Goal: Contribute content: Contribute content

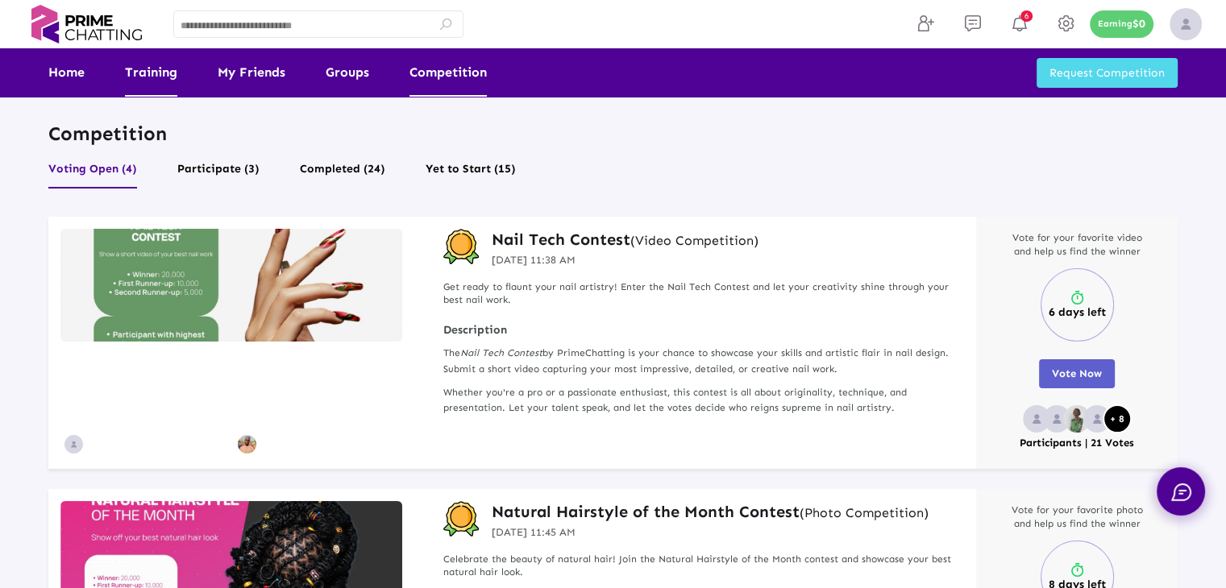
click at [139, 72] on link "Training" at bounding box center [151, 72] width 52 height 48
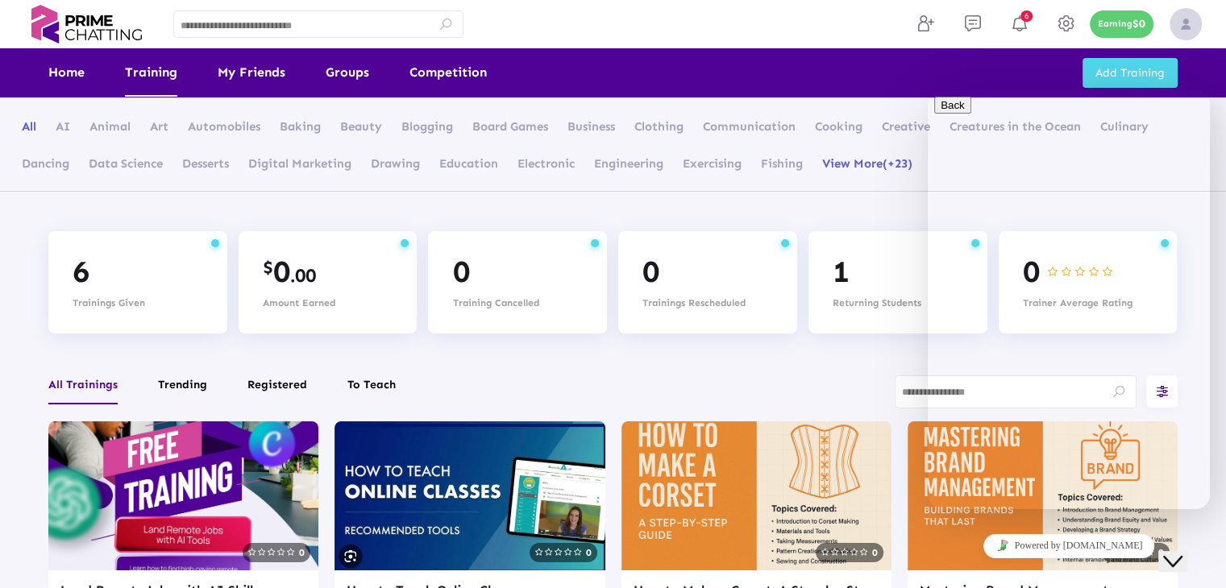
drag, startPoint x: 1172, startPoint y: 547, endPoint x: 2329, endPoint y: 1022, distance: 1250.5
click at [1172, 552] on icon "Close Chat This icon closes the chat window." at bounding box center [1172, 561] width 19 height 19
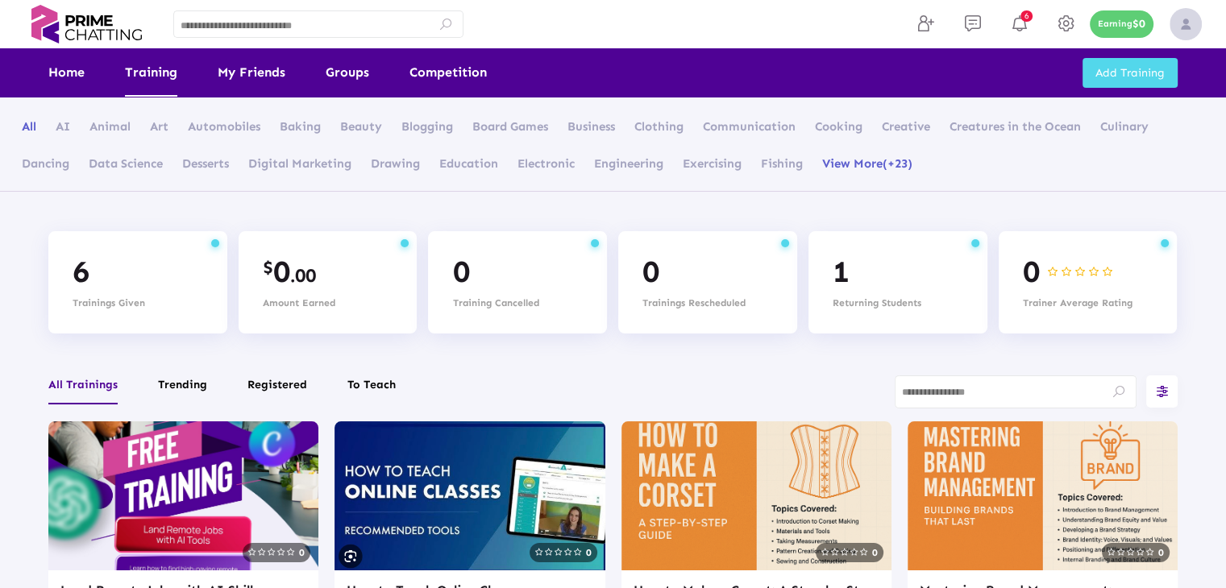
click at [1129, 72] on span "Add Training" at bounding box center [1130, 73] width 69 height 14
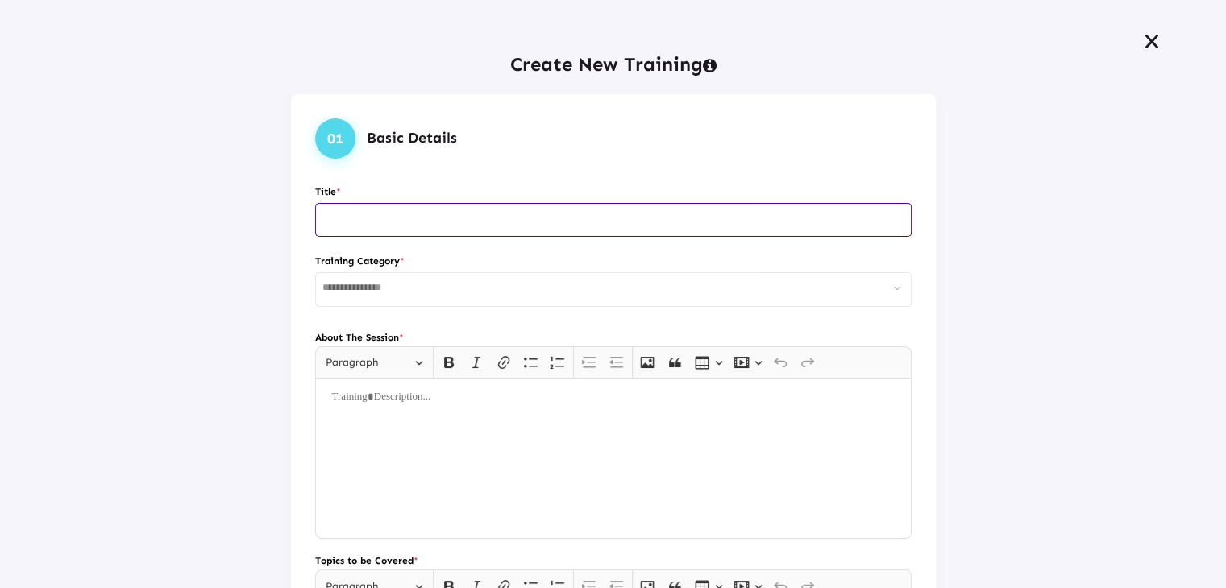
click at [446, 214] on input "text" at bounding box center [613, 219] width 582 height 11
type input "**********"
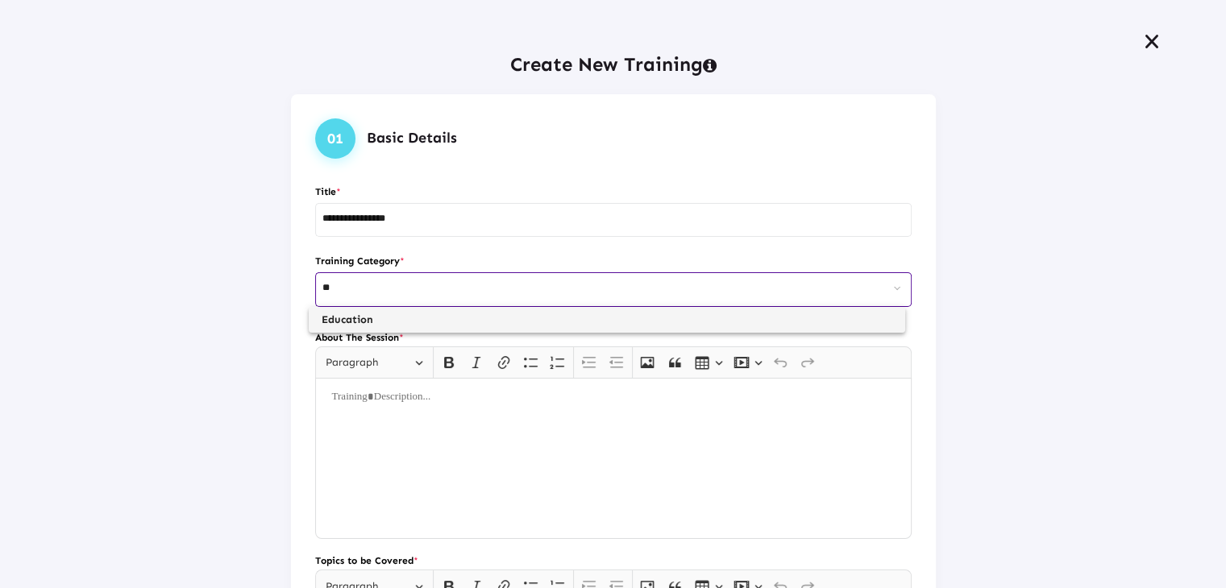
type input "**"
click at [370, 314] on span "Education" at bounding box center [607, 320] width 571 height 26
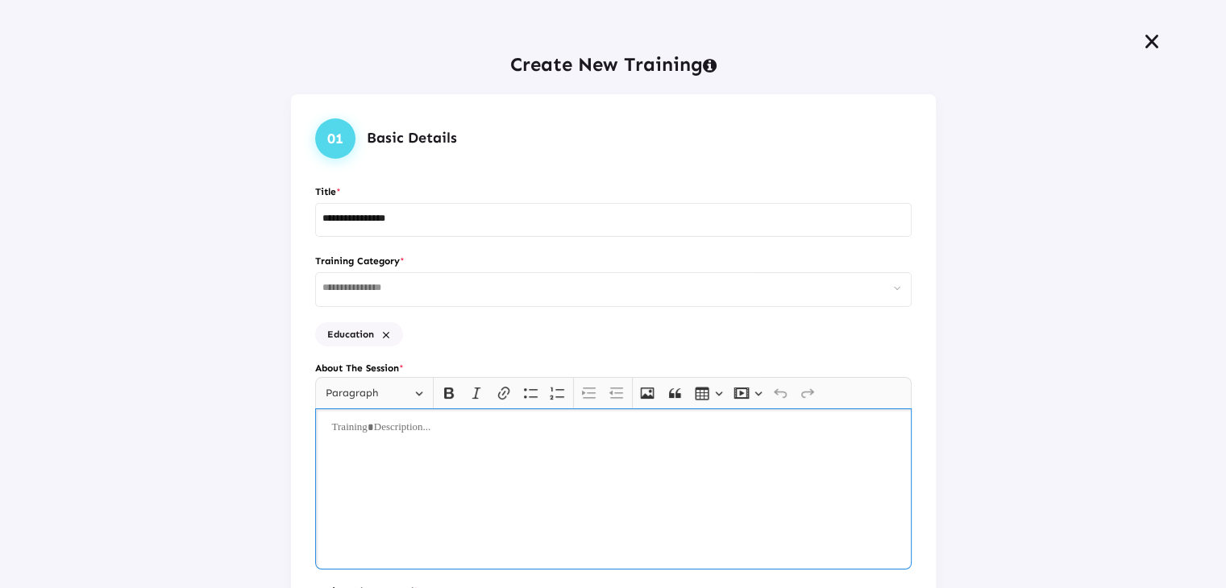
click at [395, 487] on div "Rich Text Editor, main" at bounding box center [613, 489] width 597 height 161
copy p "**********"
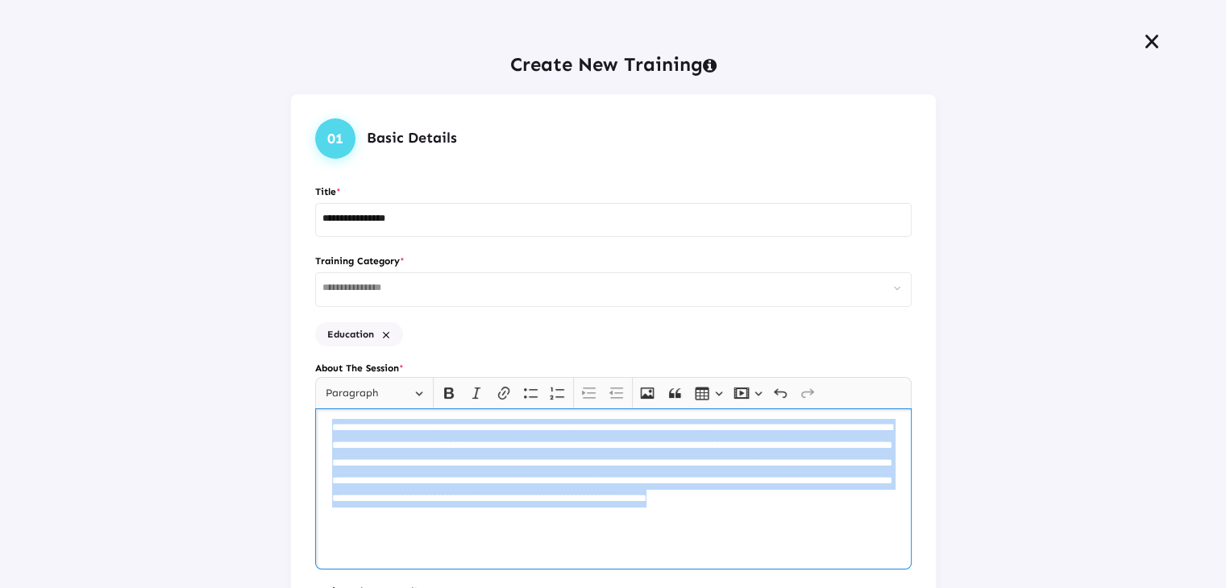
copy p "**********"
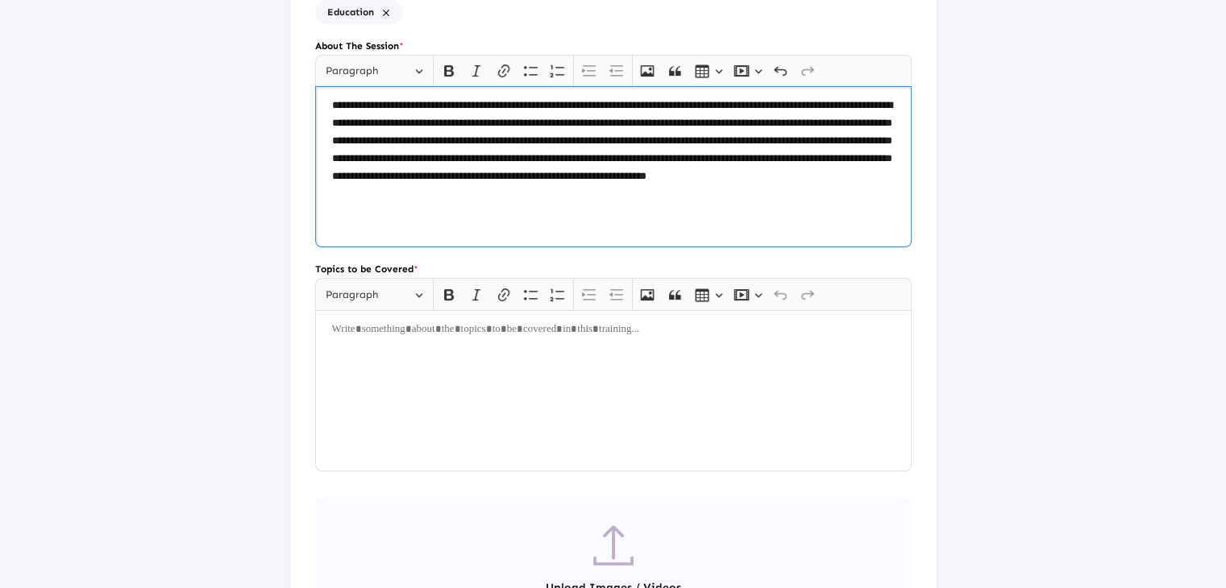
click at [497, 378] on div "Rich Text Editor, main" at bounding box center [613, 390] width 597 height 161
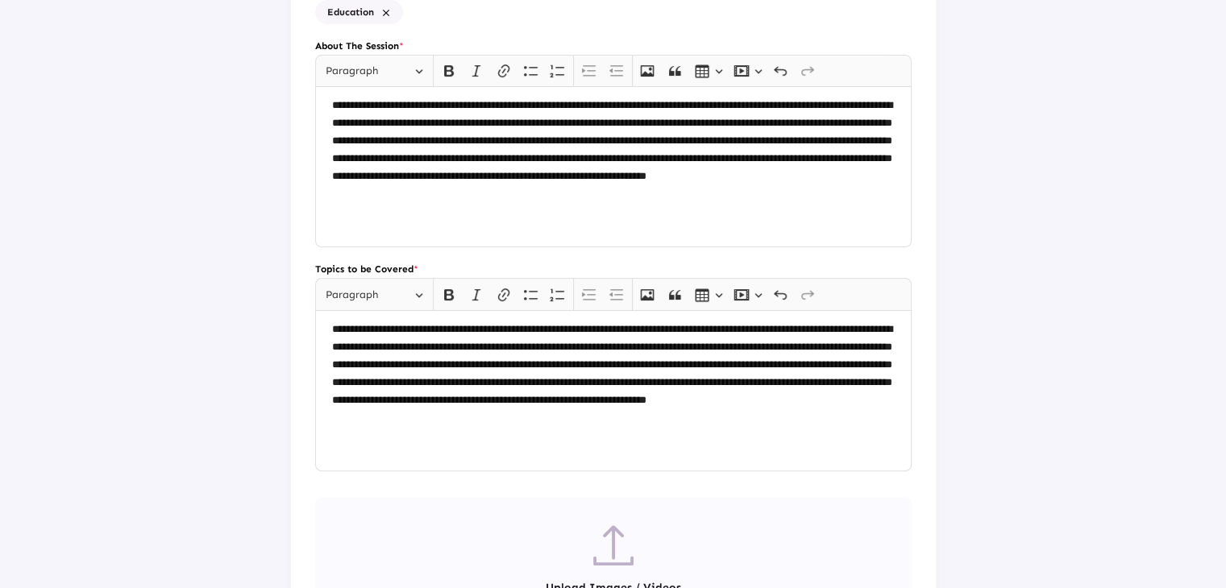
click at [594, 536] on img at bounding box center [613, 546] width 40 height 40
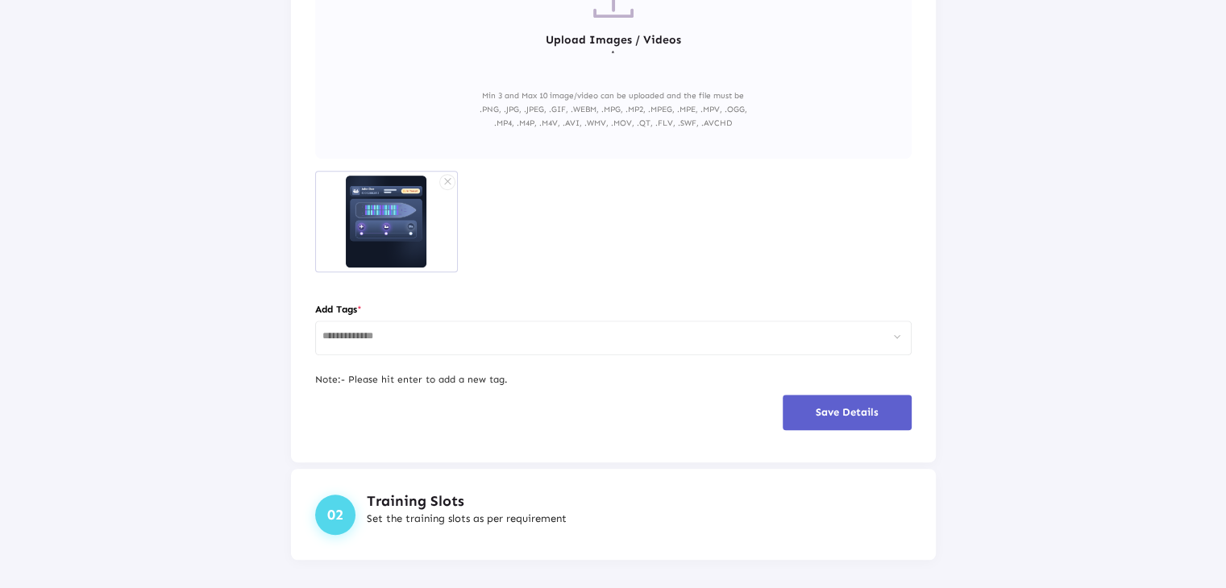
scroll to position [887, 0]
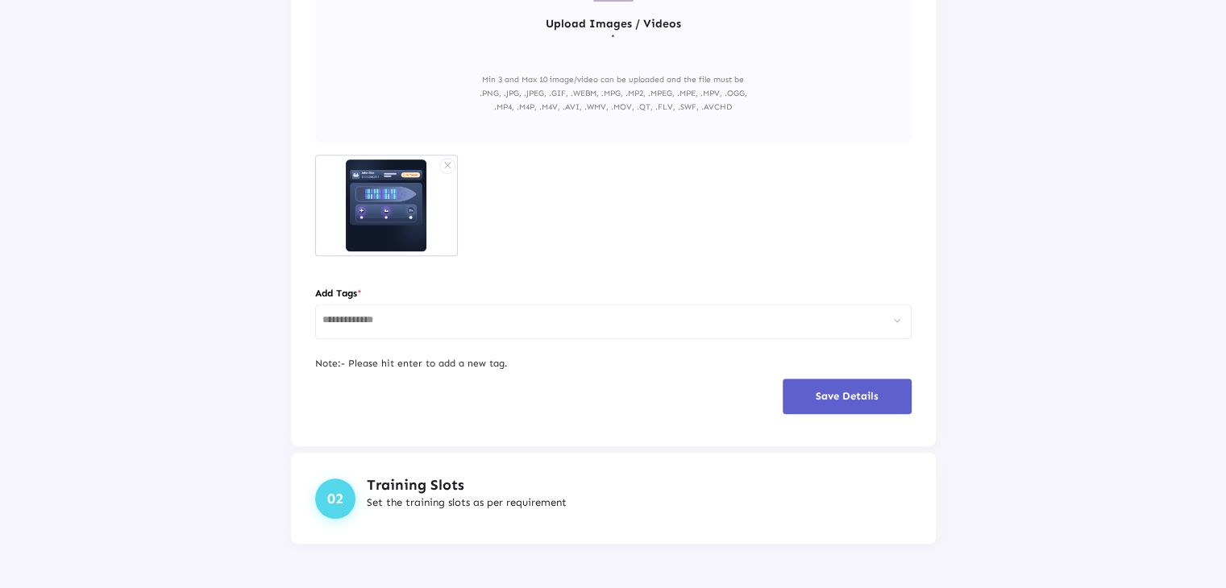
click at [413, 337] on div at bounding box center [613, 320] width 582 height 37
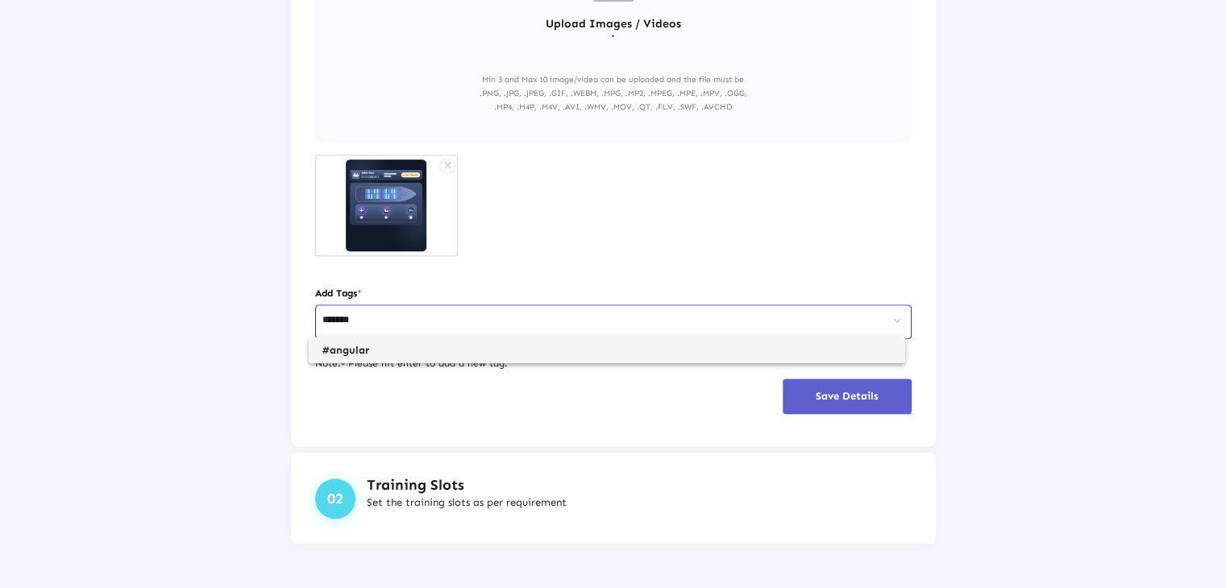
type input "*******"
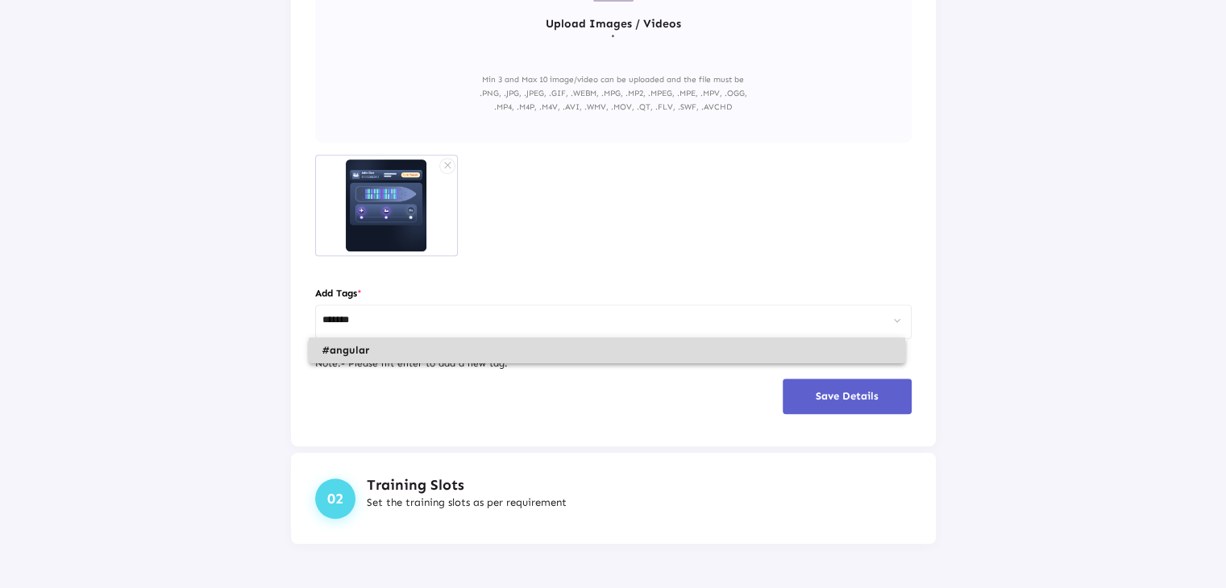
click at [371, 350] on span "#angular" at bounding box center [607, 351] width 571 height 26
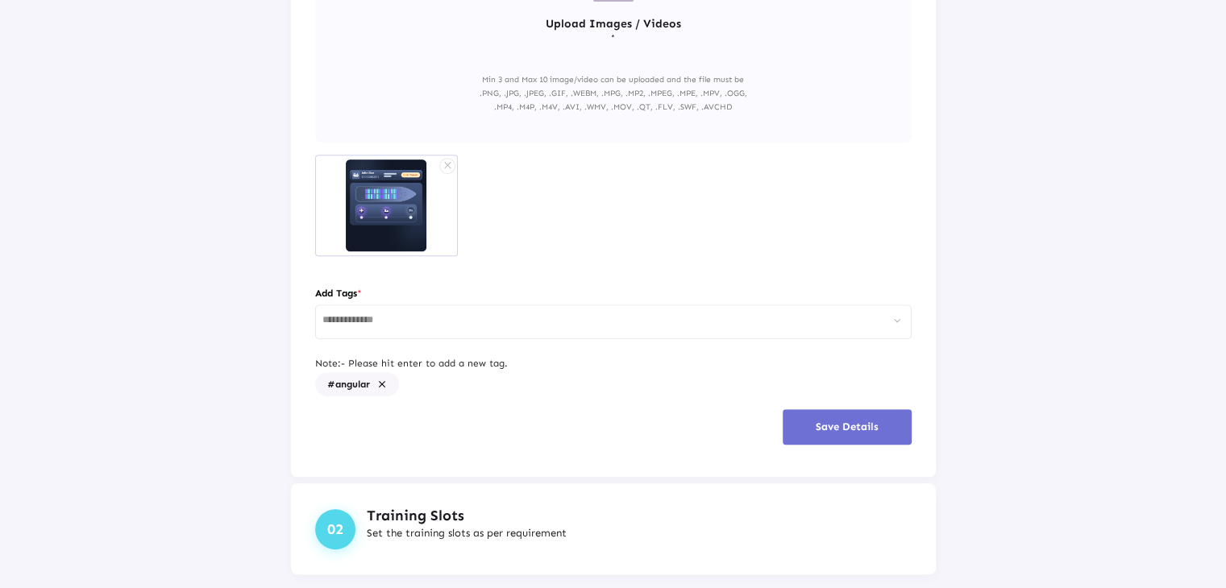
click at [829, 422] on span "Save Details" at bounding box center [847, 427] width 63 height 12
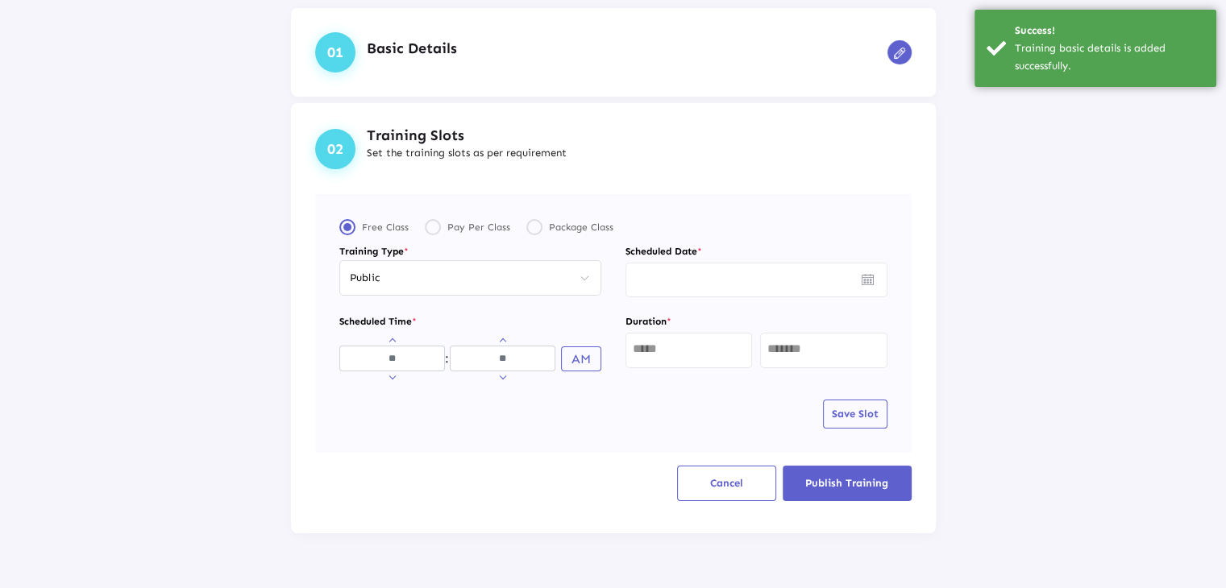
scroll to position [85, 0]
click at [390, 353] on input "Hours" at bounding box center [392, 360] width 106 height 26
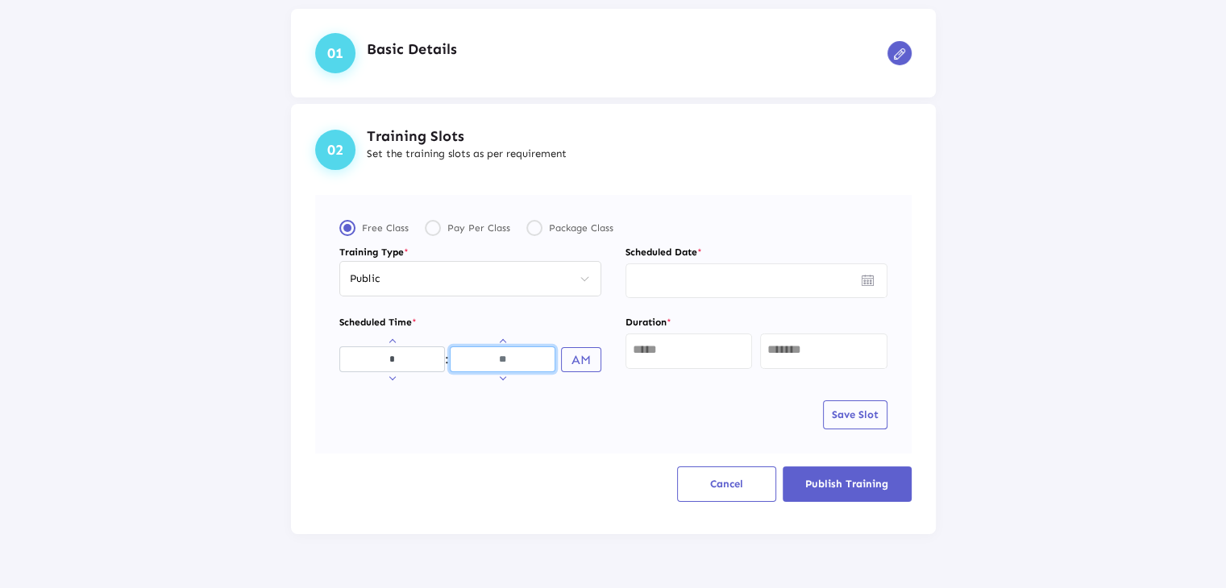
type input "**"
click at [564, 364] on button "AM" at bounding box center [581, 359] width 40 height 25
click at [682, 358] on div at bounding box center [689, 350] width 113 height 38
click at [651, 360] on div "**" at bounding box center [689, 350] width 113 height 38
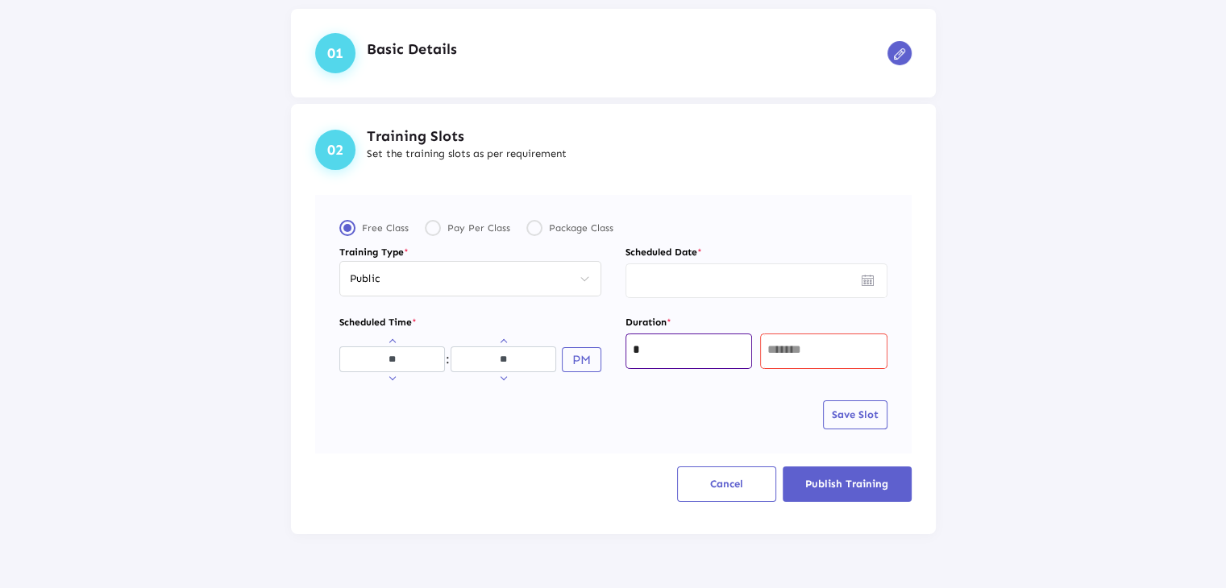
type input "*"
type input "**"
click at [862, 281] on img "Open calendar" at bounding box center [868, 280] width 12 height 11
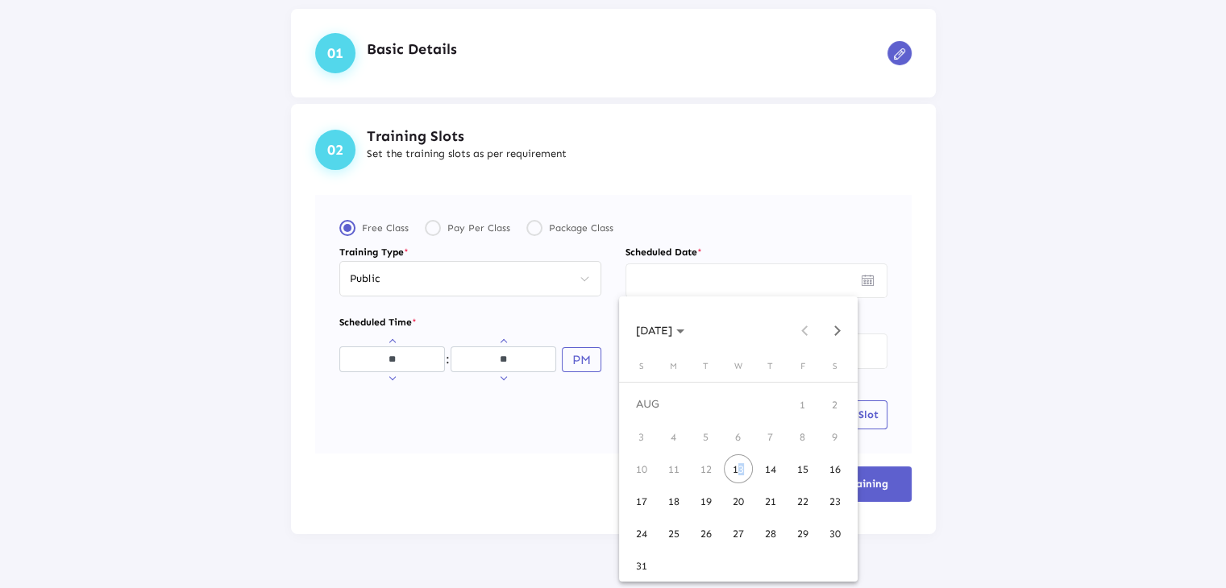
click at [735, 468] on div "13" at bounding box center [738, 469] width 29 height 29
type input "*********"
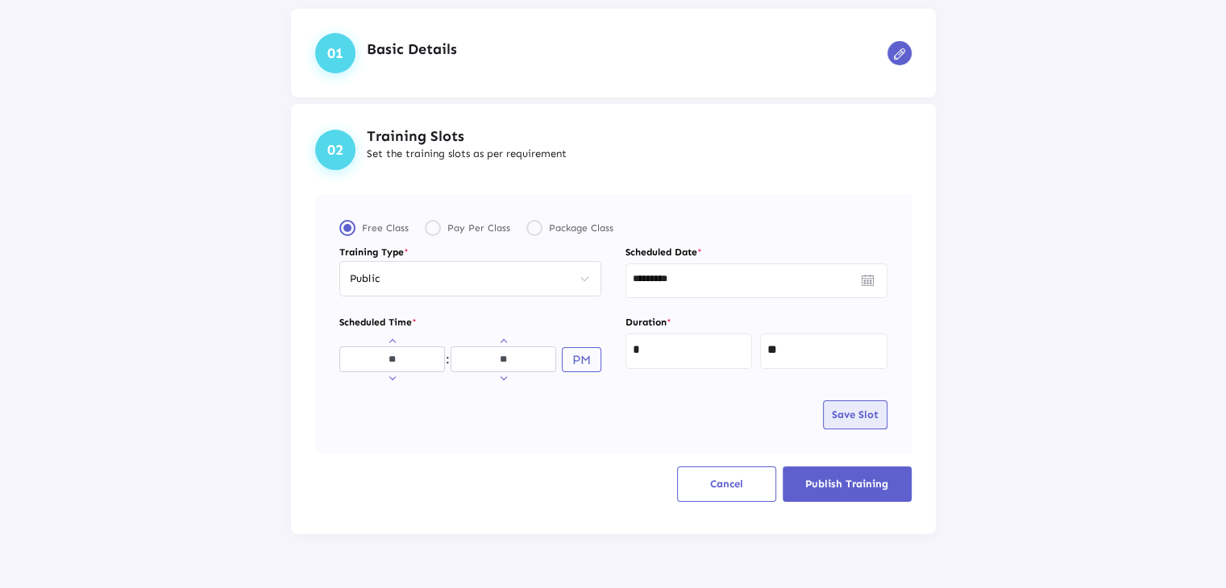
click at [855, 412] on span "Save Slot" at bounding box center [855, 415] width 47 height 12
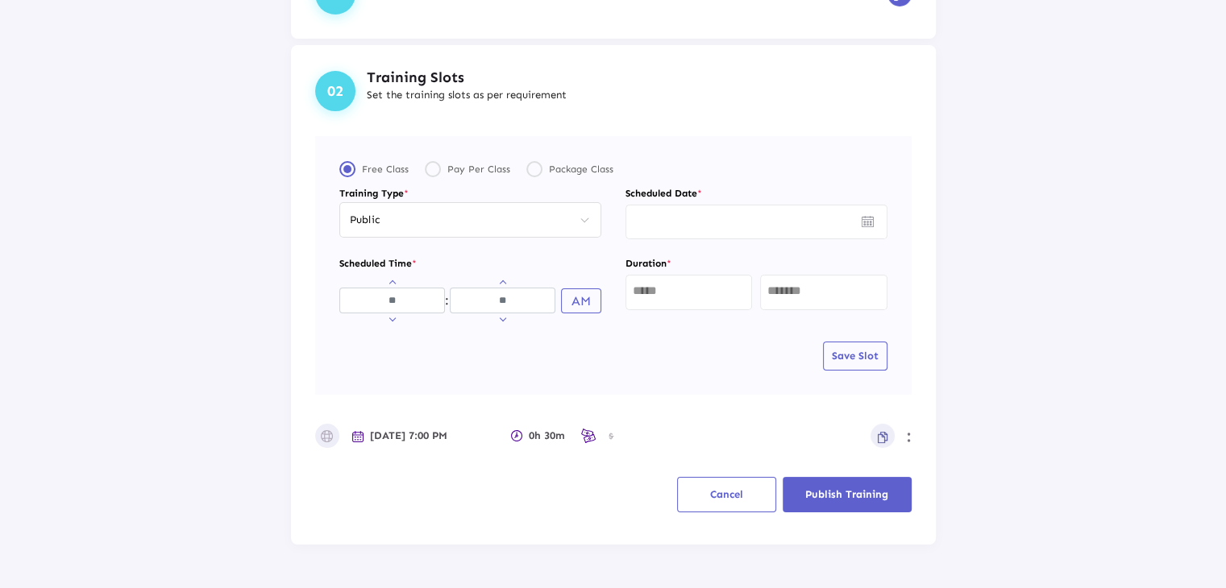
scroll to position [155, 0]
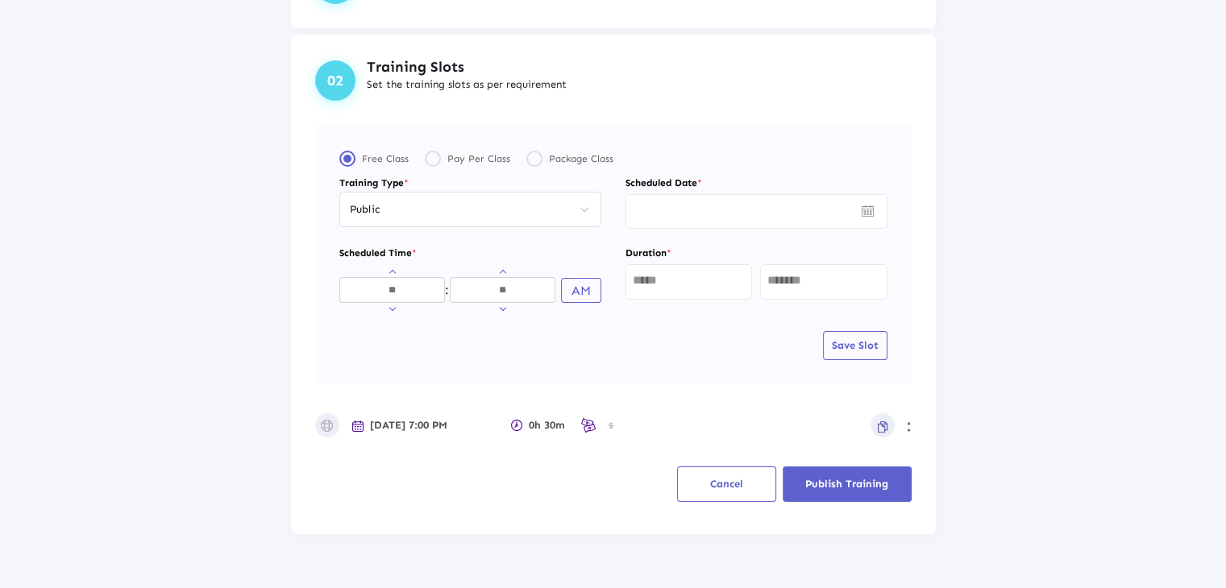
click at [819, 484] on span "Publish Training" at bounding box center [846, 484] width 83 height 12
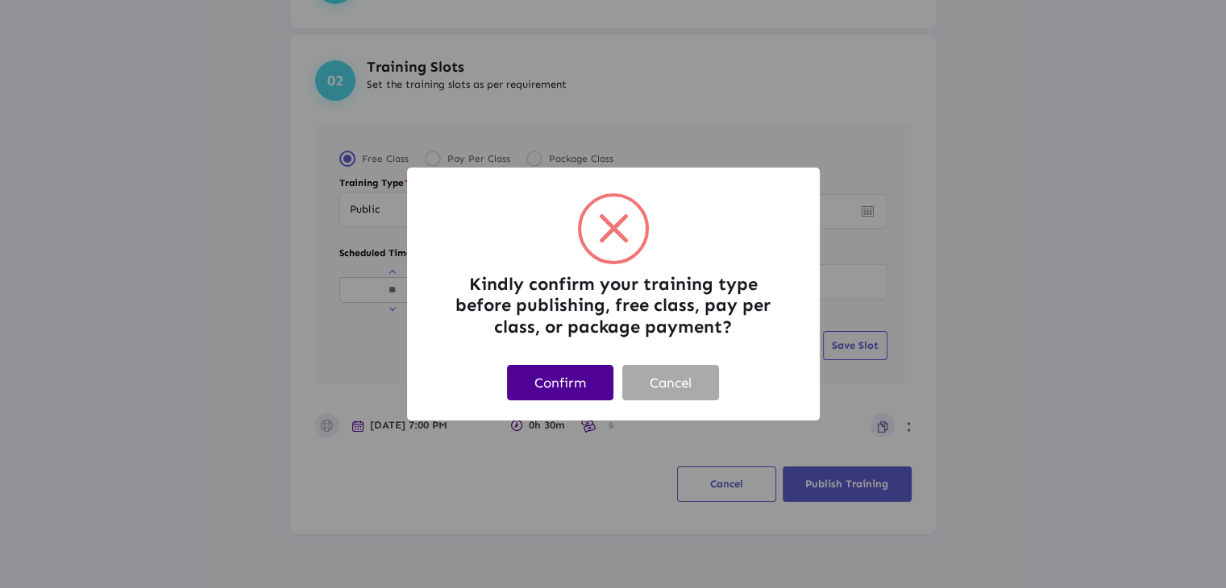
click at [571, 380] on button "Confirm" at bounding box center [560, 382] width 106 height 35
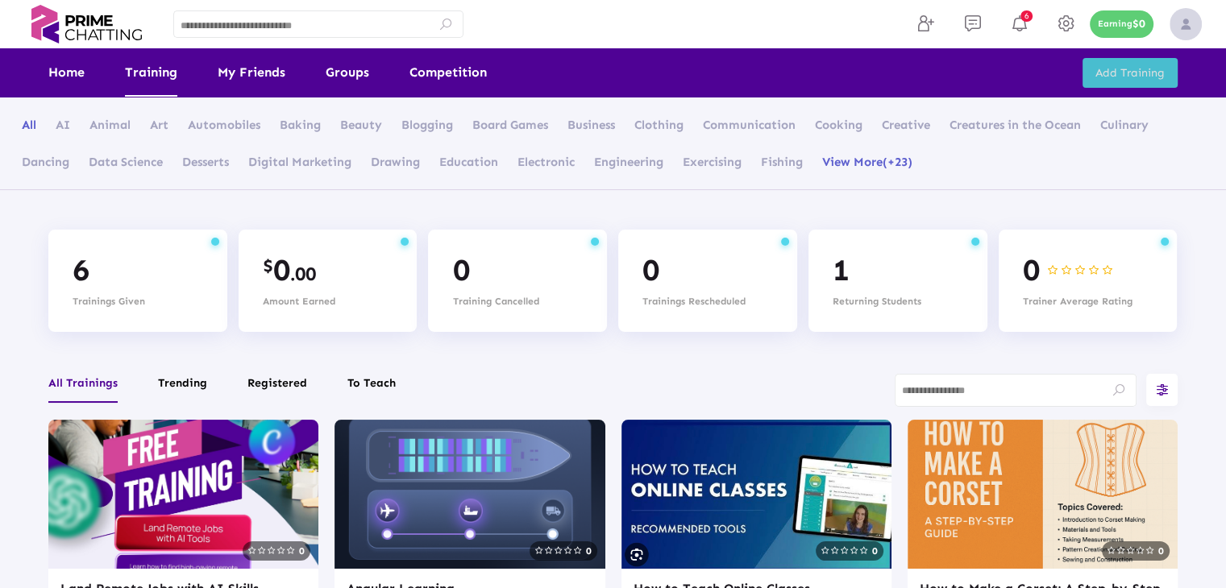
scroll to position [0, 0]
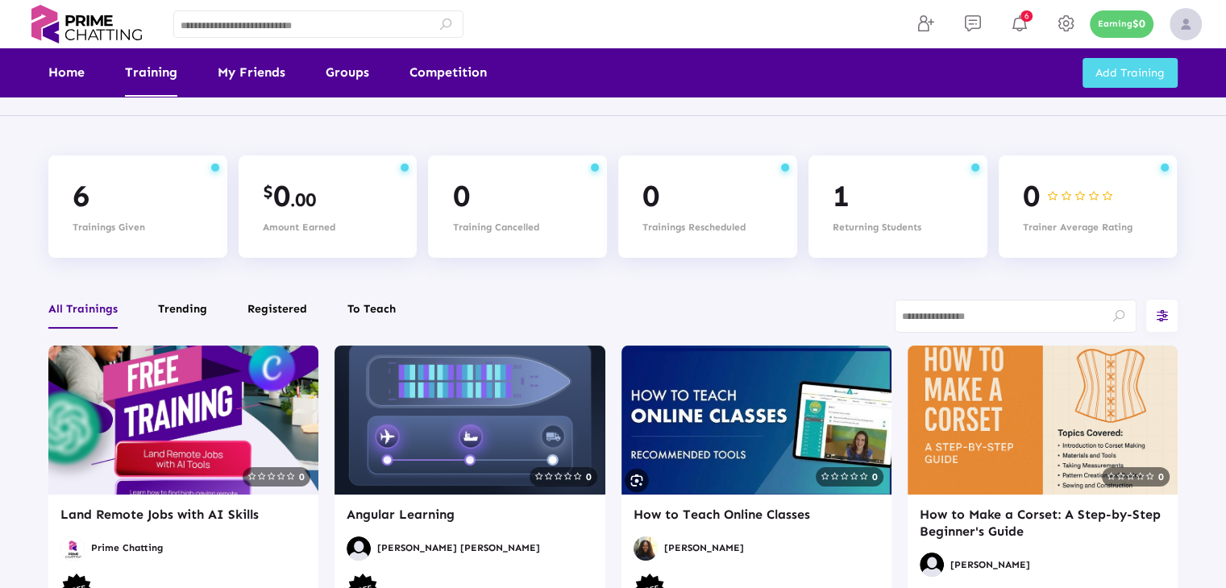
scroll to position [242, 0]
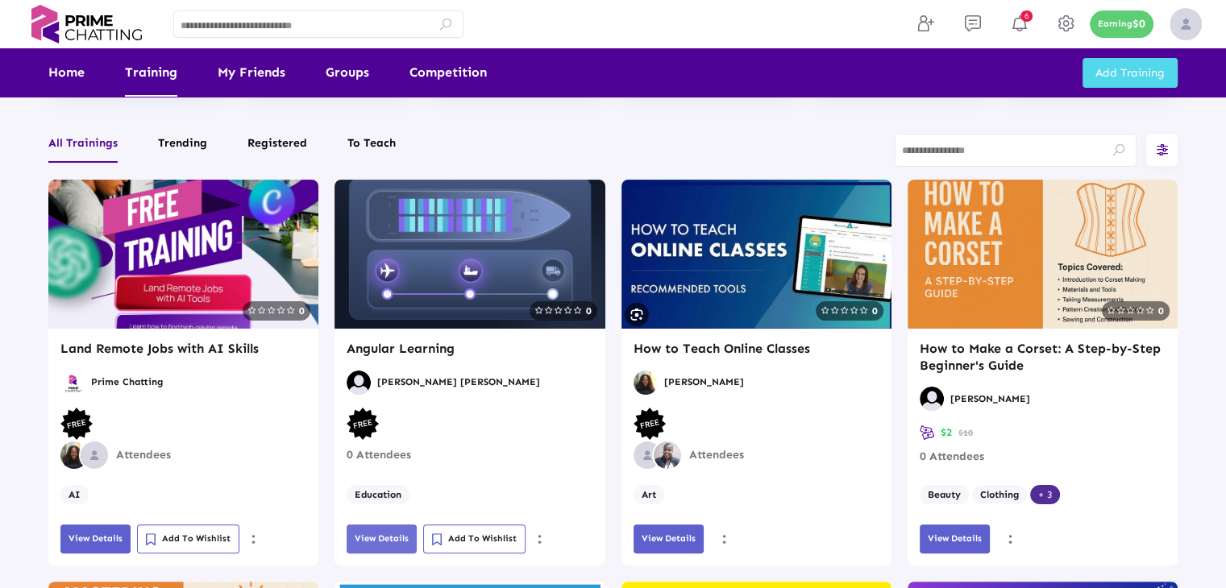
click at [382, 535] on span "View Details" at bounding box center [382, 539] width 54 height 10
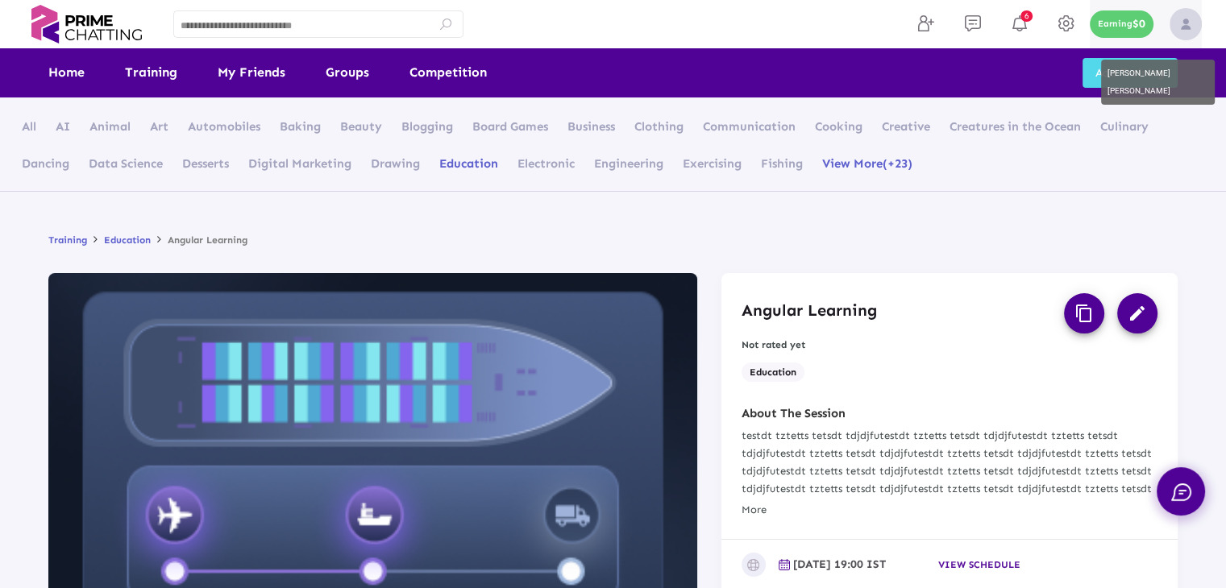
click at [1183, 16] on img at bounding box center [1186, 24] width 32 height 32
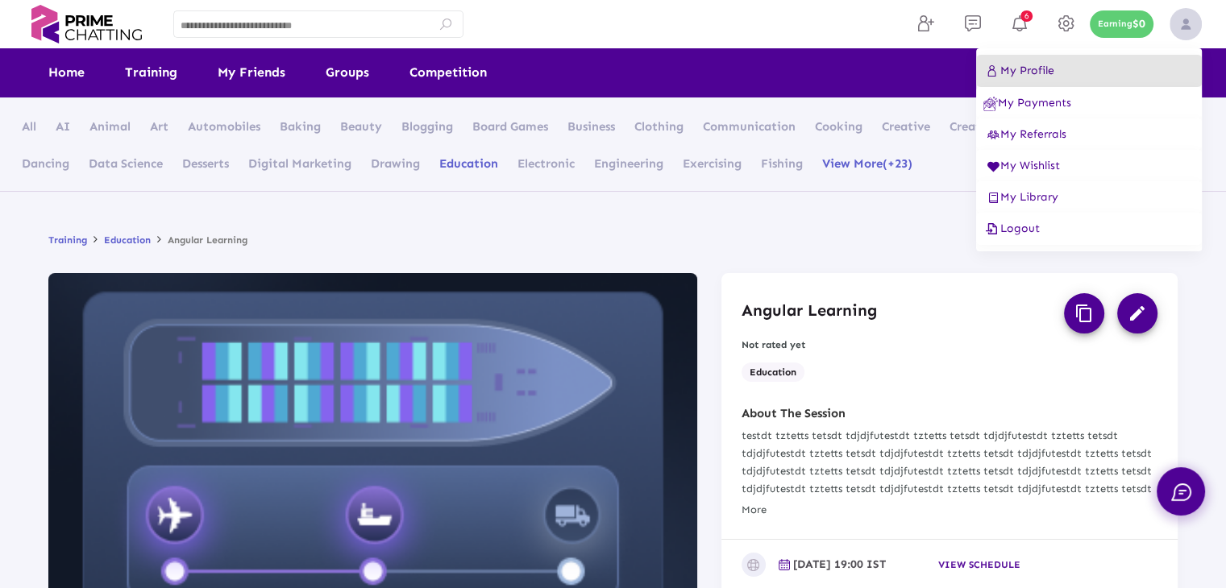
click at [1032, 69] on span "My Profile" at bounding box center [1018, 71] width 71 height 14
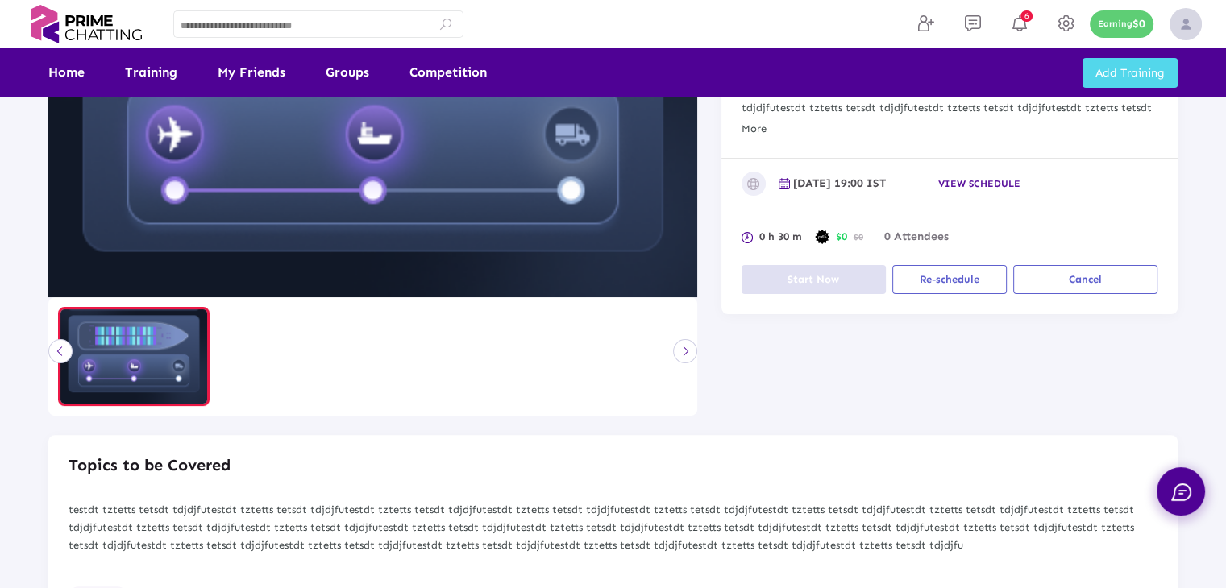
scroll to position [403, 0]
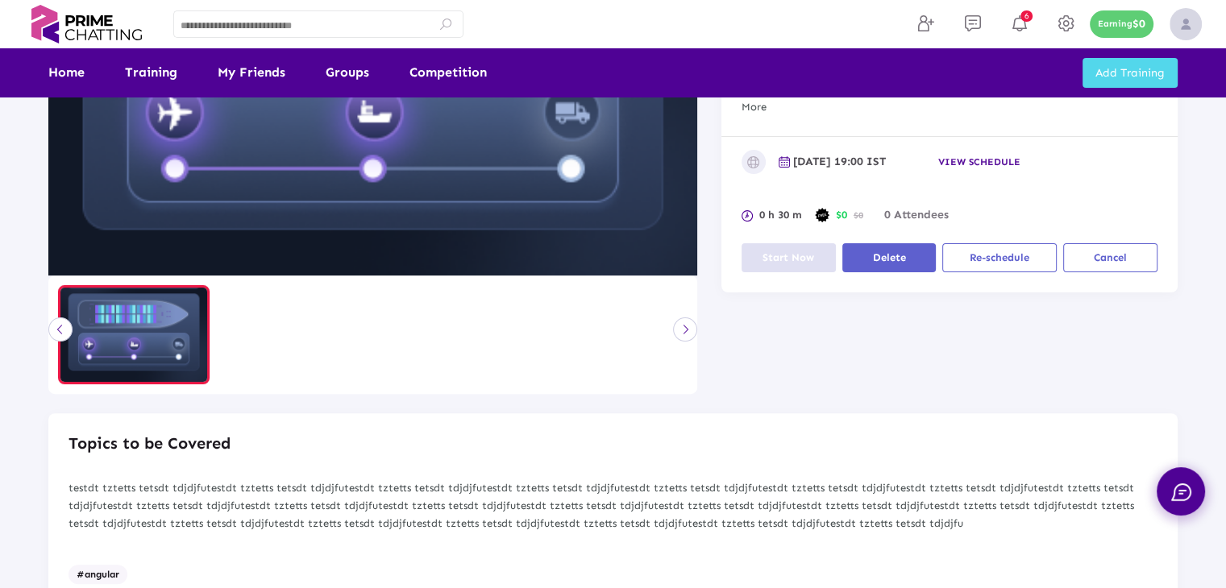
drag, startPoint x: 1209, startPoint y: 153, endPoint x: 1191, endPoint y: 169, distance: 24.0
click at [1209, 153] on div "Training Education Angular Learning Angular Learning content_copy edit Not rate…" at bounding box center [613, 260] width 1226 height 945
drag, startPoint x: 1221, startPoint y: 1, endPoint x: 844, endPoint y: 35, distance: 378.8
click at [844, 35] on div "6 Earning $0" at bounding box center [863, 24] width 677 height 48
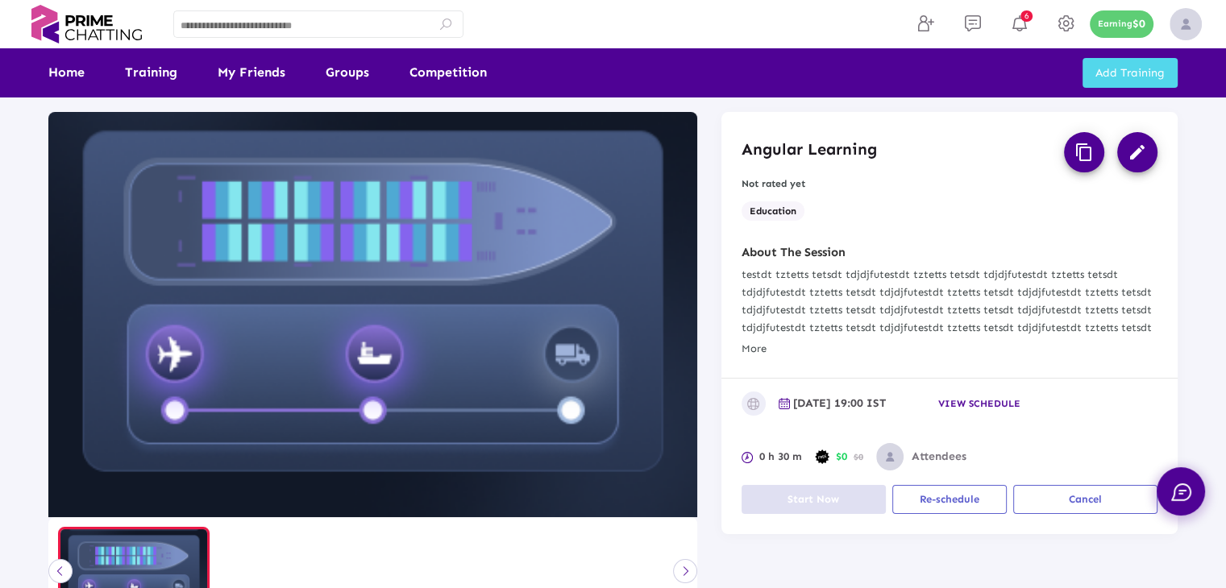
scroll to position [81, 0]
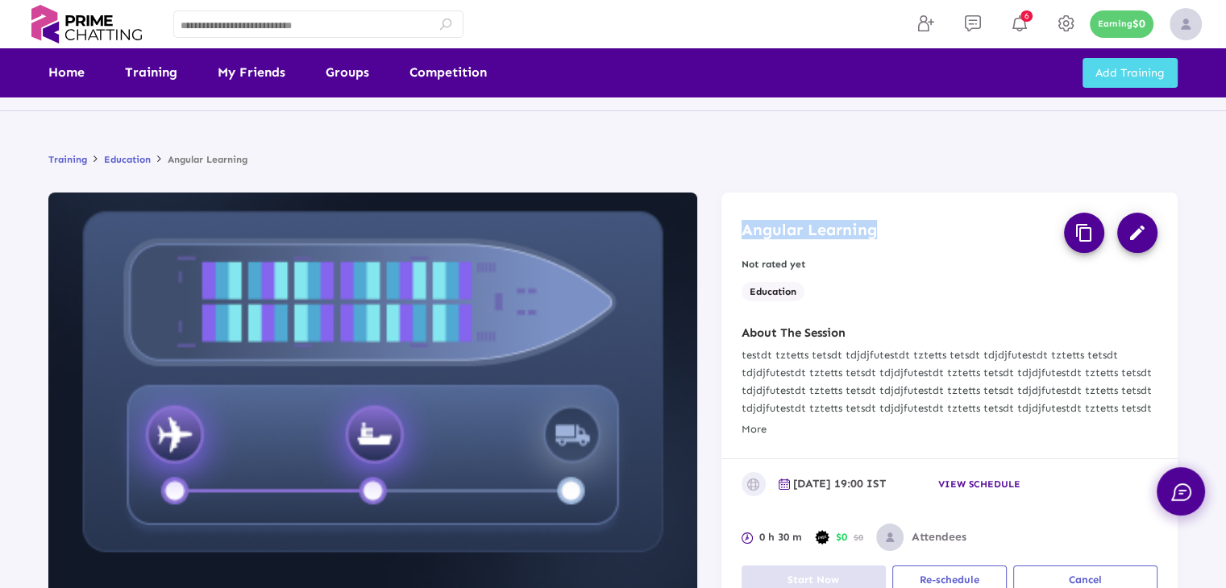
drag, startPoint x: 894, startPoint y: 228, endPoint x: 744, endPoint y: 243, distance: 150.6
click at [744, 243] on div "Angular Learning content_copy edit" at bounding box center [950, 233] width 416 height 40
copy h3 "Angular Learning"
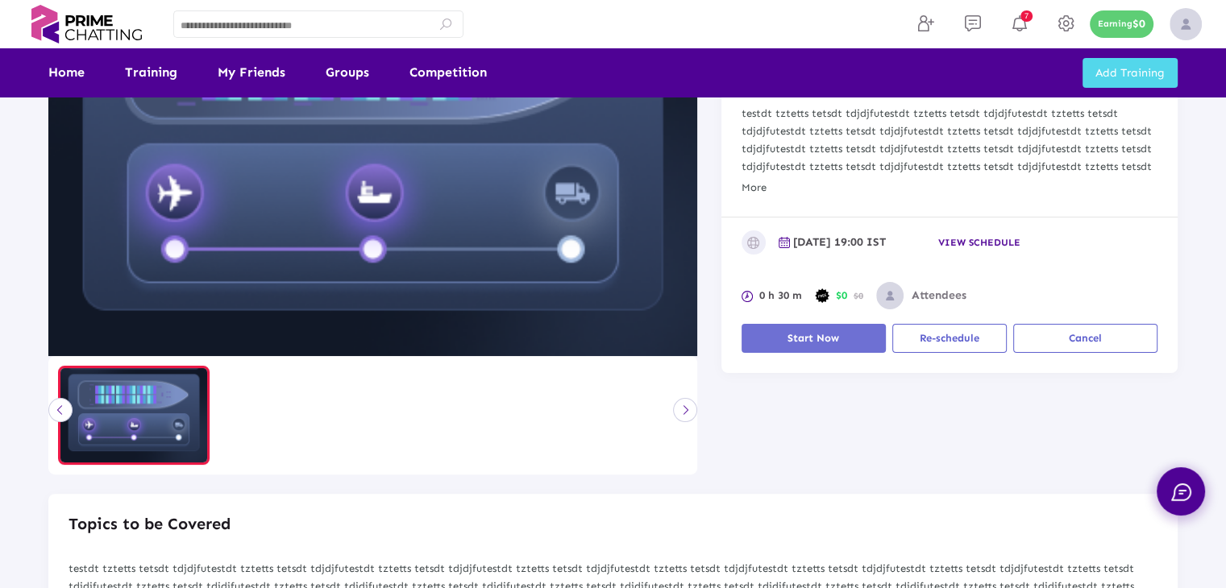
click at [793, 338] on span "Start Now" at bounding box center [814, 338] width 52 height 12
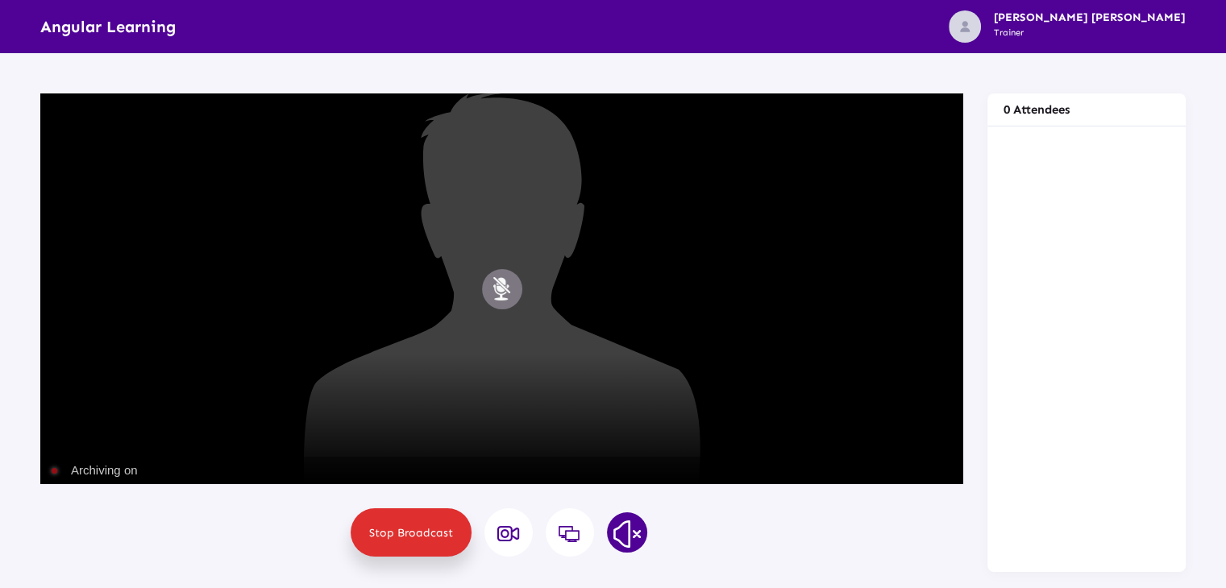
click at [496, 288] on button "Mute" at bounding box center [502, 289] width 40 height 40
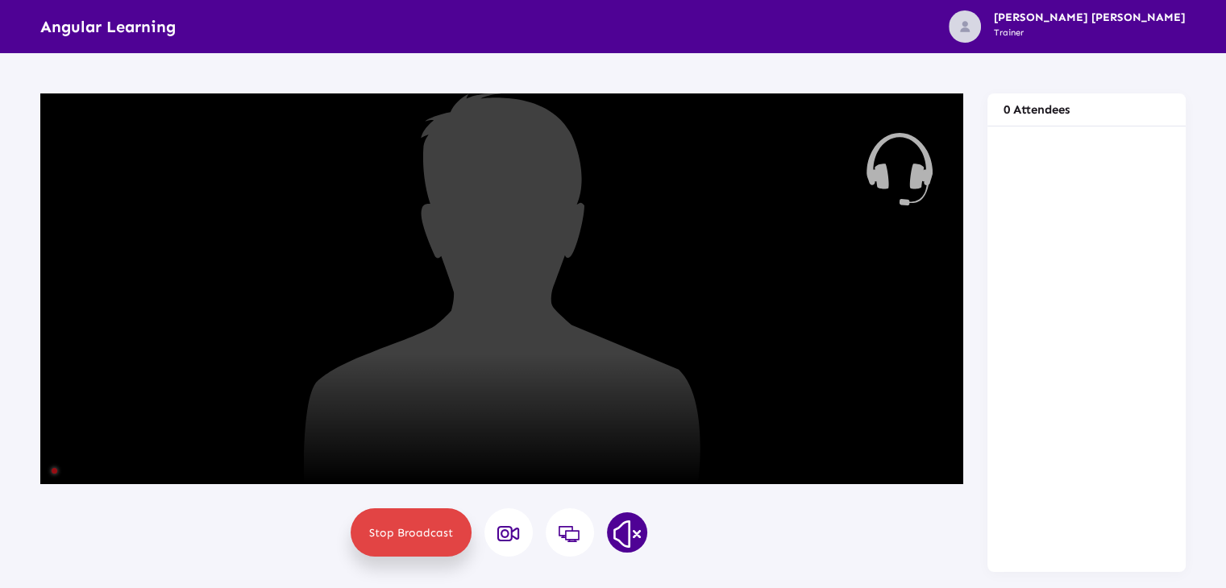
click at [410, 532] on span "Stop Broadcast" at bounding box center [411, 533] width 84 height 14
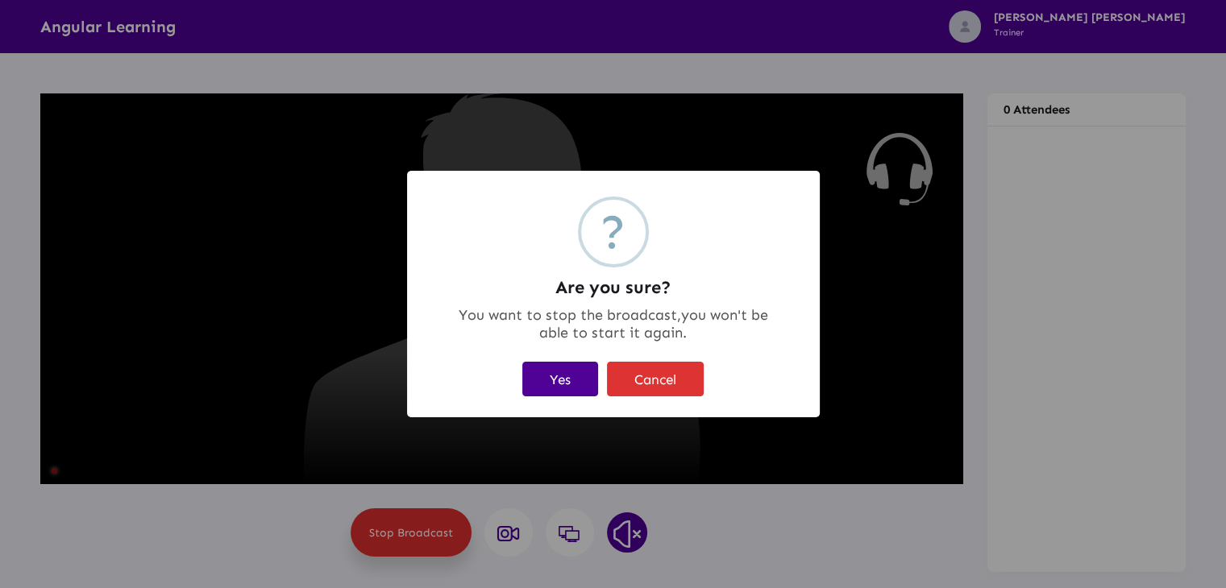
click at [570, 380] on button "Yes" at bounding box center [560, 379] width 76 height 35
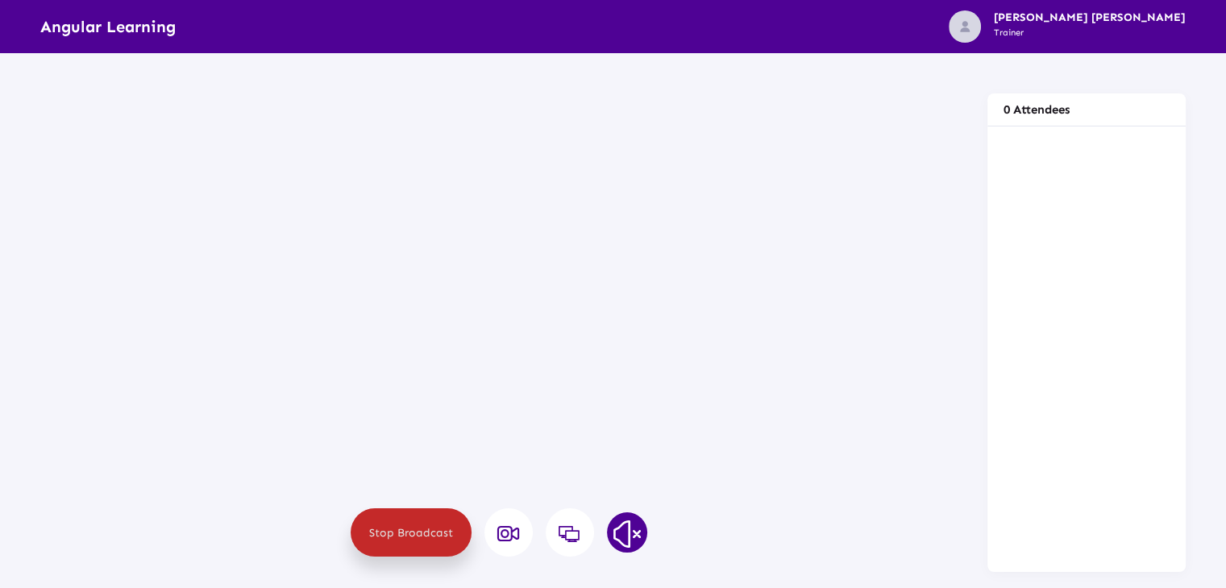
scroll to position [322, 0]
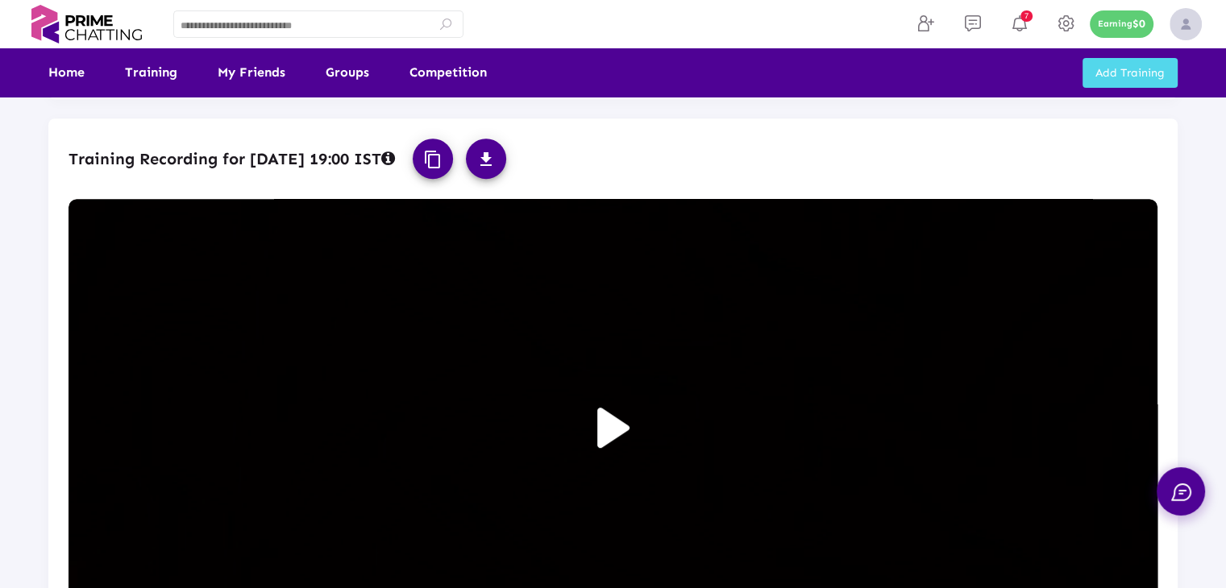
scroll to position [1048, 0]
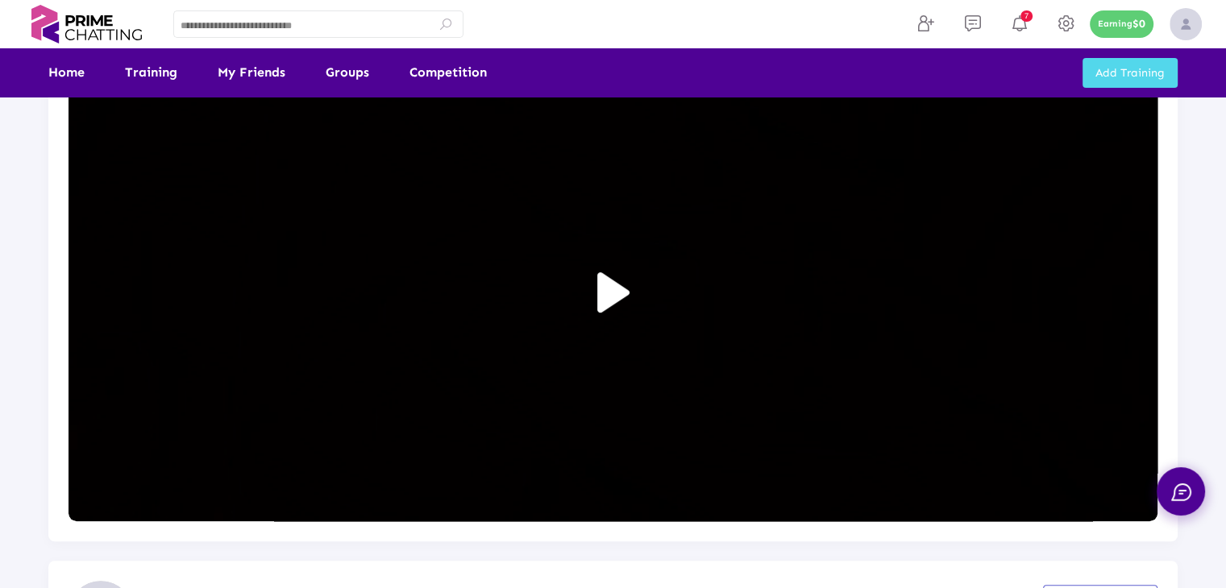
click at [623, 291] on img at bounding box center [613, 292] width 32 height 40
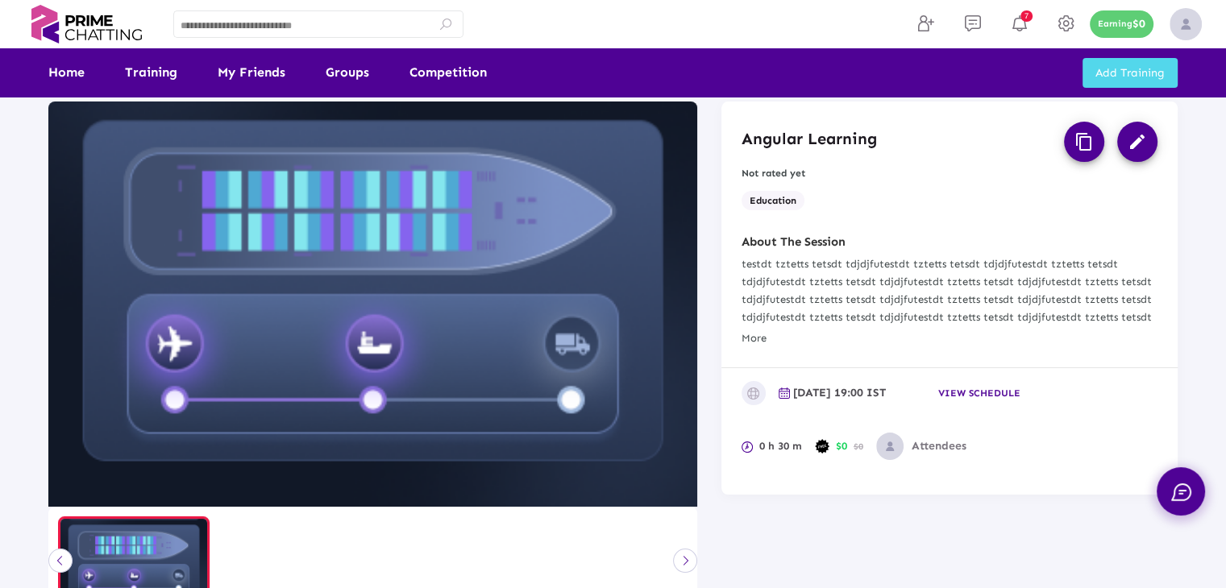
scroll to position [161, 0]
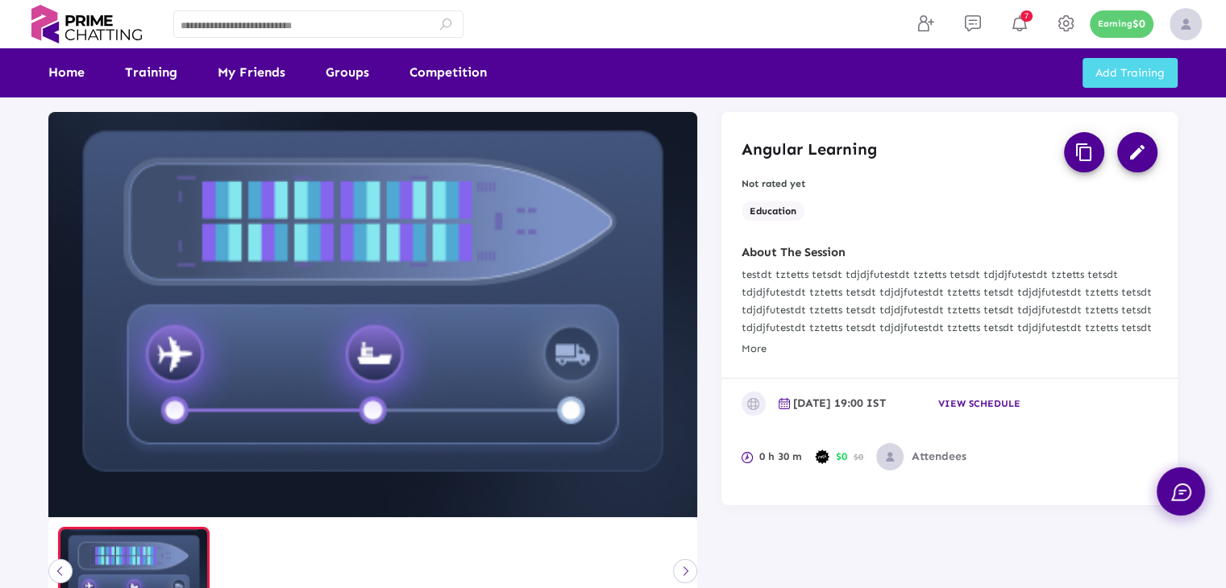
click at [946, 406] on span "View schedule" at bounding box center [979, 403] width 82 height 11
click at [803, 407] on span "13 Aug 2025 19:00 IST" at bounding box center [858, 406] width 131 height 26
click at [794, 406] on span "13 Aug 2025 19:00 IST" at bounding box center [839, 404] width 93 height 14
click at [795, 405] on span "13 Aug 2025 19:00 IST" at bounding box center [858, 406] width 131 height 26
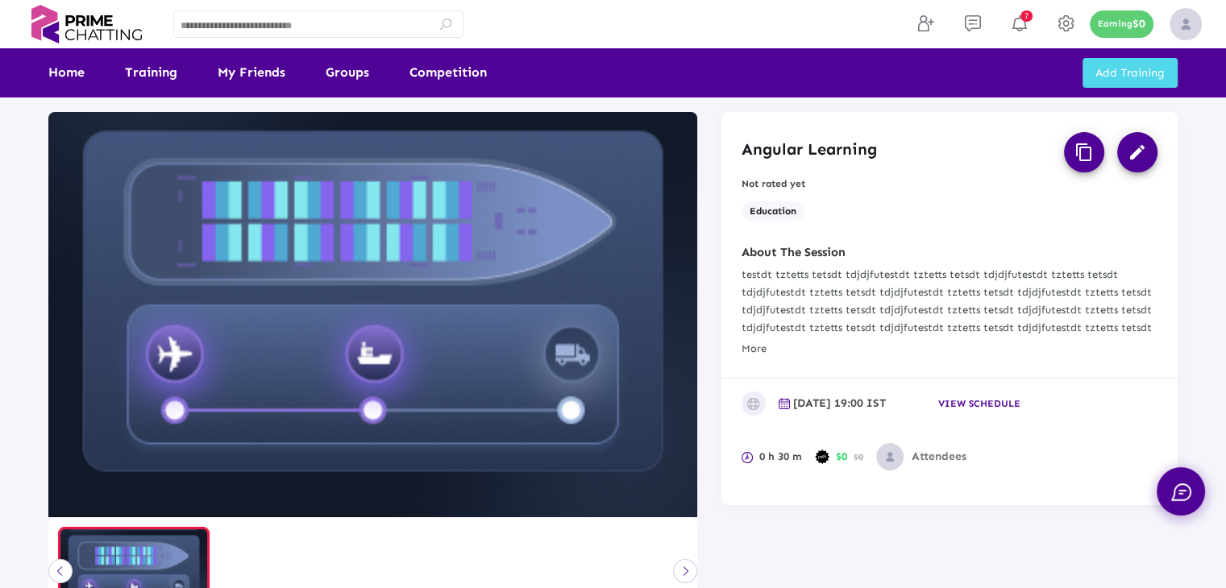
click at [1133, 160] on mat-icon "edit" at bounding box center [1137, 152] width 19 height 19
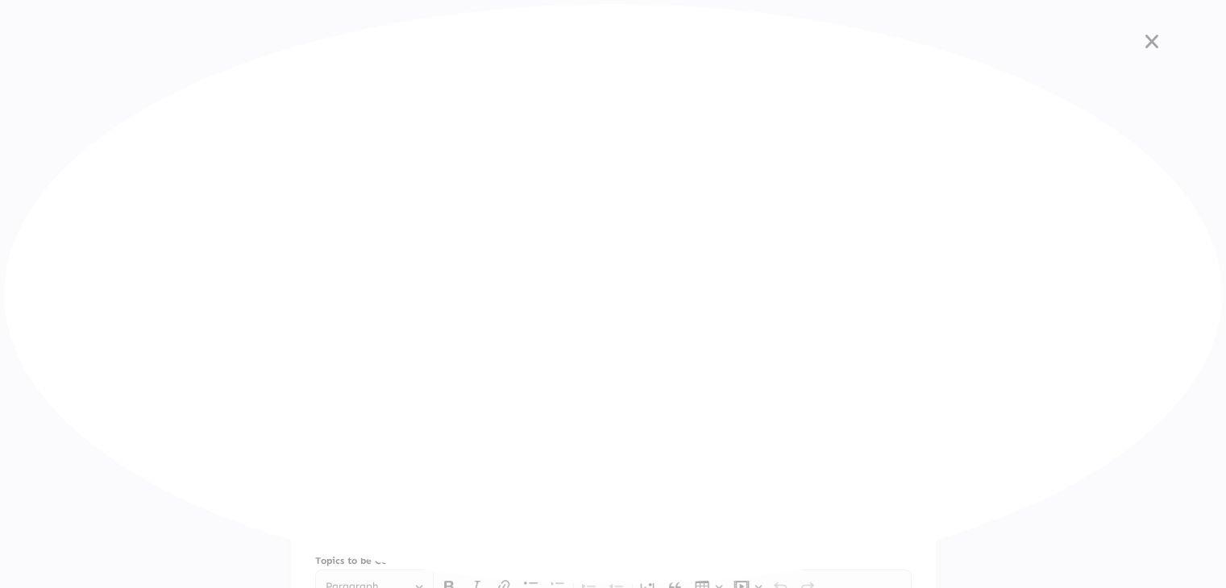
type input "**********"
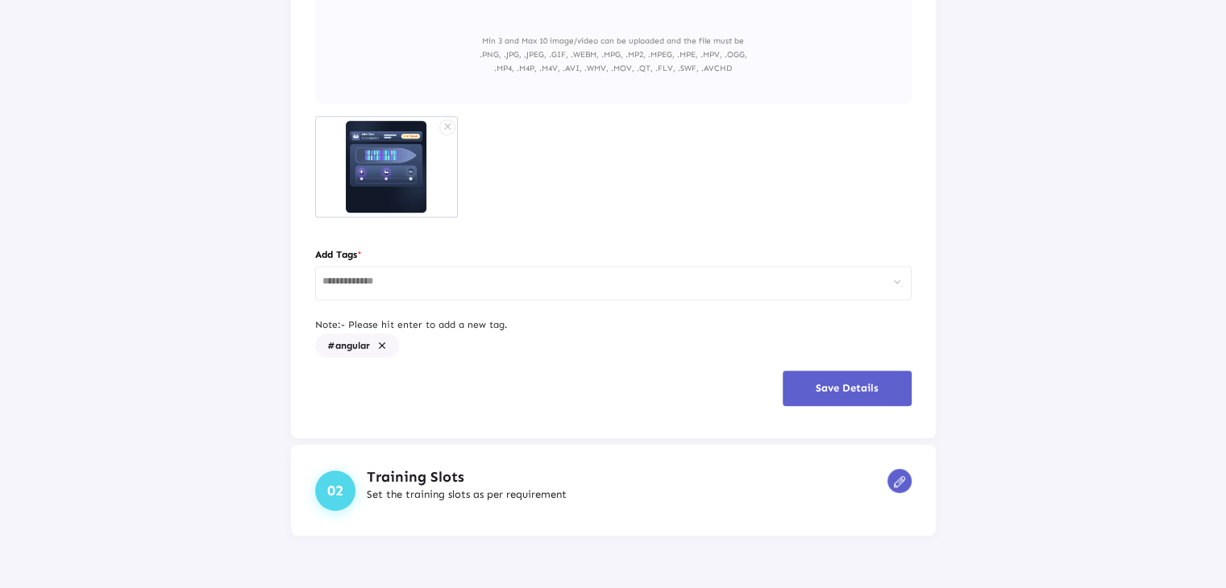
scroll to position [928, 0]
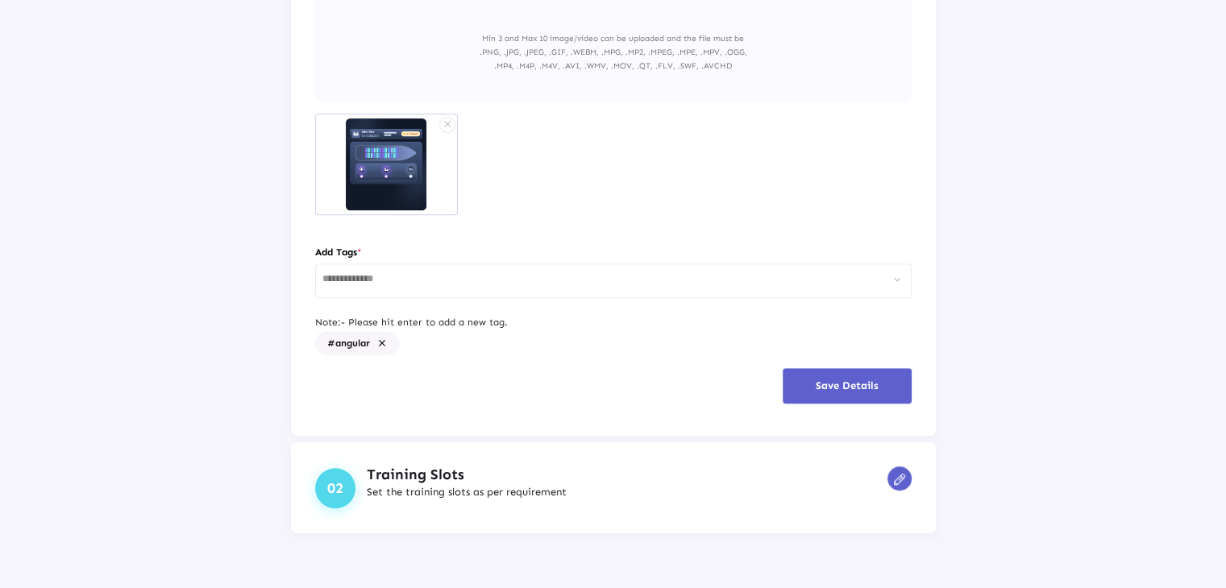
click at [816, 388] on span "Save Details" at bounding box center [847, 386] width 63 height 12
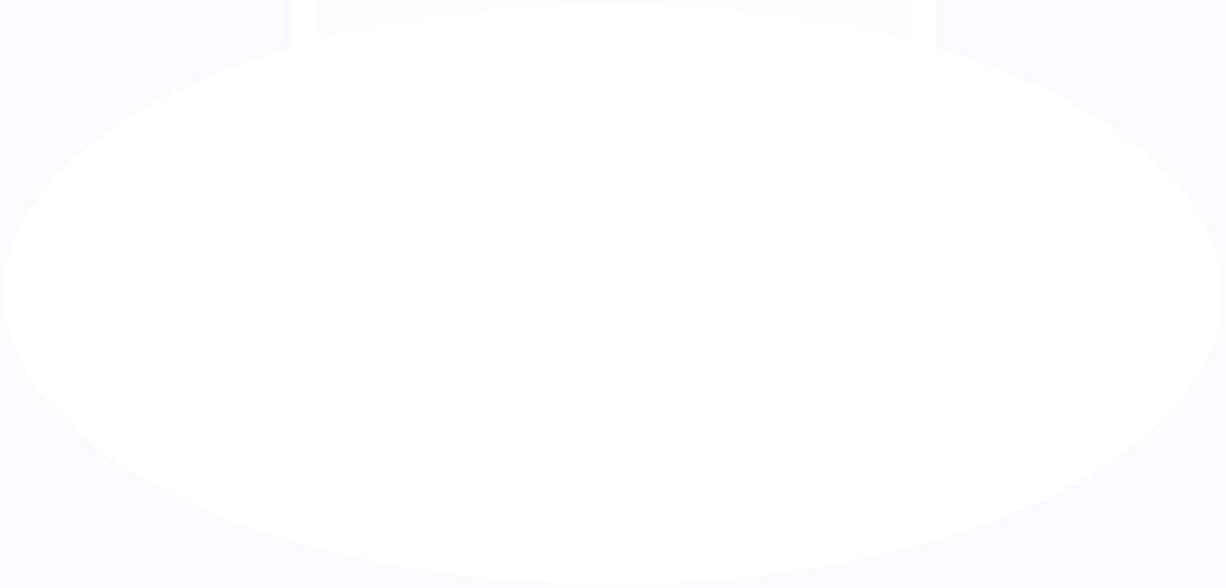
scroll to position [85, 0]
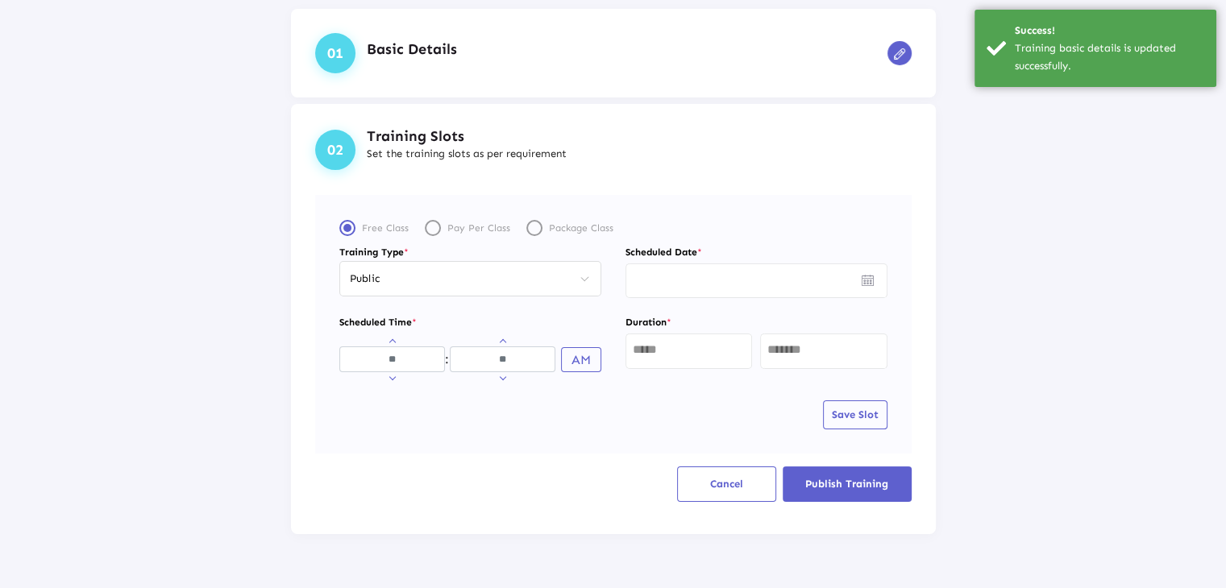
click at [864, 277] on img "Open calendar" at bounding box center [868, 280] width 12 height 11
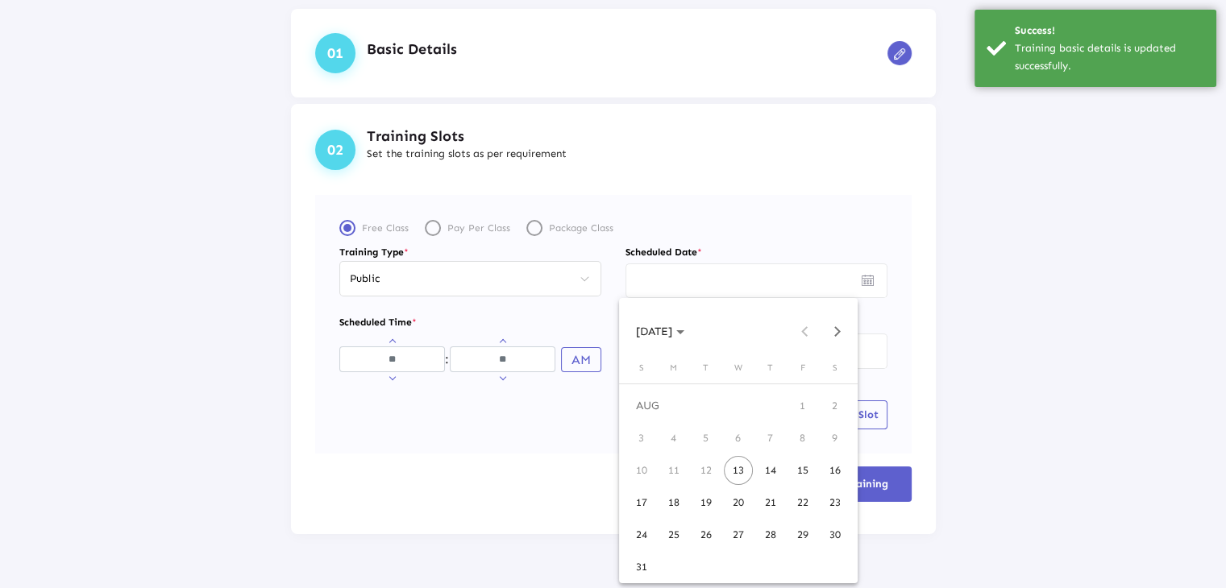
click at [742, 473] on div "13" at bounding box center [738, 470] width 29 height 29
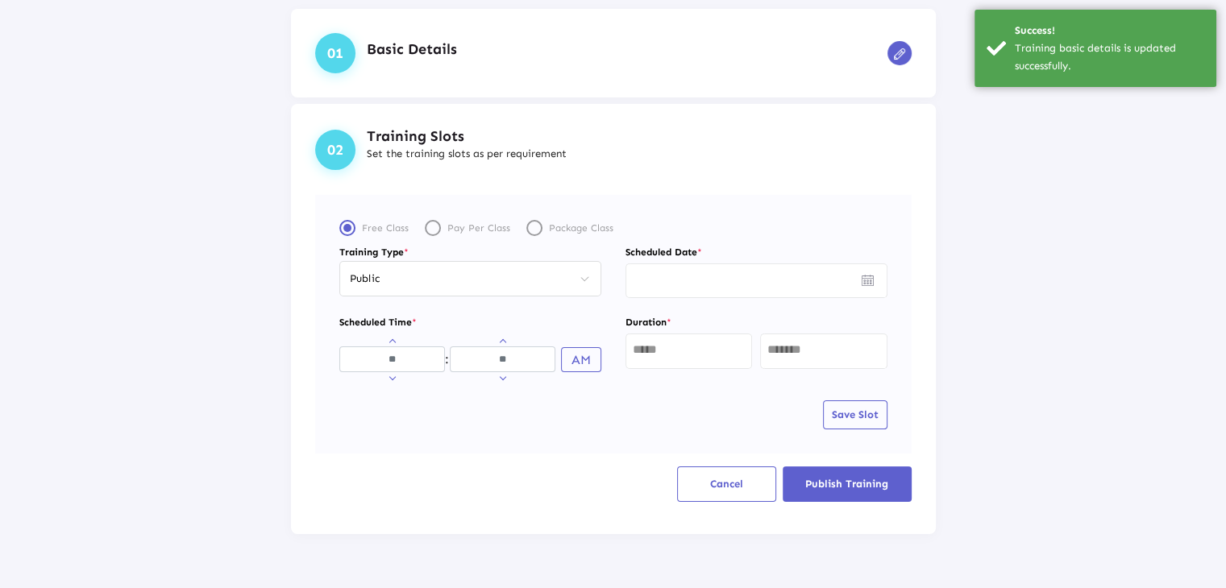
type input "*********"
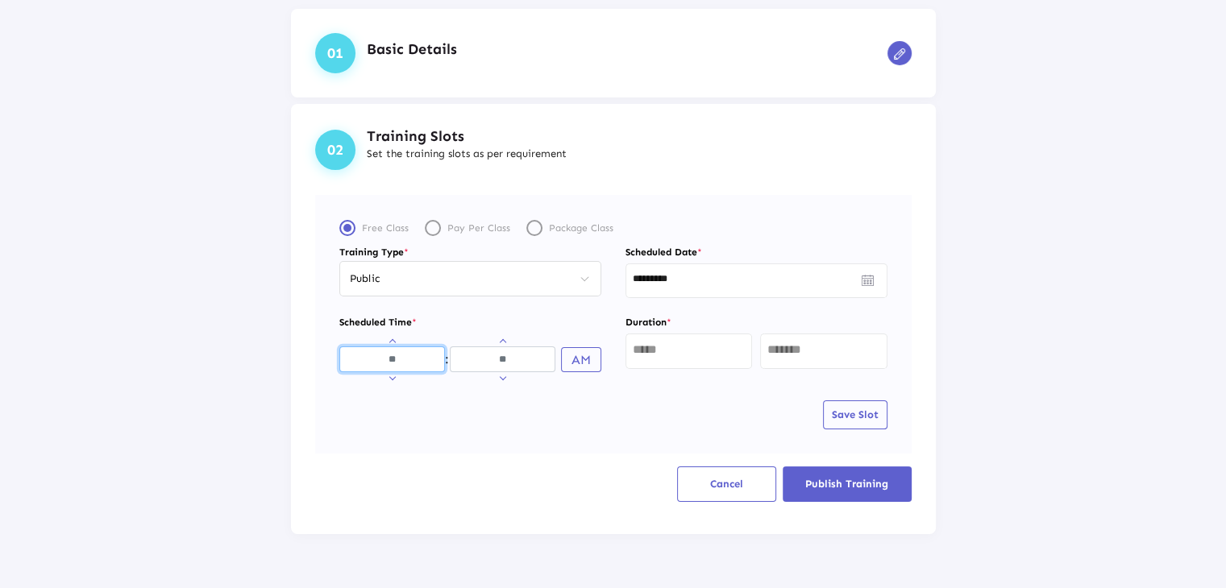
click at [397, 355] on input "Hours" at bounding box center [392, 360] width 106 height 26
type input "**"
click at [471, 361] on input "Minutes" at bounding box center [503, 360] width 106 height 26
type input "**"
click at [576, 357] on button "AM" at bounding box center [581, 359] width 40 height 25
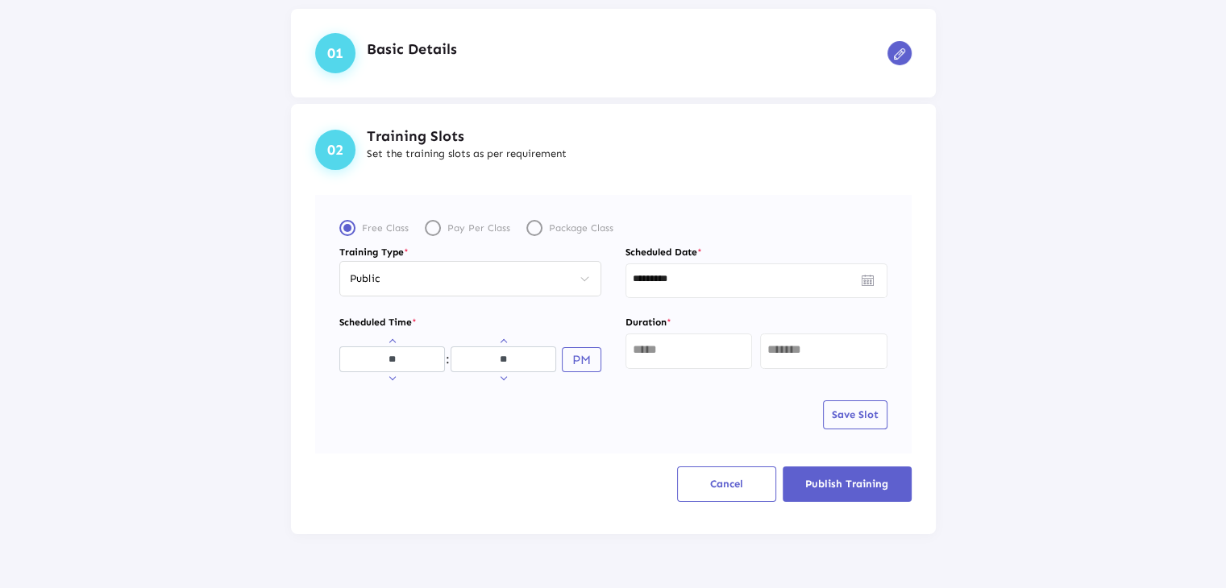
click at [683, 351] on input "text" at bounding box center [689, 349] width 113 height 13
type input "*"
type input "**"
click at [842, 417] on span "Save Slot" at bounding box center [855, 415] width 47 height 12
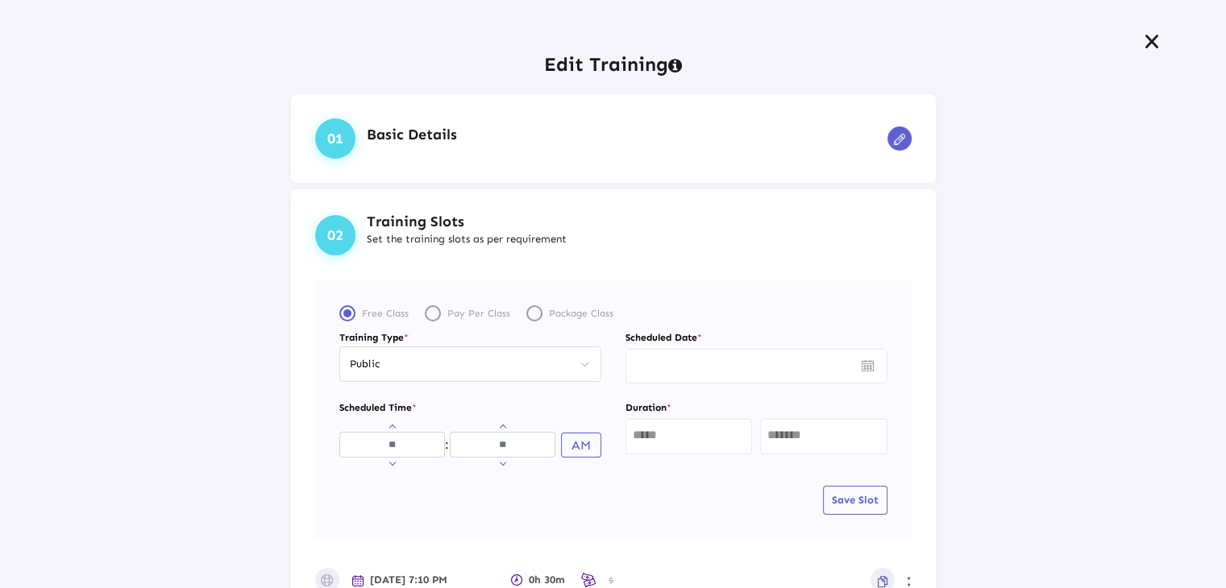
scroll to position [155, 0]
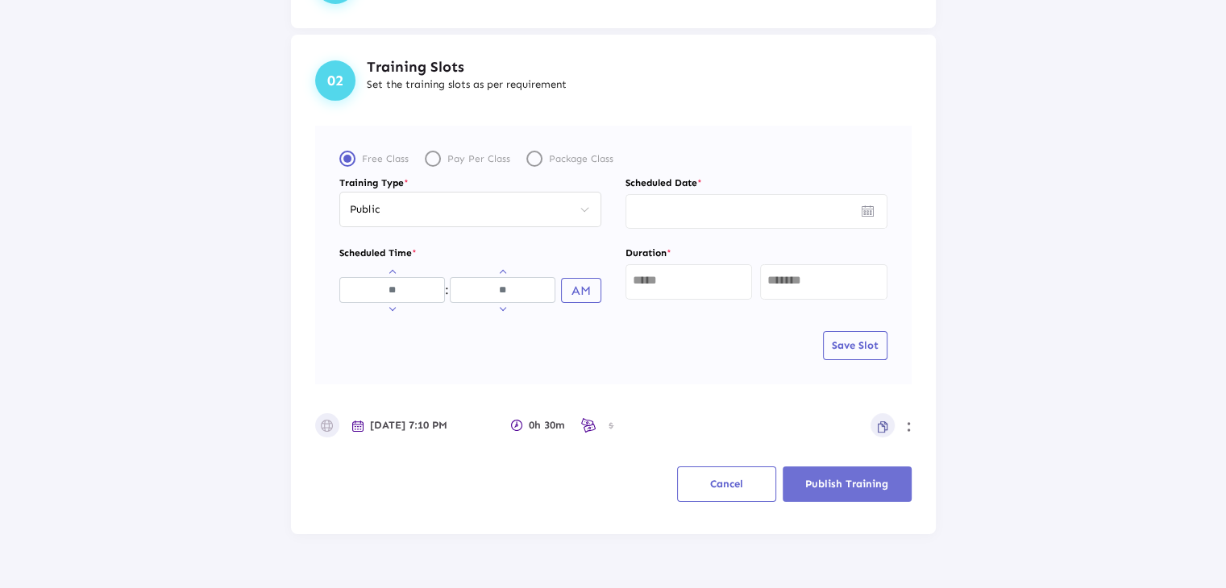
click at [829, 480] on span "Publish Training" at bounding box center [846, 484] width 83 height 12
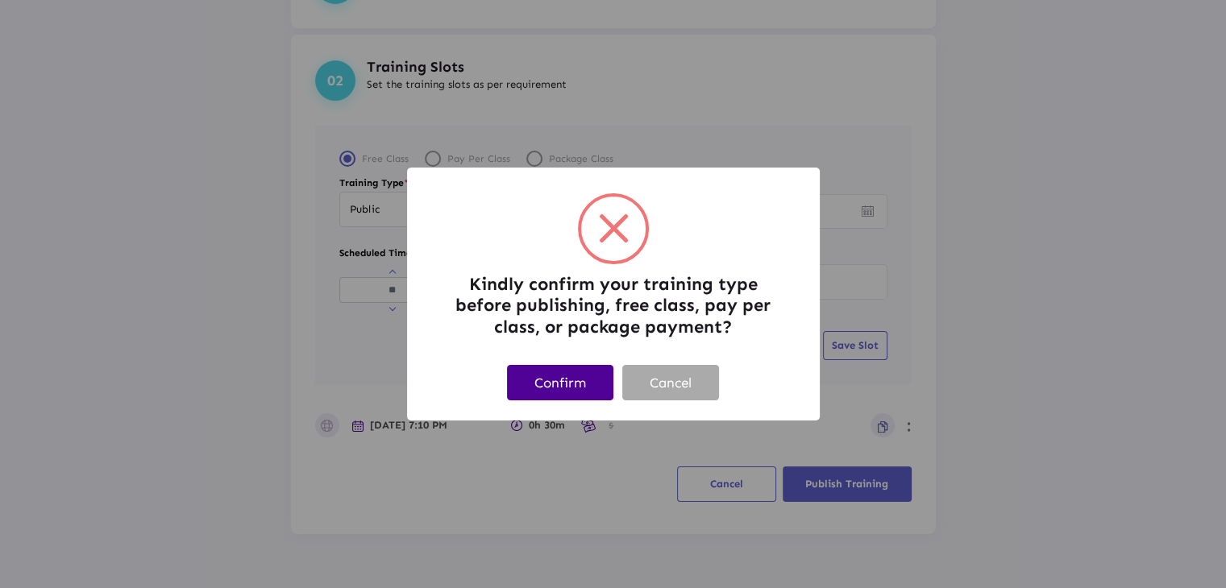
click at [597, 391] on button "Confirm" at bounding box center [560, 382] width 106 height 35
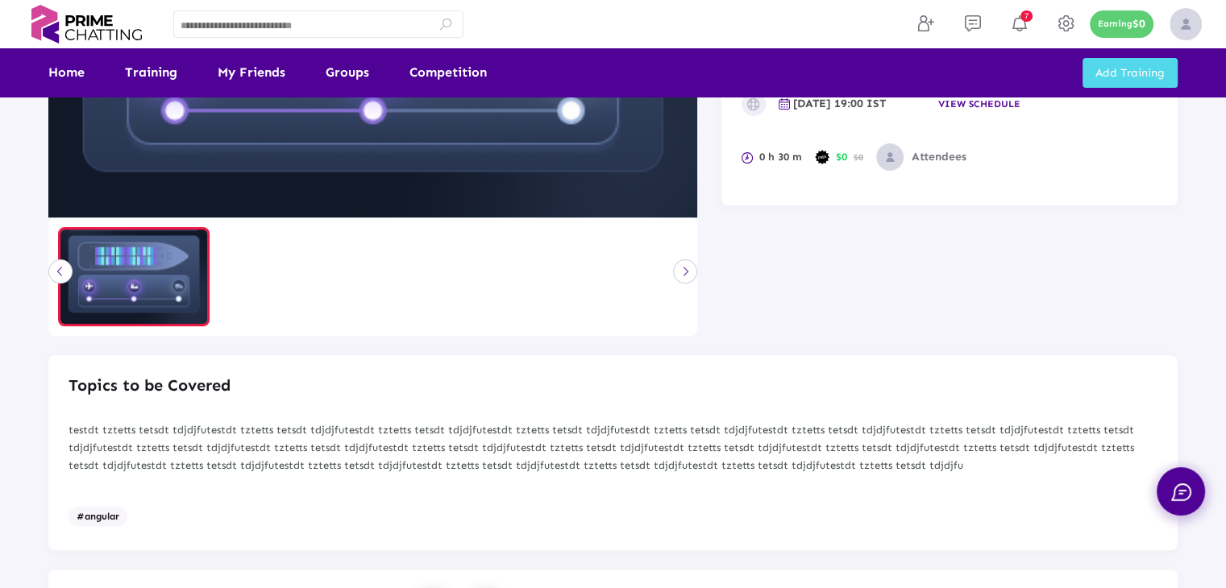
scroll to position [322, 0]
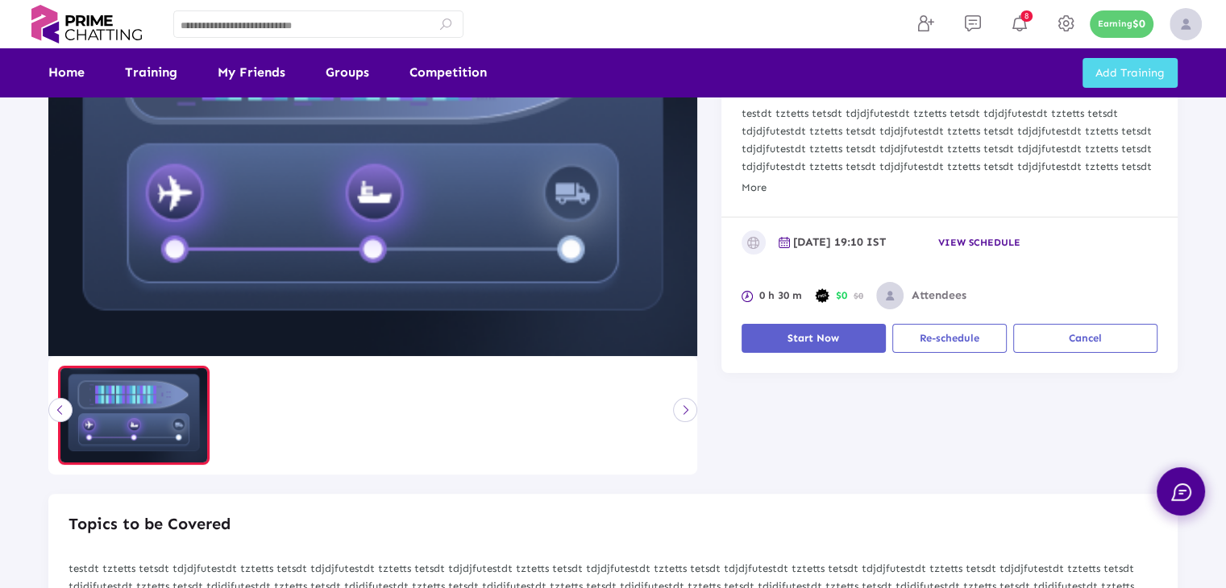
click at [830, 339] on span "Start Now" at bounding box center [814, 338] width 52 height 12
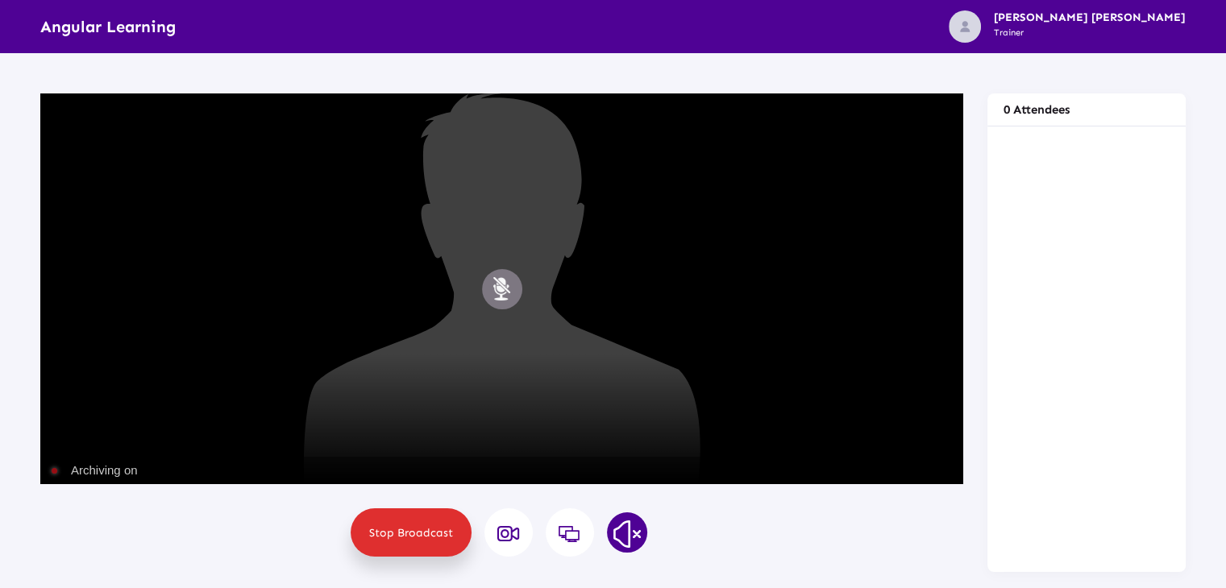
click at [503, 297] on button "Mute" at bounding box center [502, 289] width 40 height 40
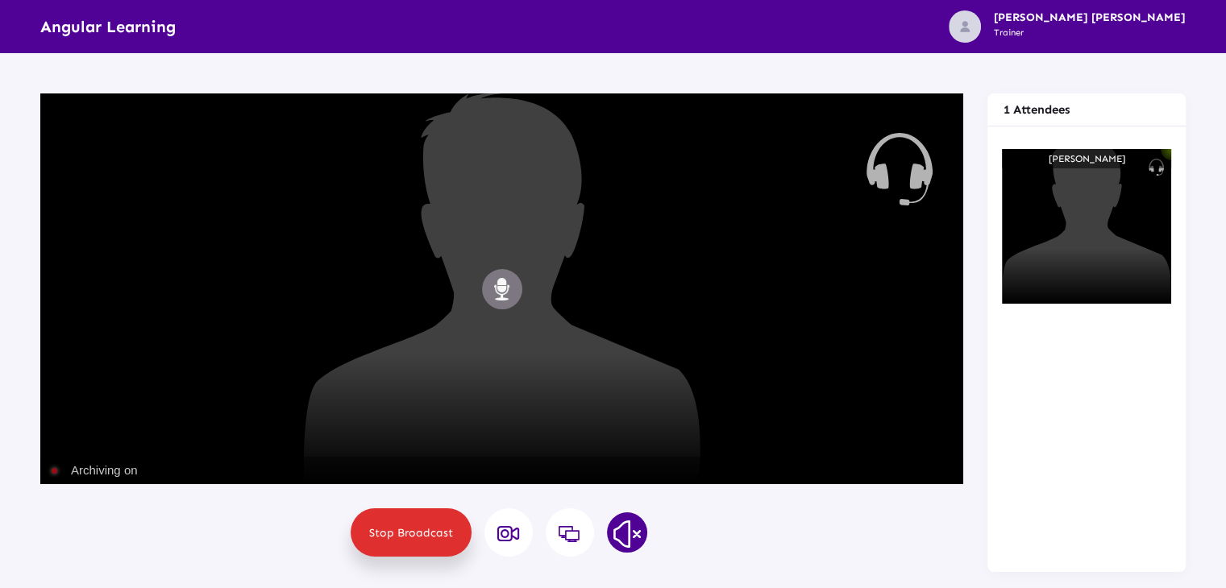
click at [516, 282] on button "Mute" at bounding box center [502, 289] width 40 height 40
click at [499, 536] on icon at bounding box center [509, 534] width 24 height 19
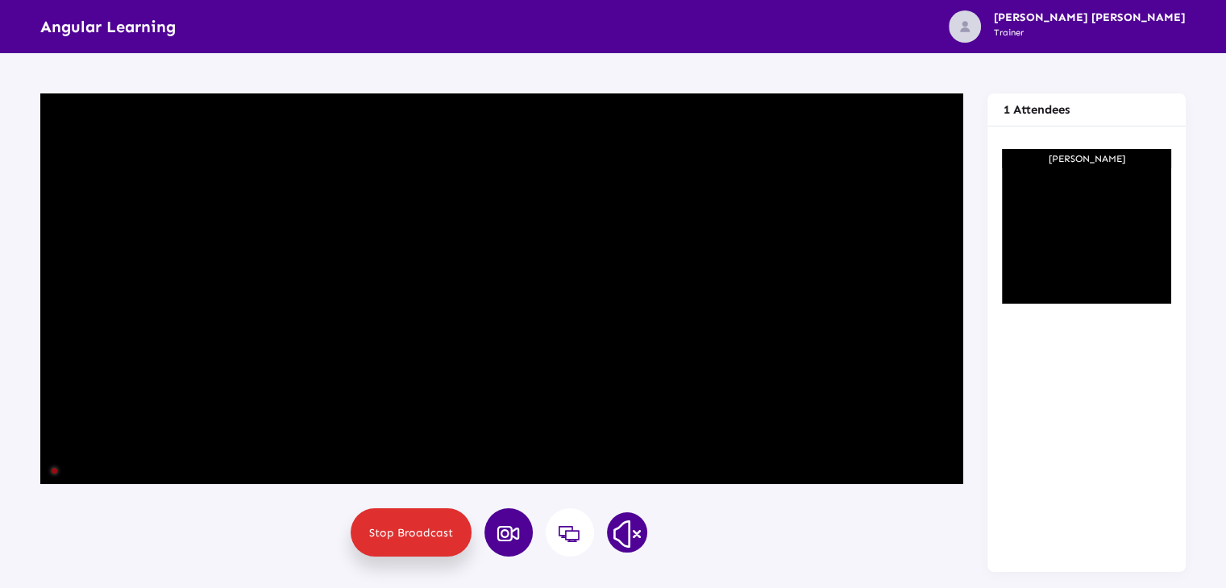
click at [422, 526] on span "Stop Broadcast" at bounding box center [411, 533] width 84 height 14
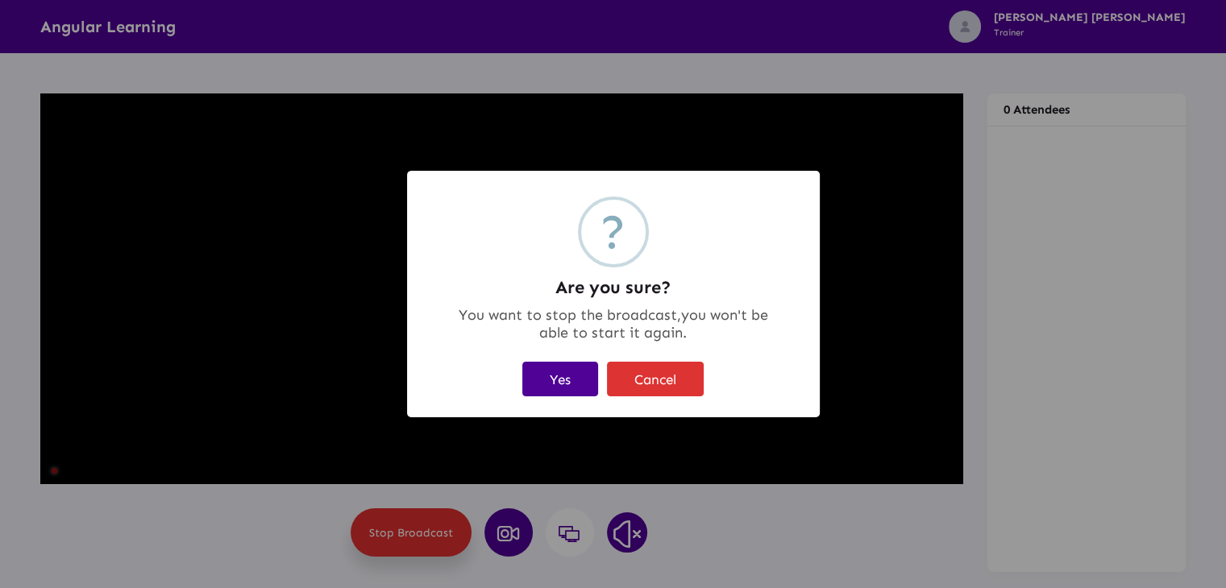
click at [572, 373] on button "Yes" at bounding box center [560, 379] width 76 height 35
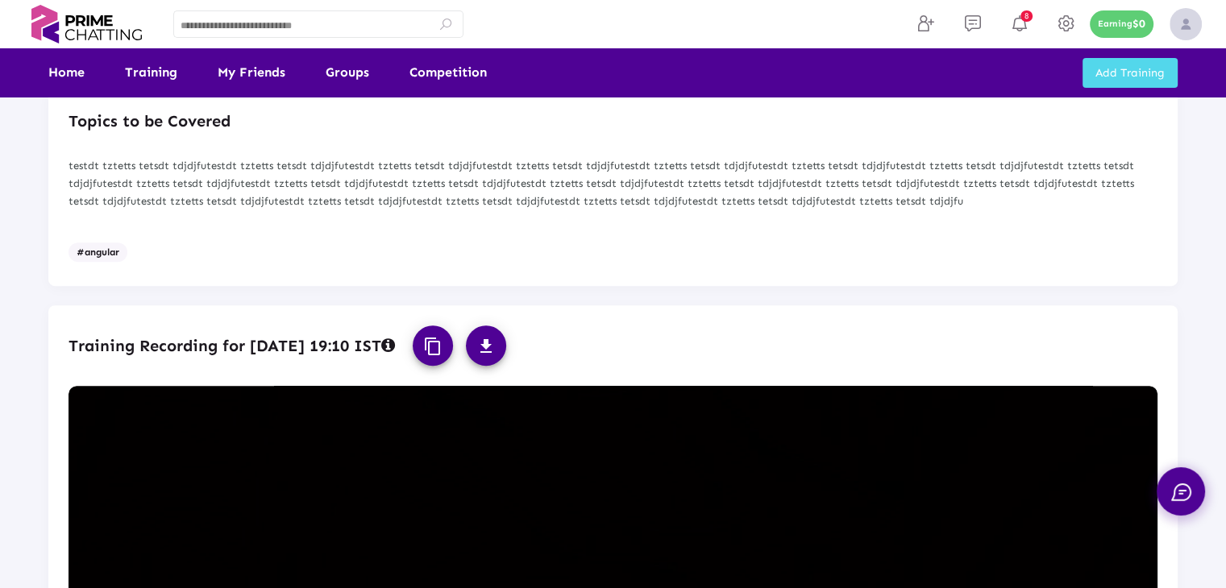
scroll to position [1129, 0]
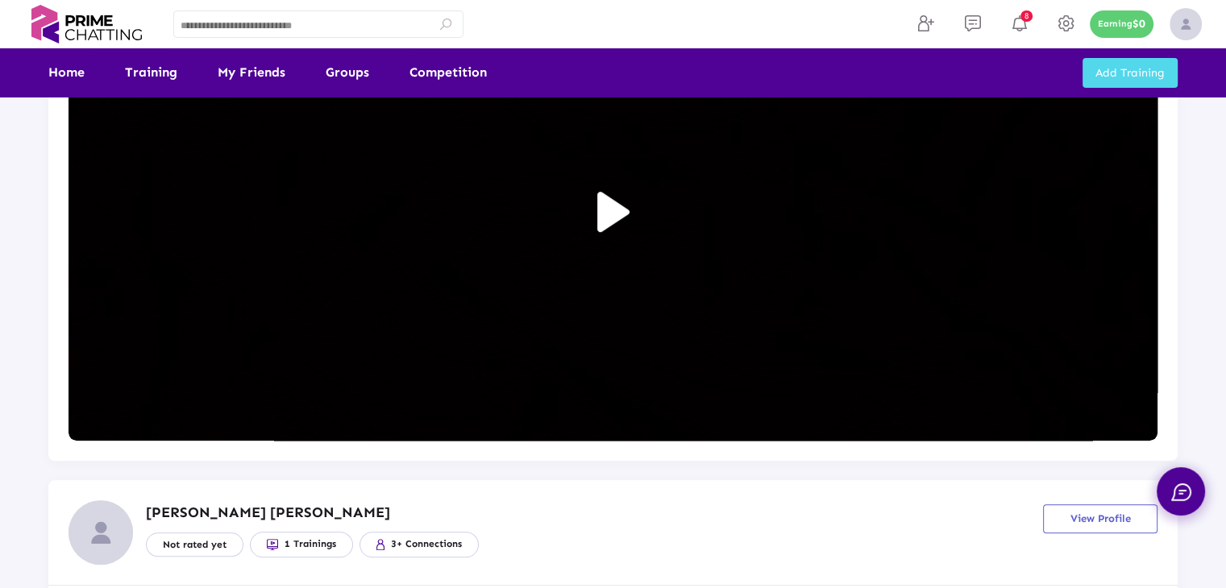
click at [625, 211] on img at bounding box center [613, 212] width 32 height 40
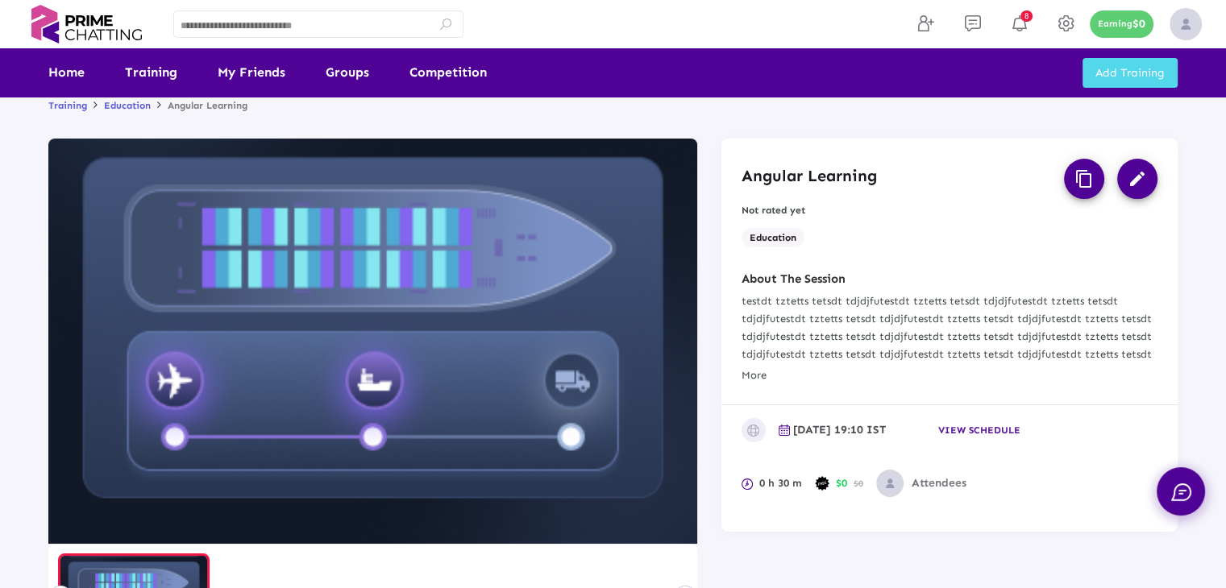
scroll to position [0, 0]
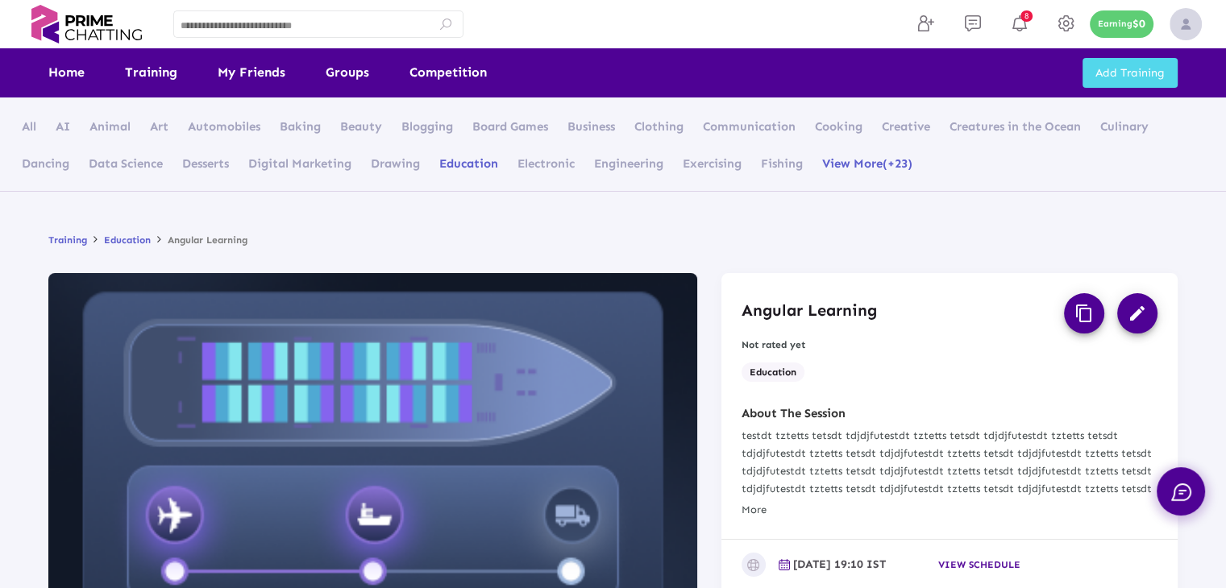
click at [961, 277] on div "Angular Learning content_copy edit Not rated yet Education" at bounding box center [949, 339] width 456 height 133
drag, startPoint x: 759, startPoint y: 310, endPoint x: 886, endPoint y: 310, distance: 127.4
click at [886, 310] on div "Angular Learning content_copy edit" at bounding box center [950, 313] width 416 height 40
copy h3 "Angular Learning"
click at [1104, 72] on span "Add Training" at bounding box center [1130, 73] width 69 height 14
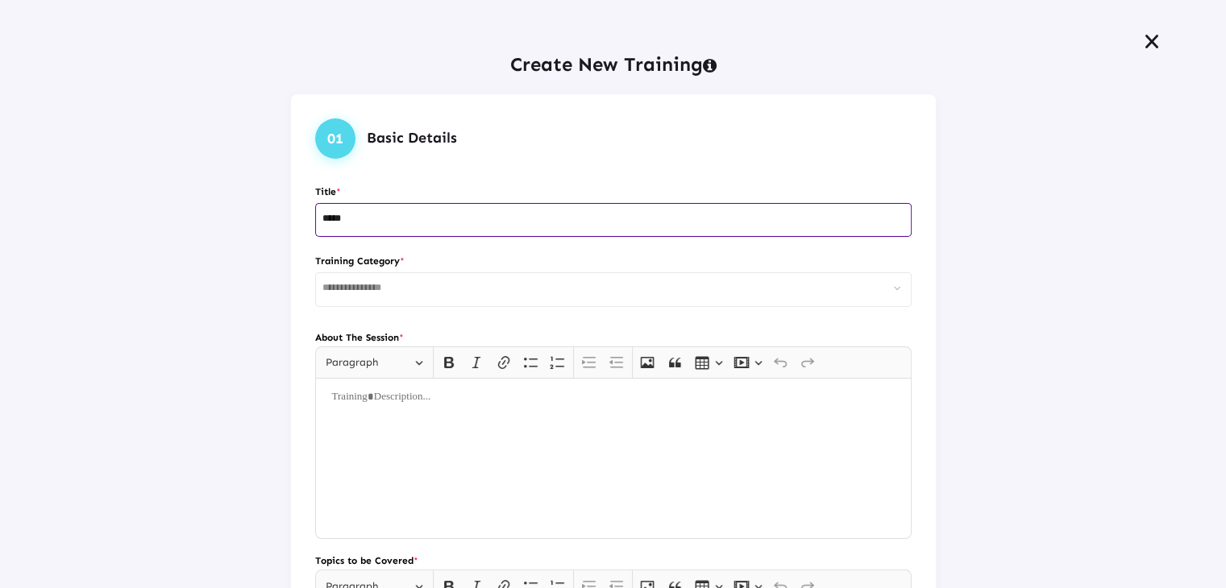
type input "****"
click at [1142, 49] on icon at bounding box center [1151, 42] width 19 height 18
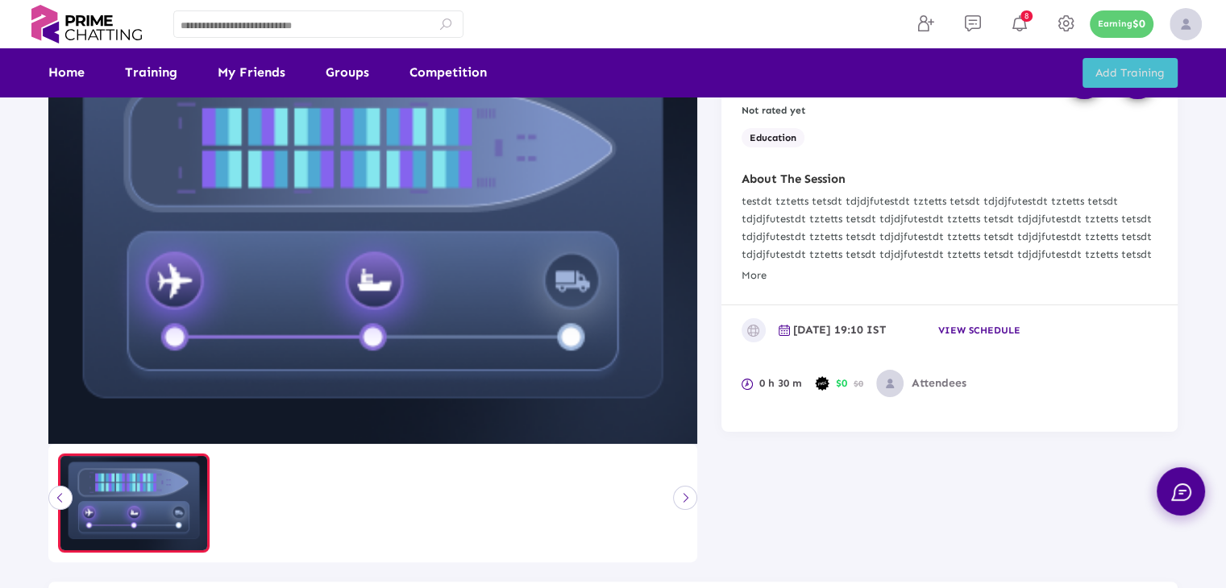
scroll to position [81, 0]
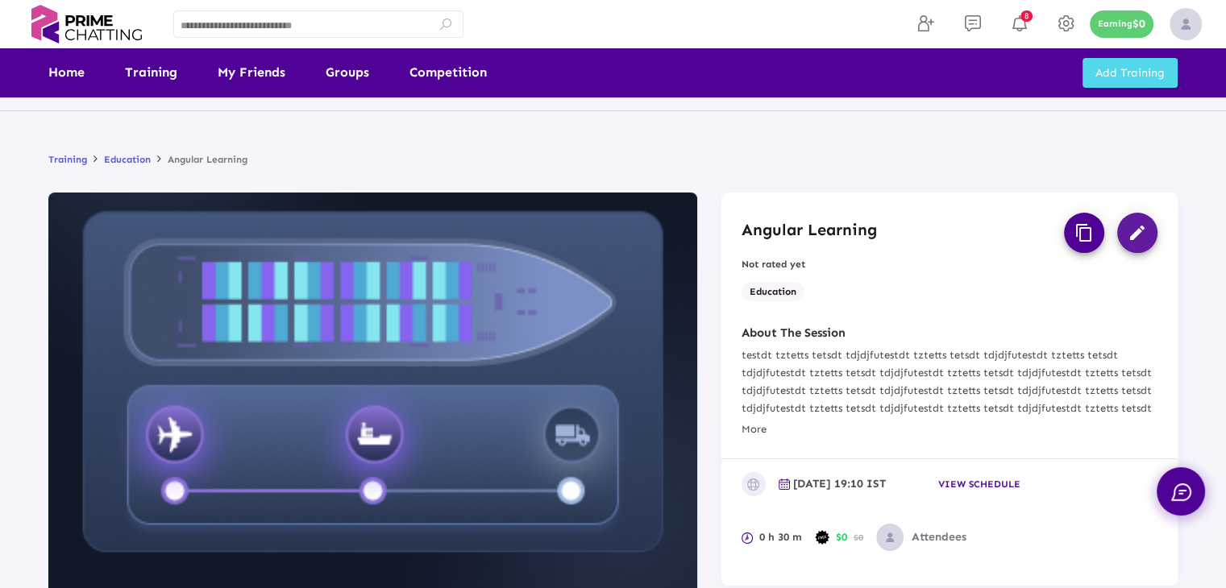
click at [1122, 240] on button "edit" at bounding box center [1137, 233] width 40 height 40
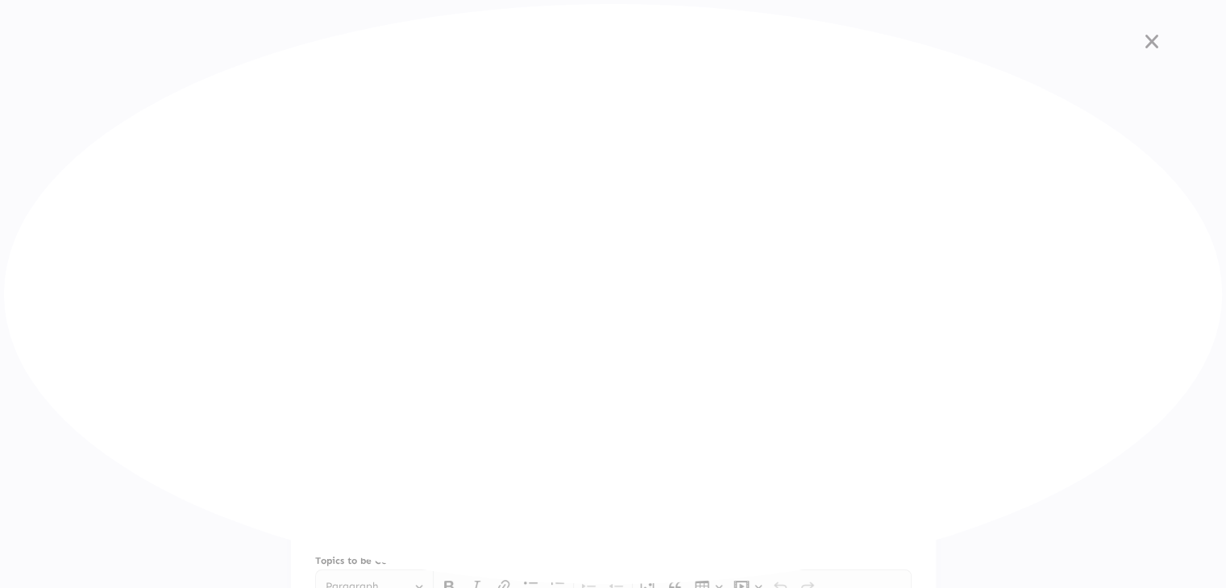
scroll to position [0, 0]
type input "**********"
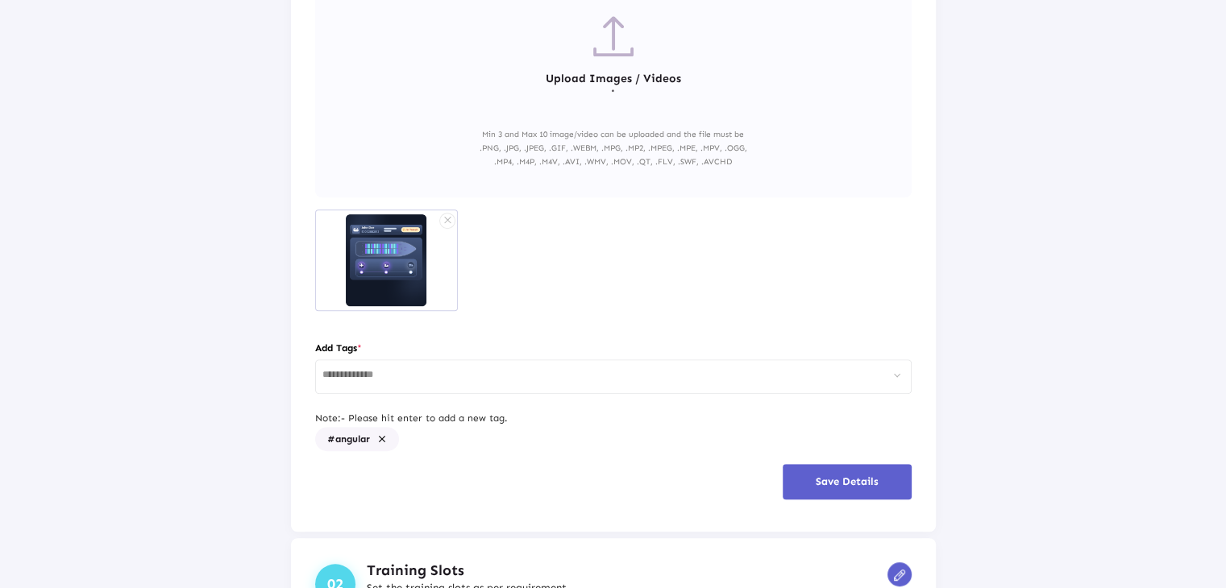
scroll to position [928, 0]
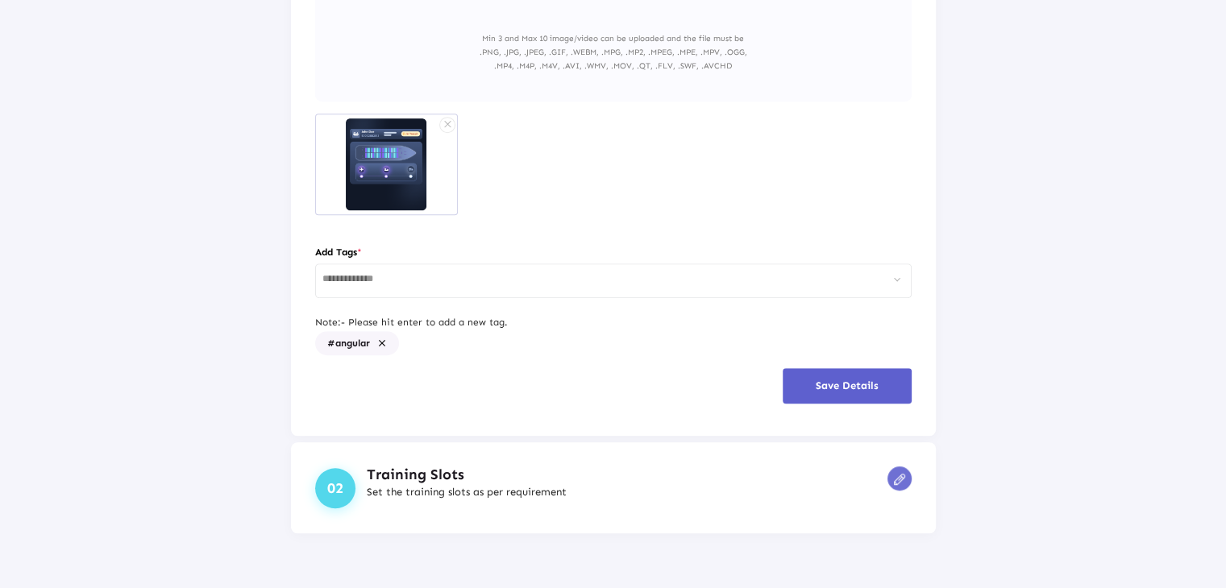
click at [894, 476] on img at bounding box center [899, 479] width 11 height 11
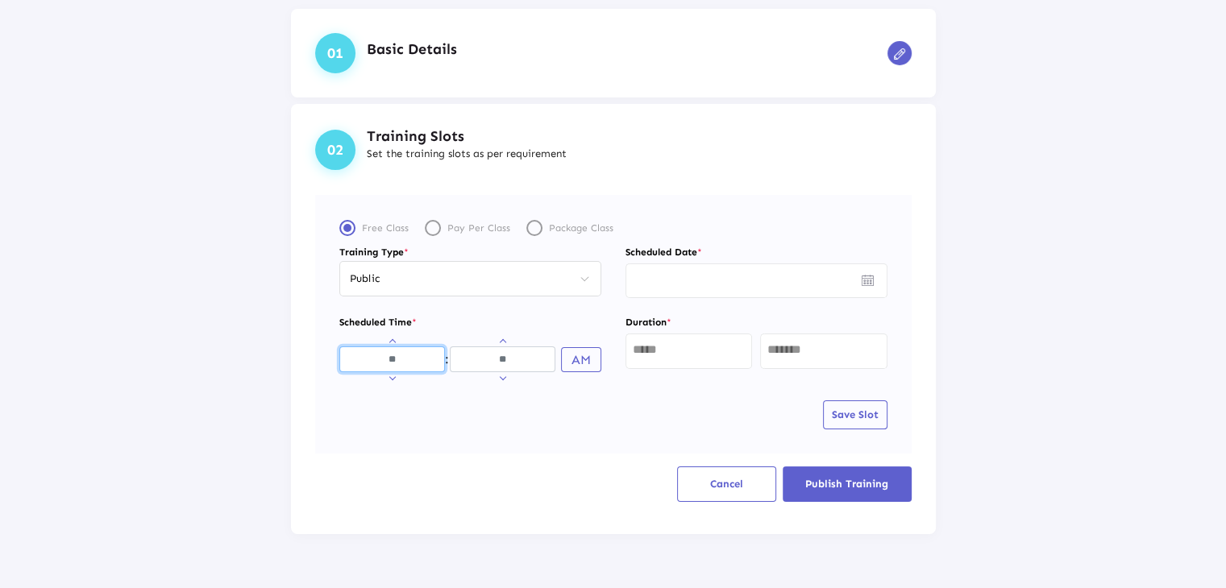
click at [380, 357] on input "Hours" at bounding box center [392, 360] width 106 height 26
type input "**"
click at [863, 283] on img "Open calendar" at bounding box center [868, 280] width 12 height 11
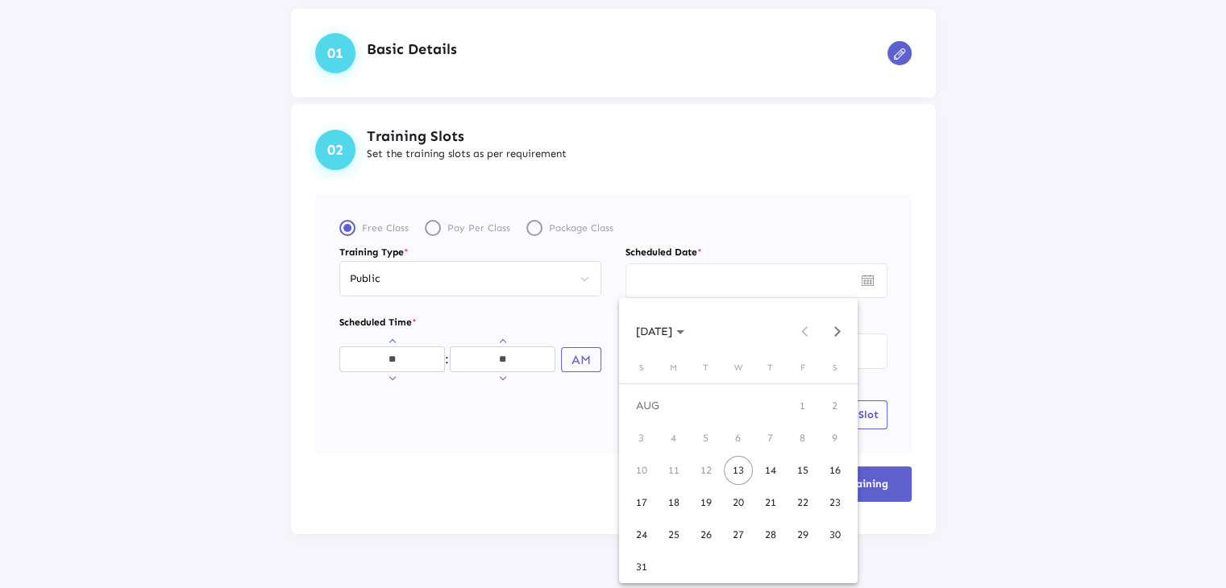
click at [744, 463] on div "13" at bounding box center [738, 470] width 29 height 29
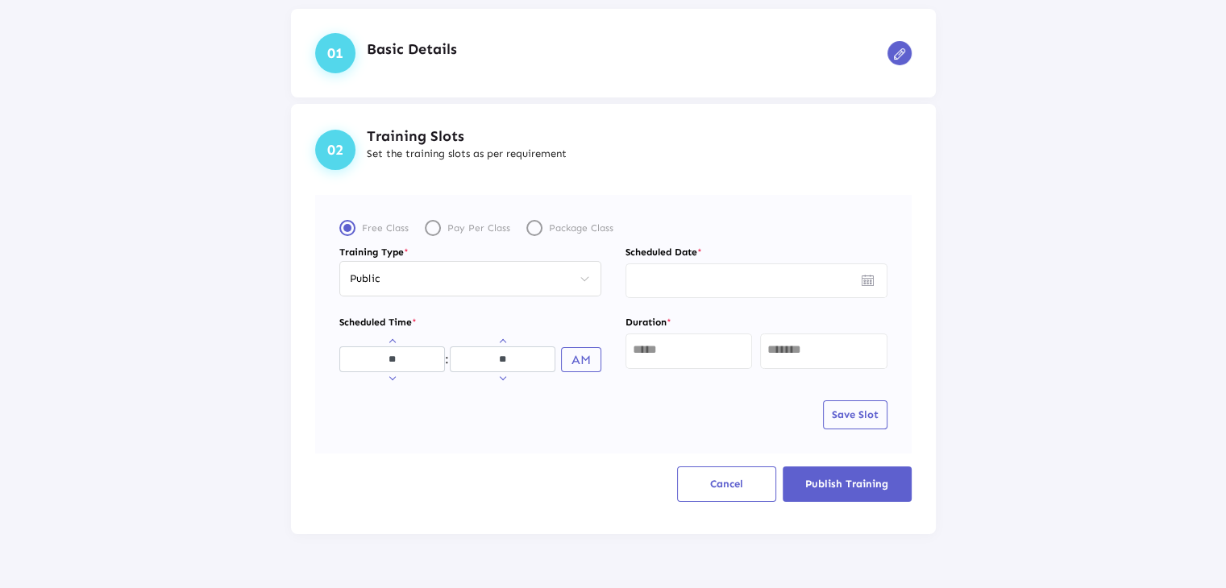
type input "*********"
click at [663, 343] on input "text" at bounding box center [689, 349] width 113 height 13
type input "*"
type input "**"
click at [832, 411] on span "Save Slot" at bounding box center [855, 415] width 47 height 12
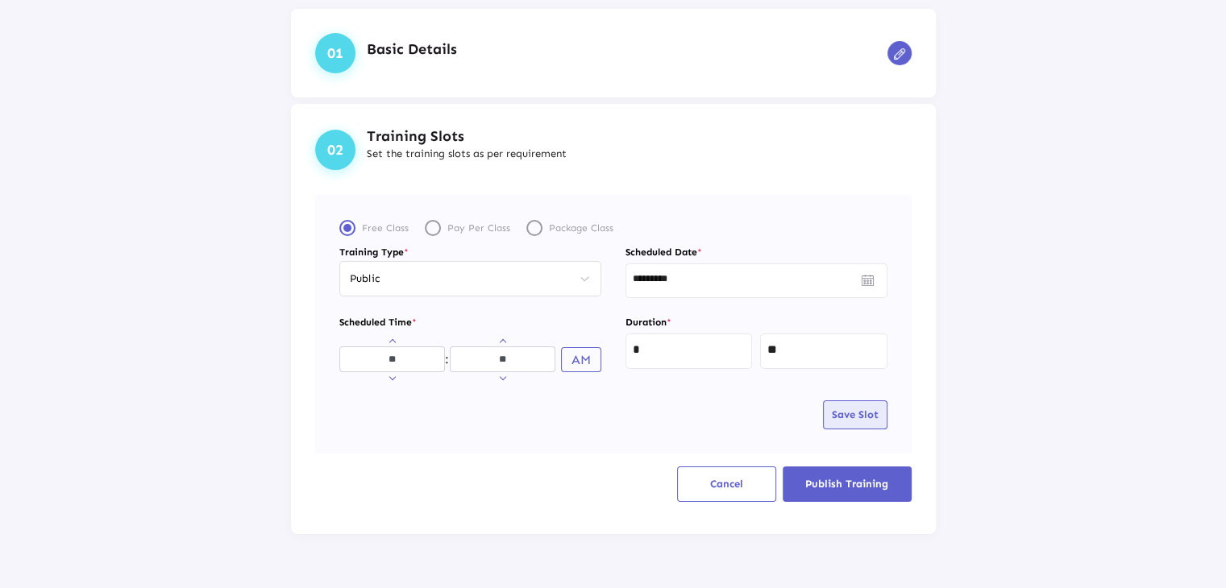
click at [841, 409] on span "Save Slot" at bounding box center [855, 415] width 47 height 12
click at [513, 356] on input "**" at bounding box center [503, 360] width 106 height 26
type input "*"
click at [845, 417] on span "Save Slot" at bounding box center [855, 415] width 47 height 12
click at [397, 356] on input "**" at bounding box center [392, 360] width 106 height 26
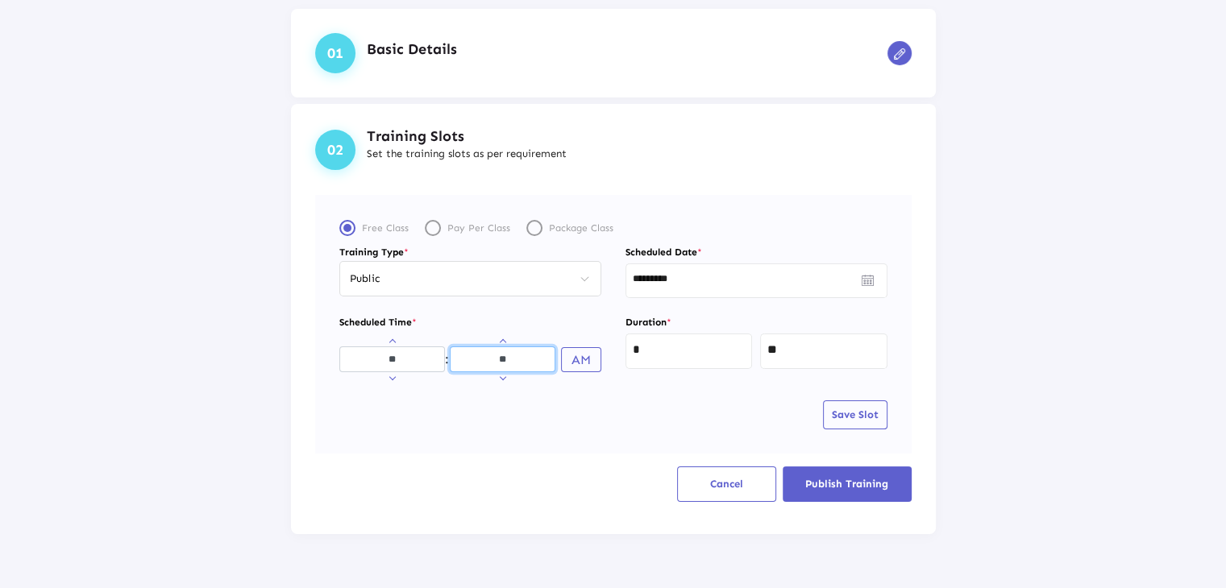
drag, startPoint x: 493, startPoint y: 357, endPoint x: 515, endPoint y: 356, distance: 22.6
click at [515, 356] on input "**" at bounding box center [503, 360] width 106 height 26
type input "*"
click at [501, 352] on input "**" at bounding box center [503, 360] width 106 height 26
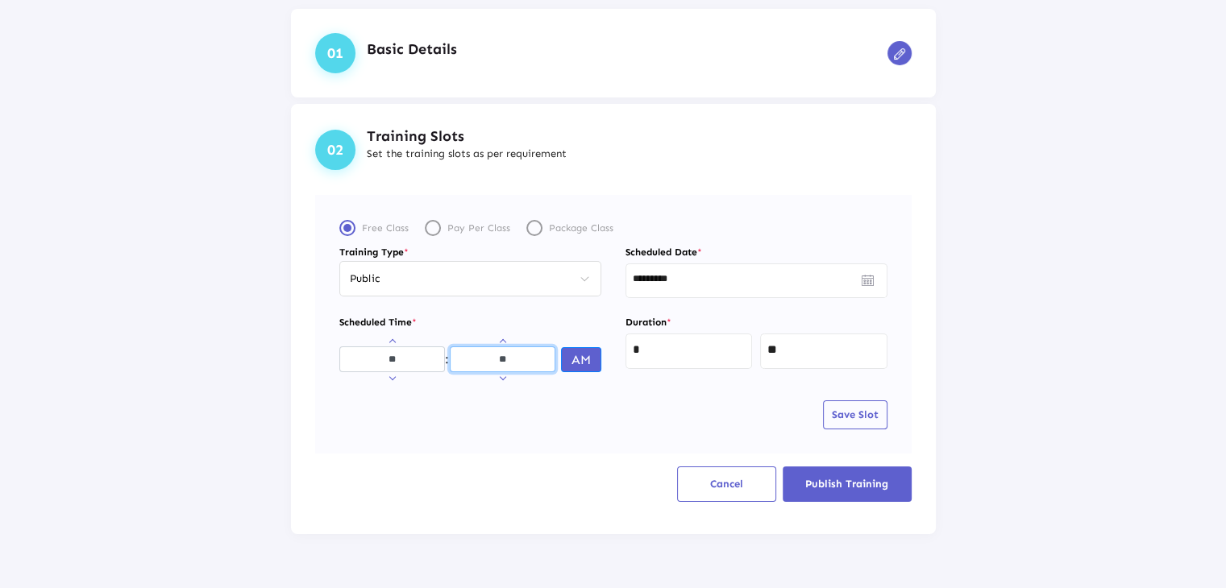
type input "**"
click at [571, 362] on button "AM" at bounding box center [581, 359] width 40 height 25
click at [842, 413] on span "Save Slot" at bounding box center [855, 415] width 47 height 12
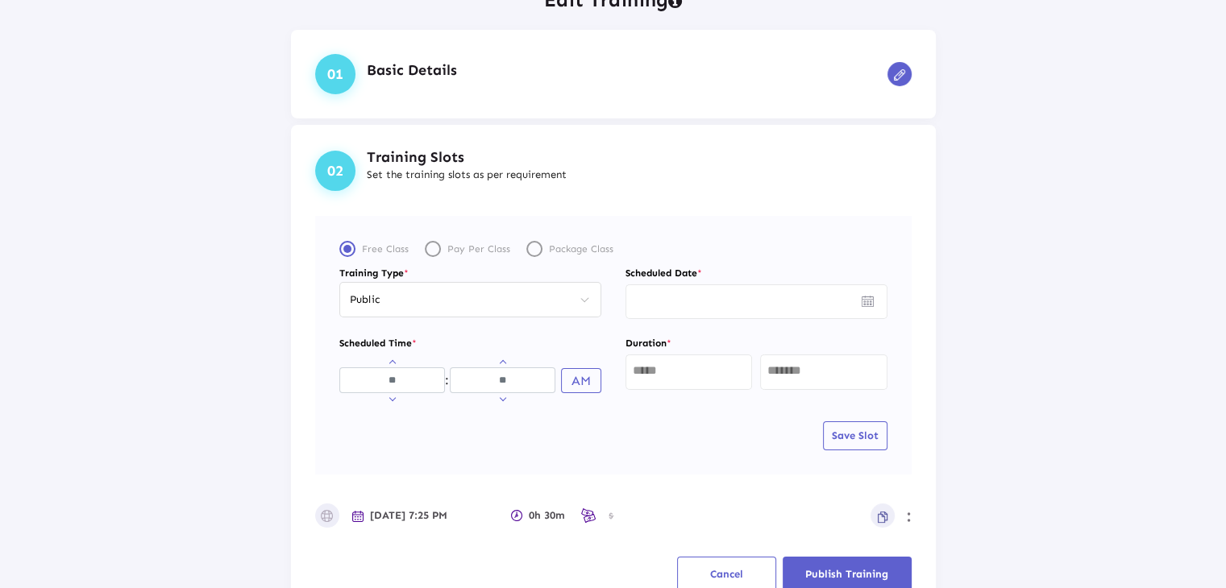
scroll to position [155, 0]
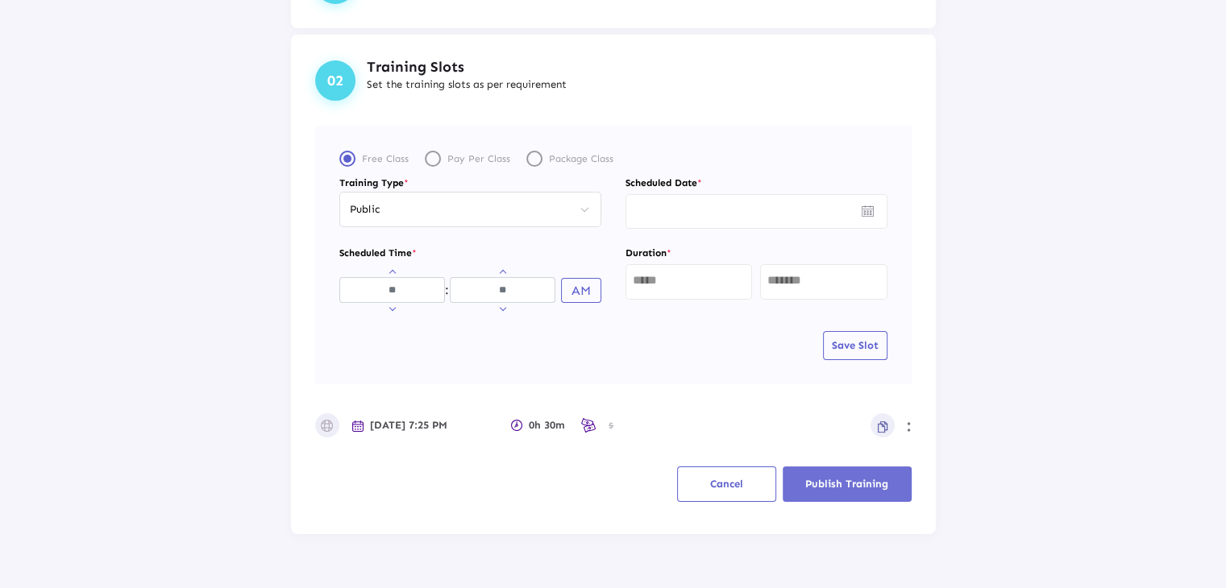
click at [825, 479] on span "Publish Training" at bounding box center [846, 484] width 83 height 12
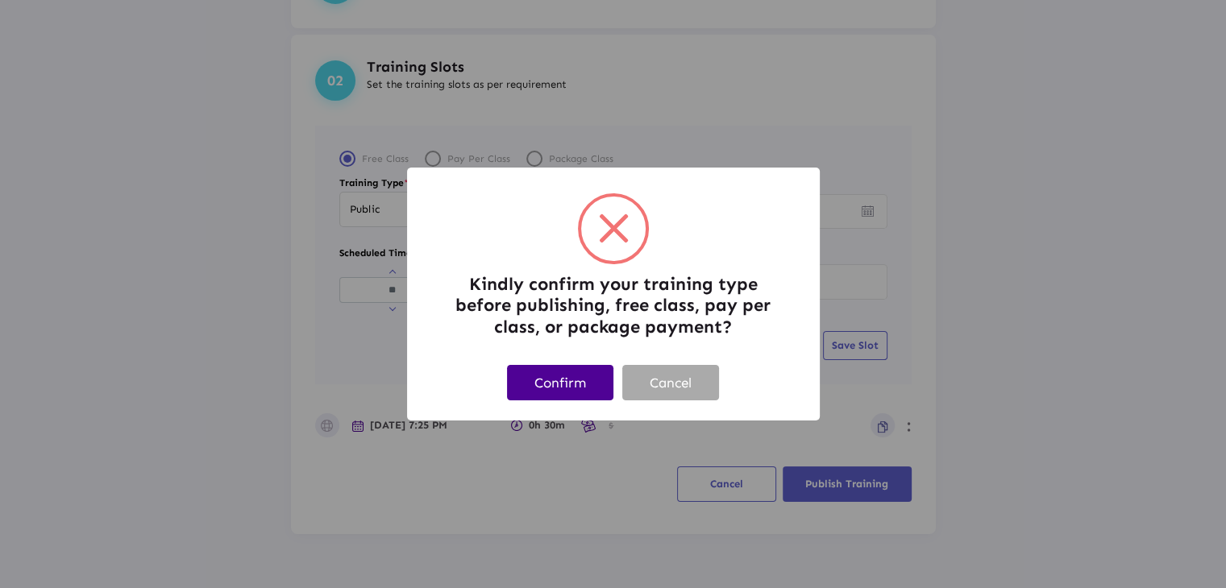
click at [589, 378] on button "Confirm" at bounding box center [560, 382] width 106 height 35
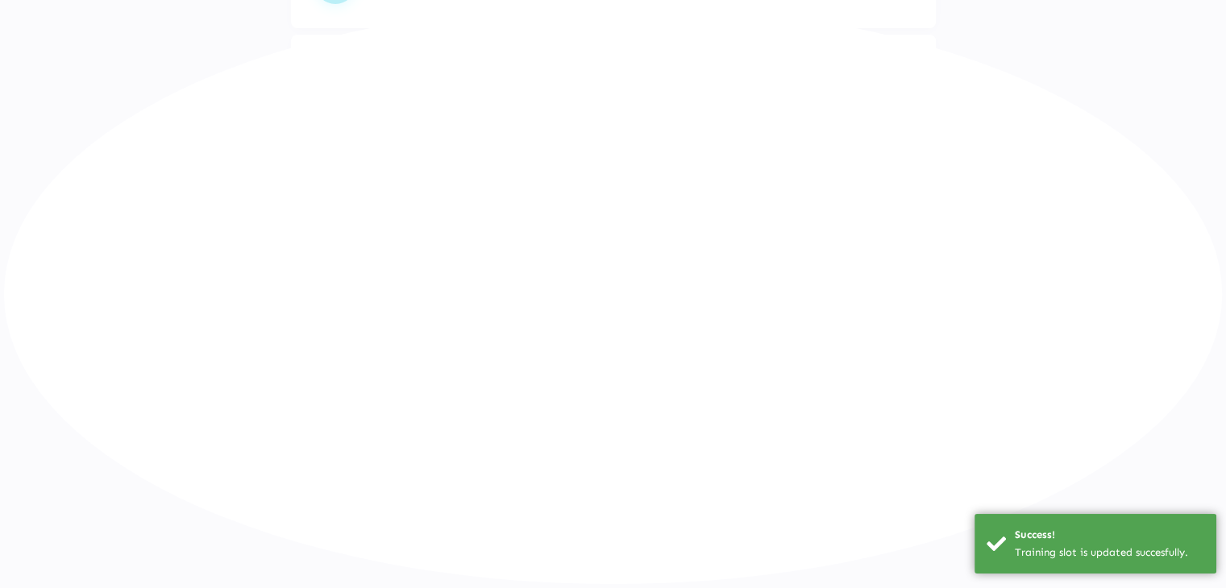
scroll to position [81, 0]
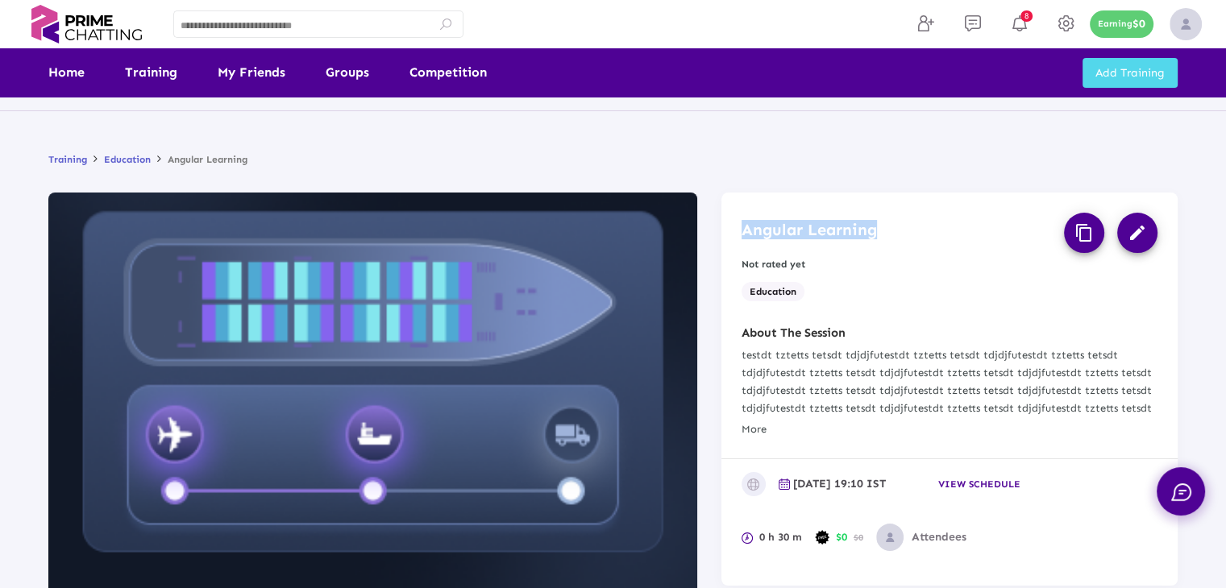
drag, startPoint x: 882, startPoint y: 233, endPoint x: 738, endPoint y: 225, distance: 143.7
click at [738, 225] on div "Angular Learning content_copy edit Not rated yet Education" at bounding box center [949, 259] width 456 height 133
copy h3 "Angular Learning"
click at [36, 281] on div at bounding box center [372, 455] width 673 height 524
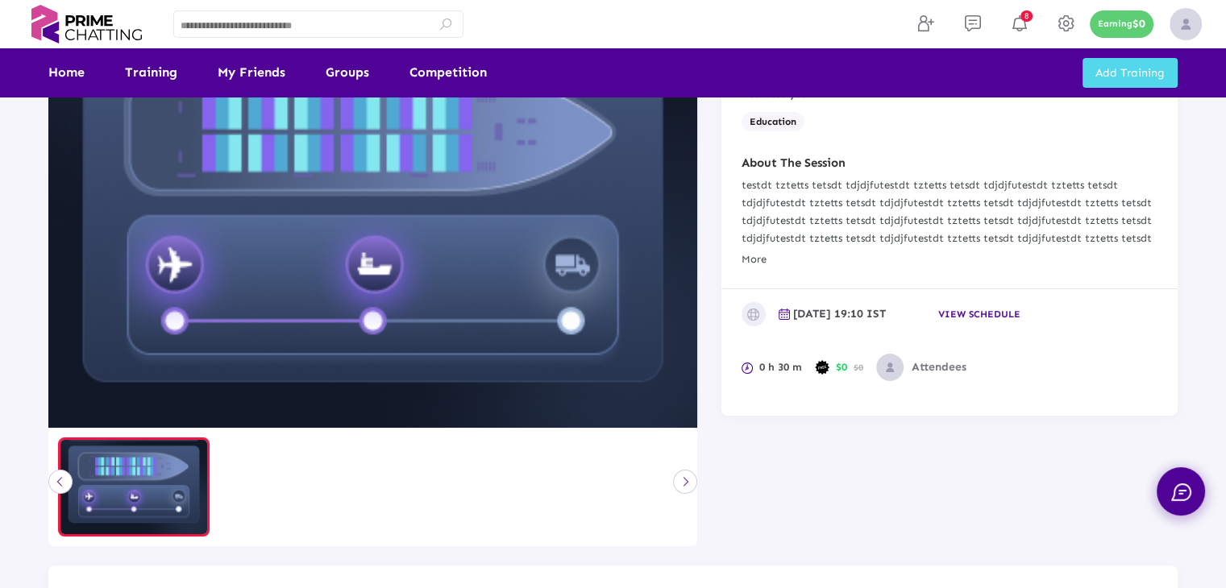
scroll to position [242, 0]
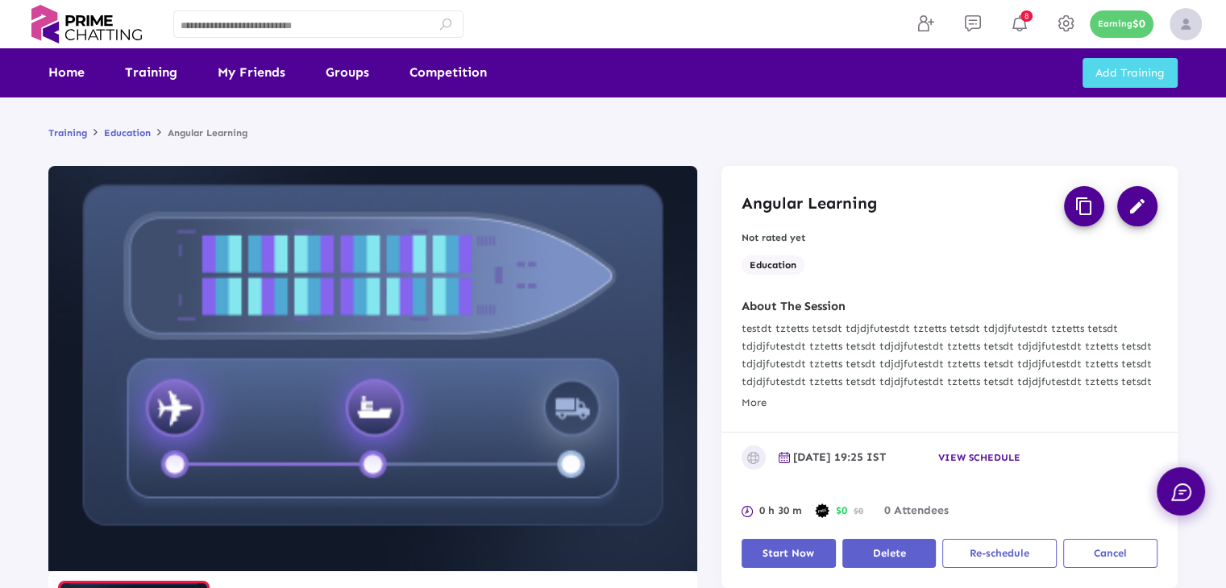
scroll to position [81, 0]
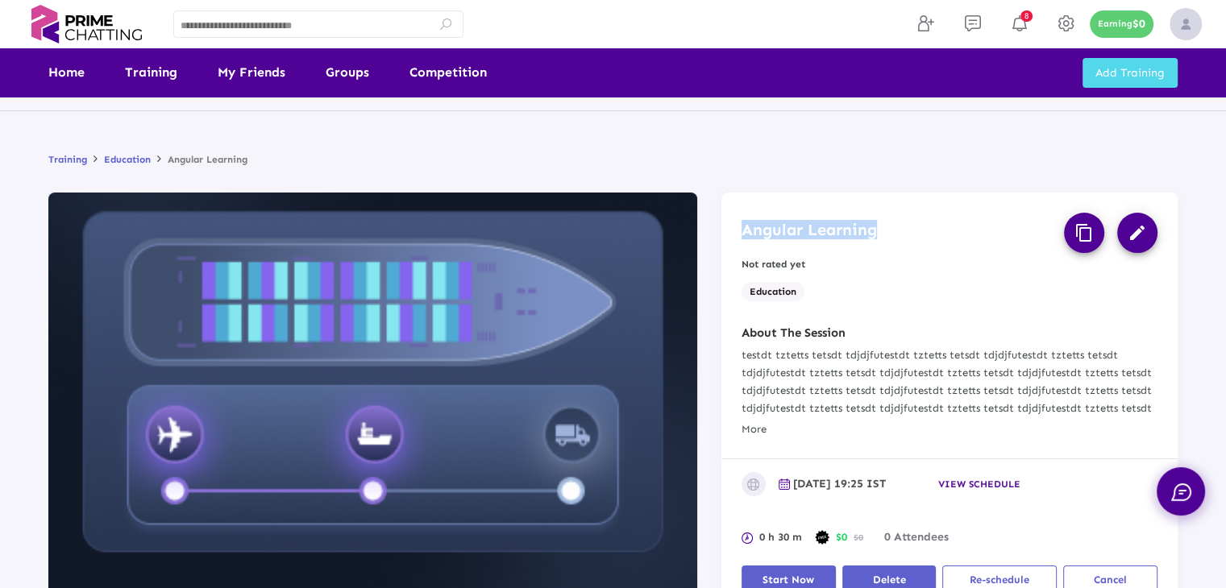
drag, startPoint x: 741, startPoint y: 228, endPoint x: 906, endPoint y: 231, distance: 165.3
click at [906, 231] on div "Angular Learning content_copy edit" at bounding box center [950, 233] width 416 height 40
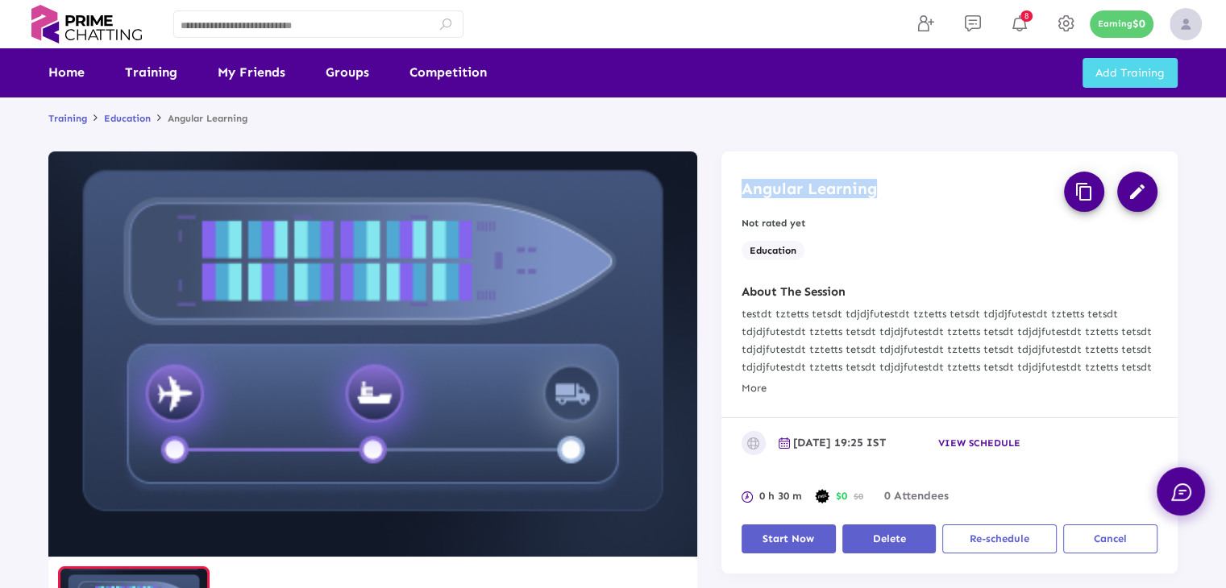
scroll to position [161, 0]
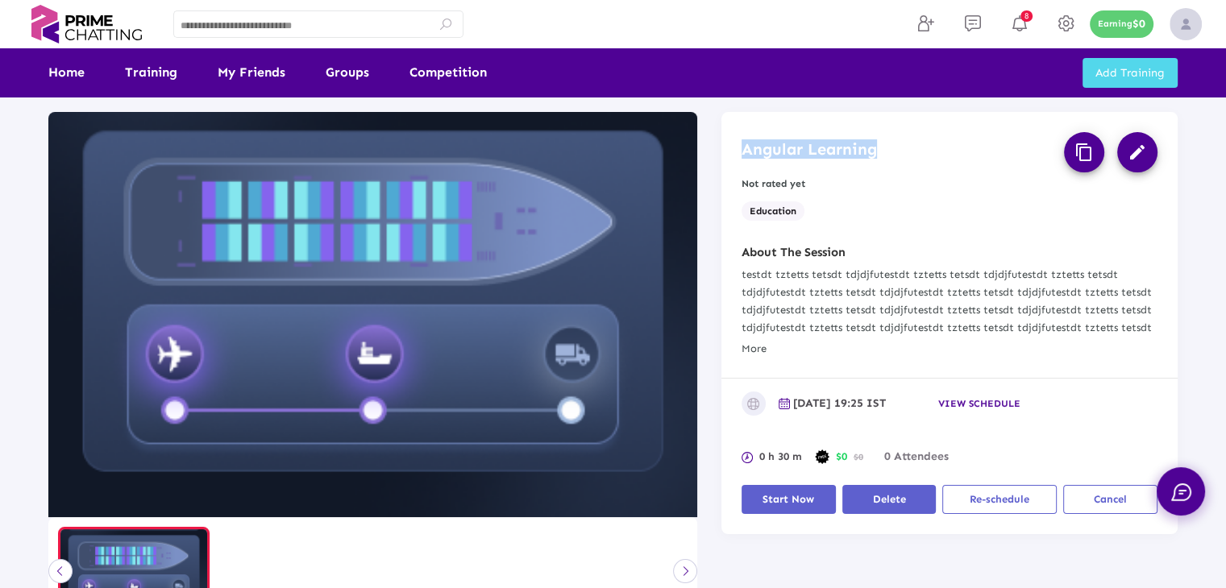
click at [781, 497] on span "Start Now" at bounding box center [789, 499] width 52 height 12
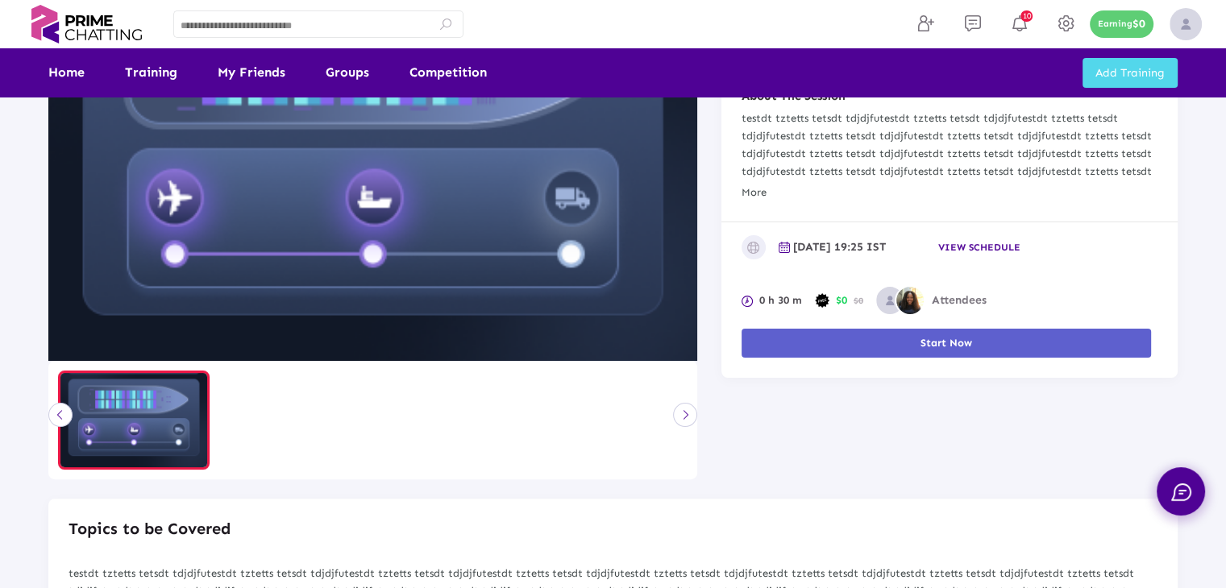
scroll to position [322, 0]
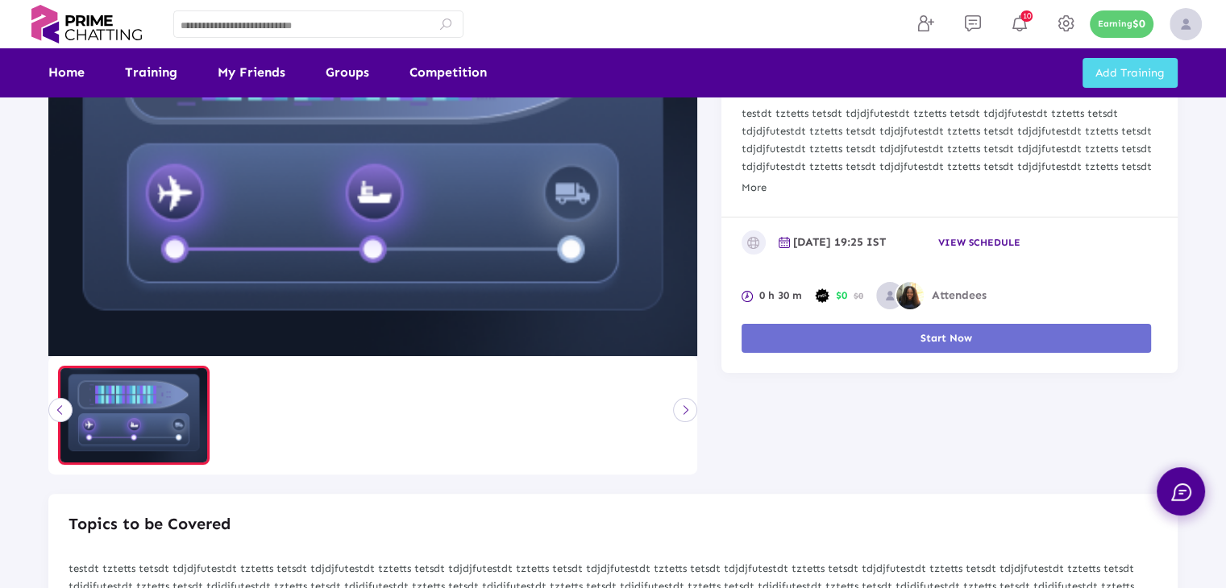
click at [910, 343] on button "Start Now" at bounding box center [947, 338] width 410 height 29
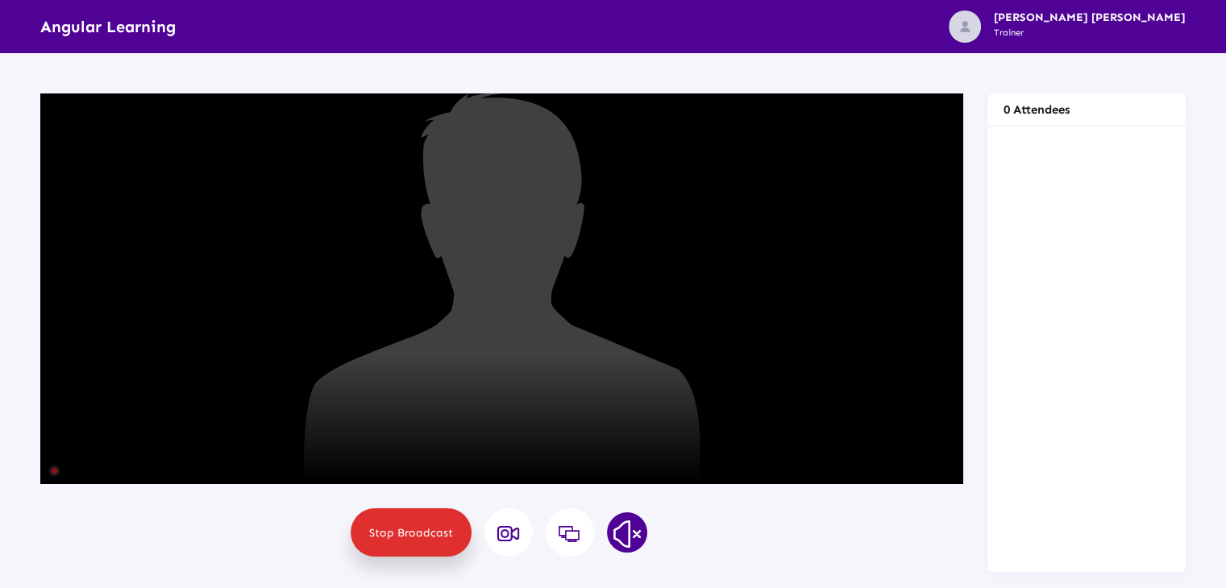
scroll to position [0, 0]
click at [490, 286] on button "Mute" at bounding box center [502, 289] width 40 height 40
click at [628, 528] on img at bounding box center [627, 534] width 40 height 40
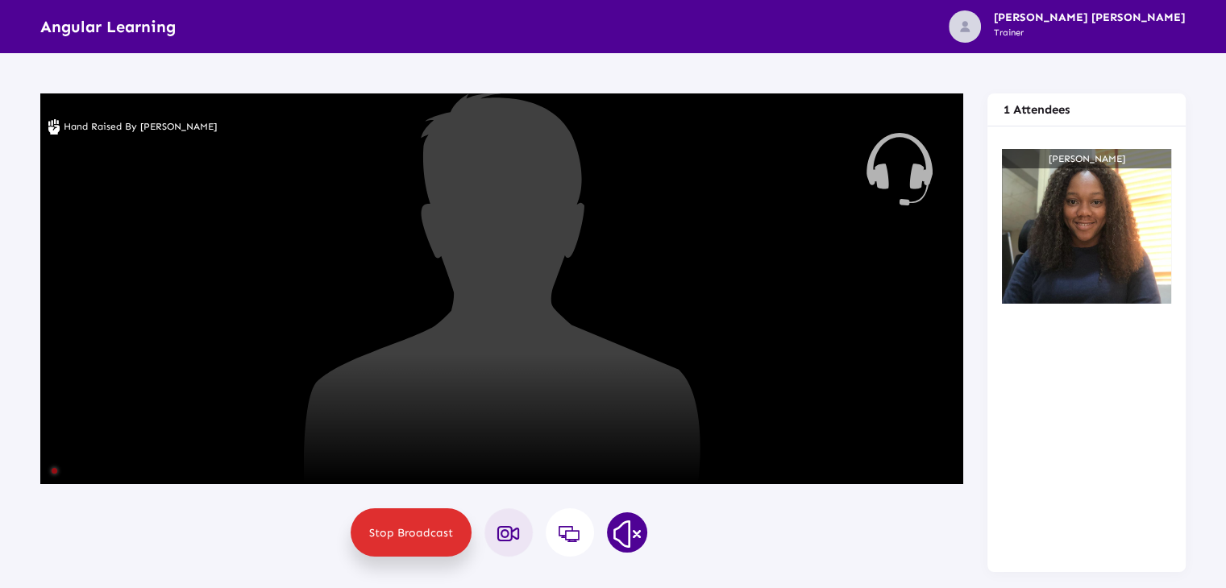
click at [504, 536] on icon at bounding box center [509, 534] width 24 height 19
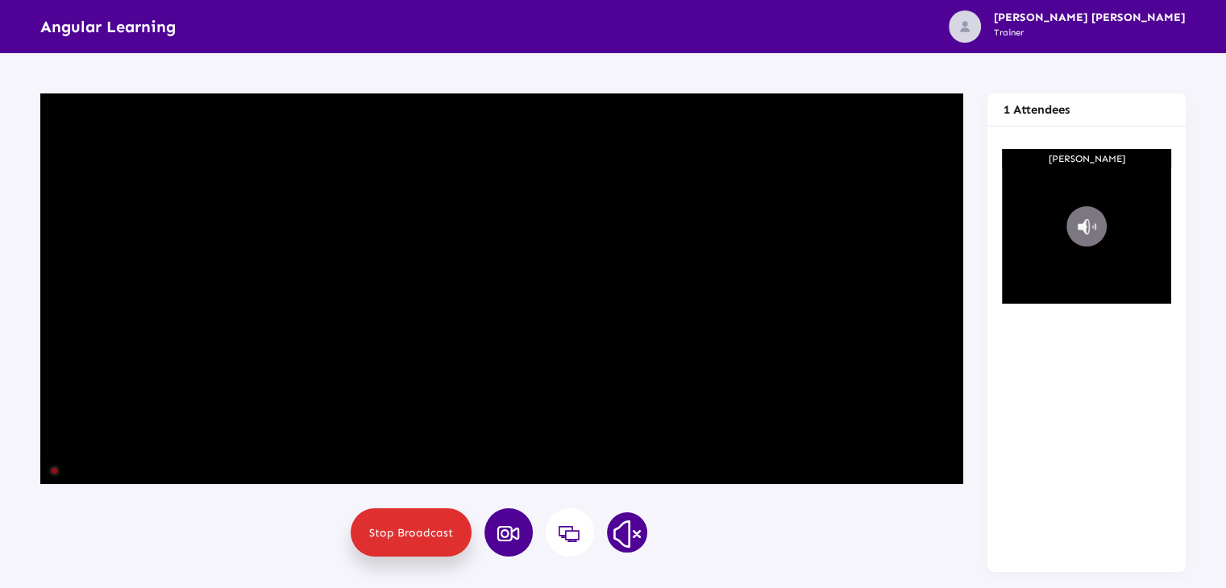
click at [1086, 227] on button "Mute" at bounding box center [1087, 226] width 40 height 40
click at [1087, 227] on button "Mute" at bounding box center [1087, 226] width 40 height 40
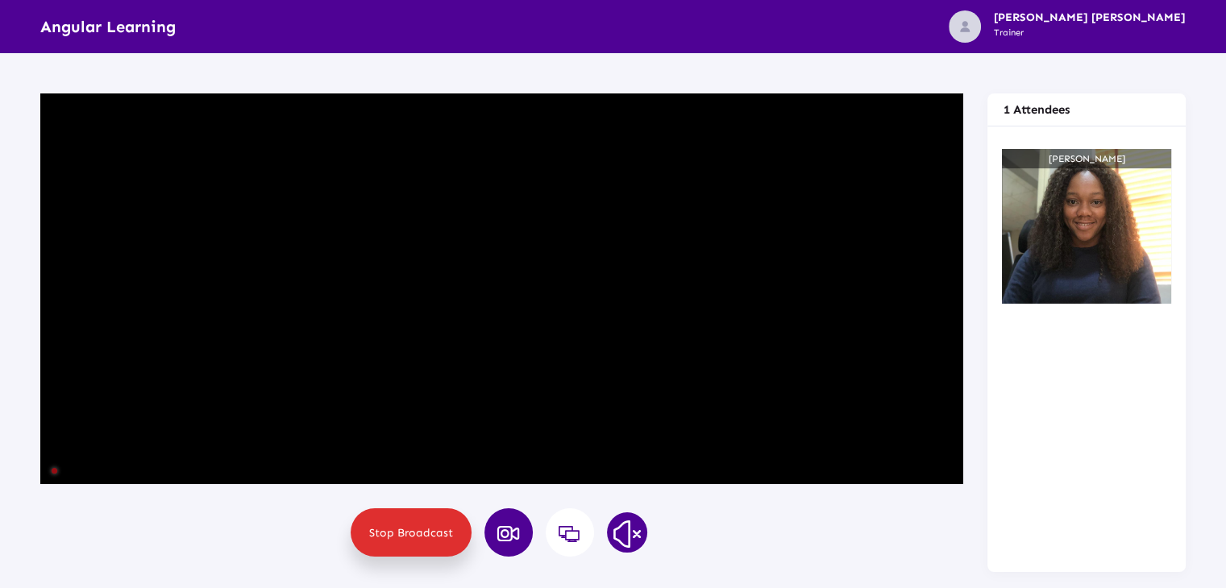
click at [515, 521] on button at bounding box center [508, 533] width 48 height 48
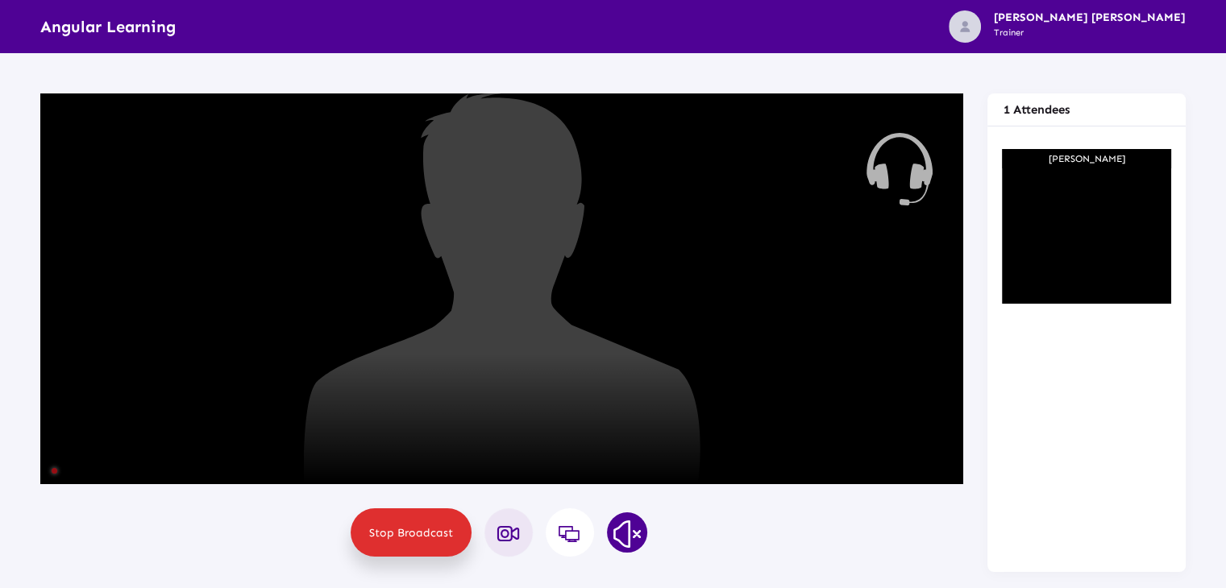
click at [505, 526] on icon at bounding box center [509, 534] width 24 height 19
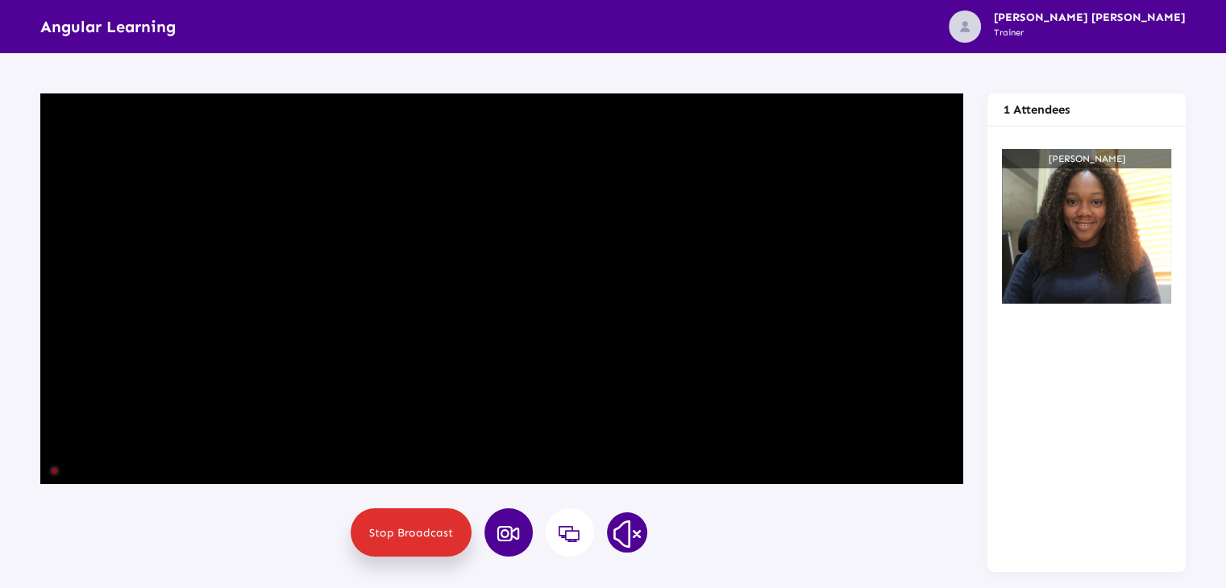
click at [518, 530] on icon at bounding box center [509, 534] width 24 height 19
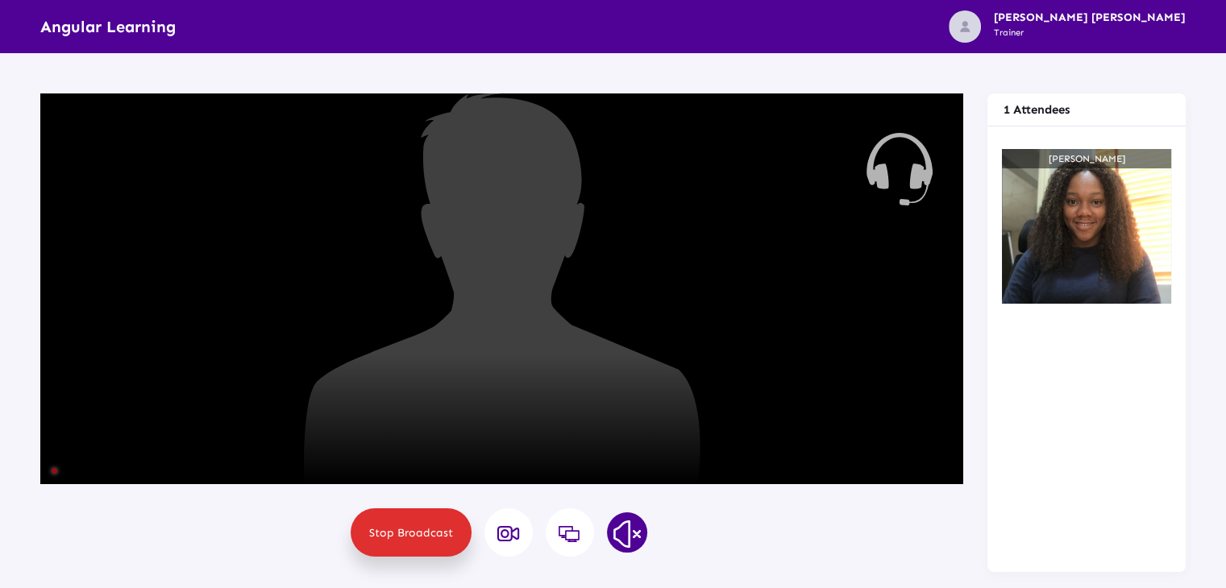
click at [439, 533] on span "Stop Broadcast" at bounding box center [411, 533] width 84 height 14
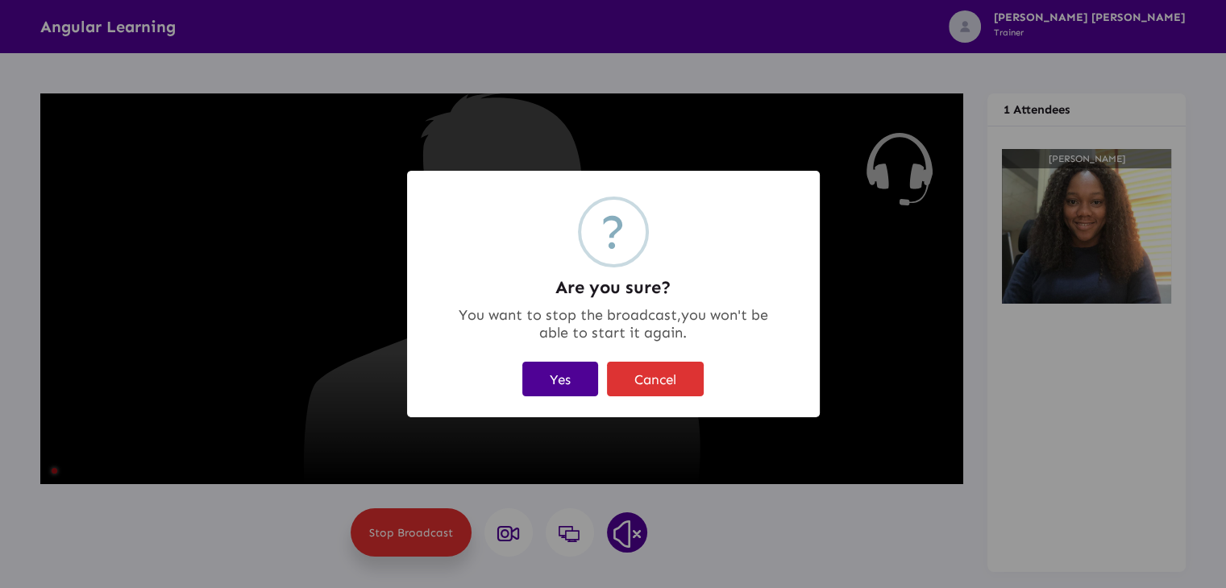
click at [569, 387] on button "Yes" at bounding box center [560, 379] width 76 height 35
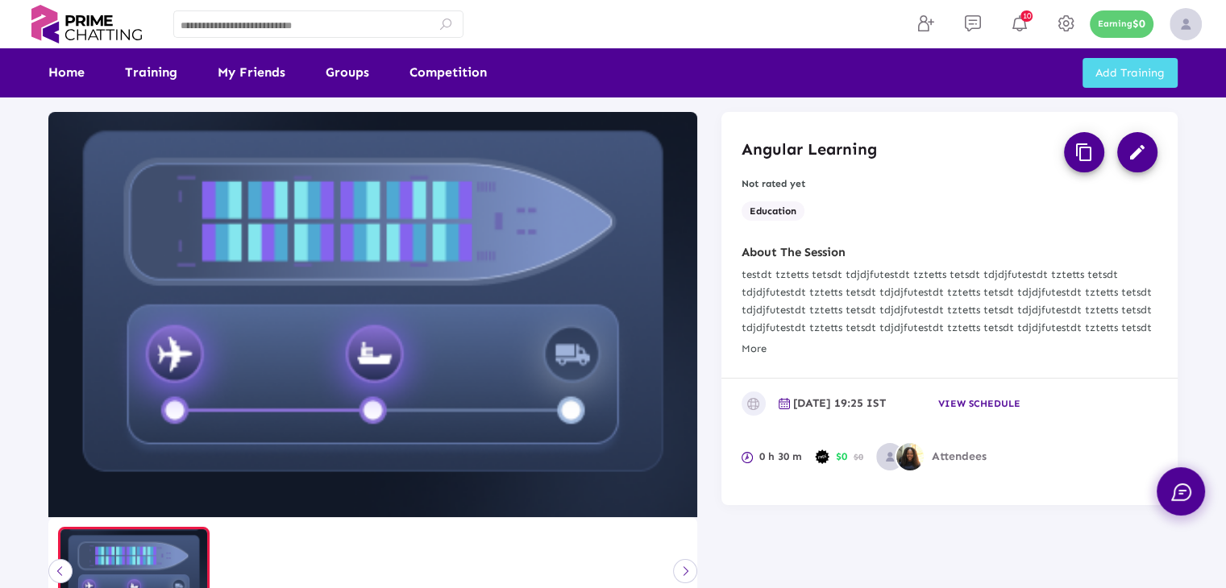
click at [1137, 156] on mat-icon "edit" at bounding box center [1137, 152] width 19 height 19
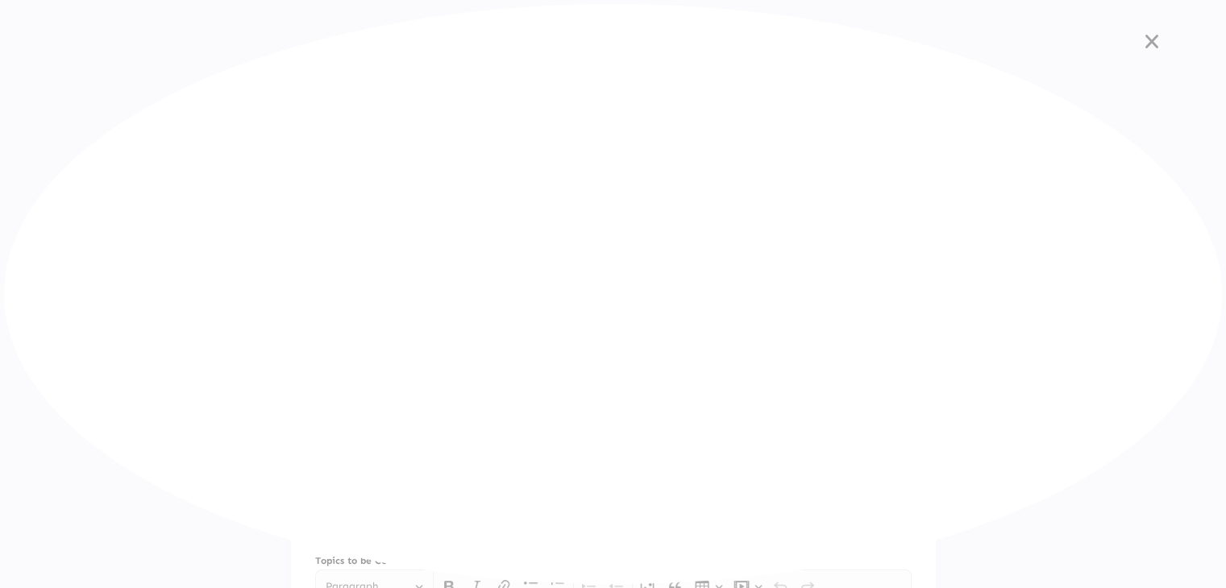
type input "**********"
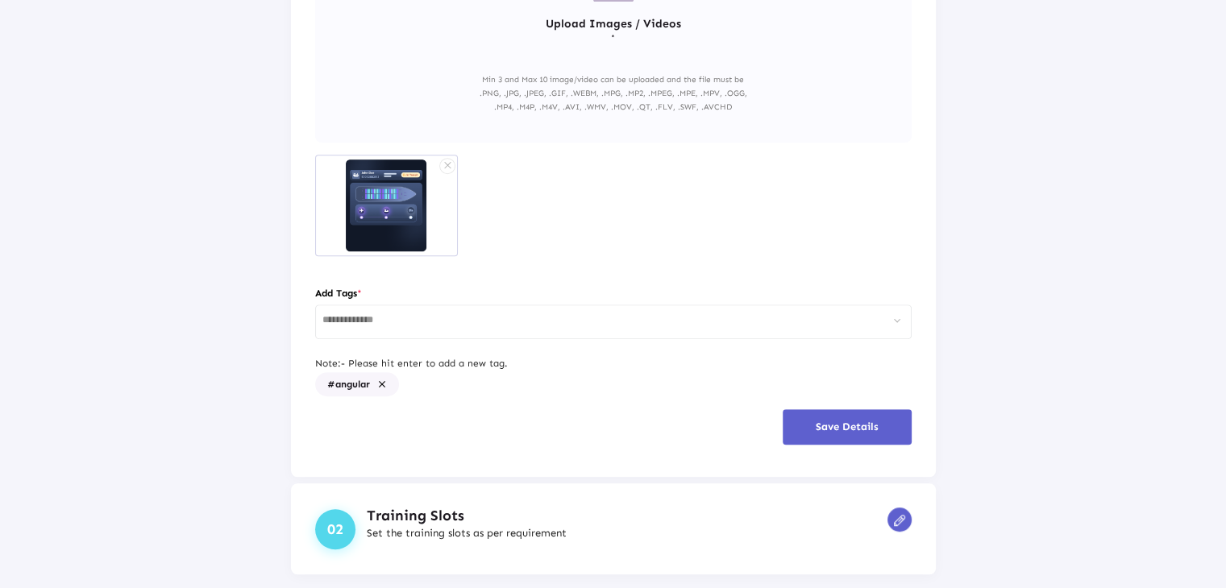
scroll to position [928, 0]
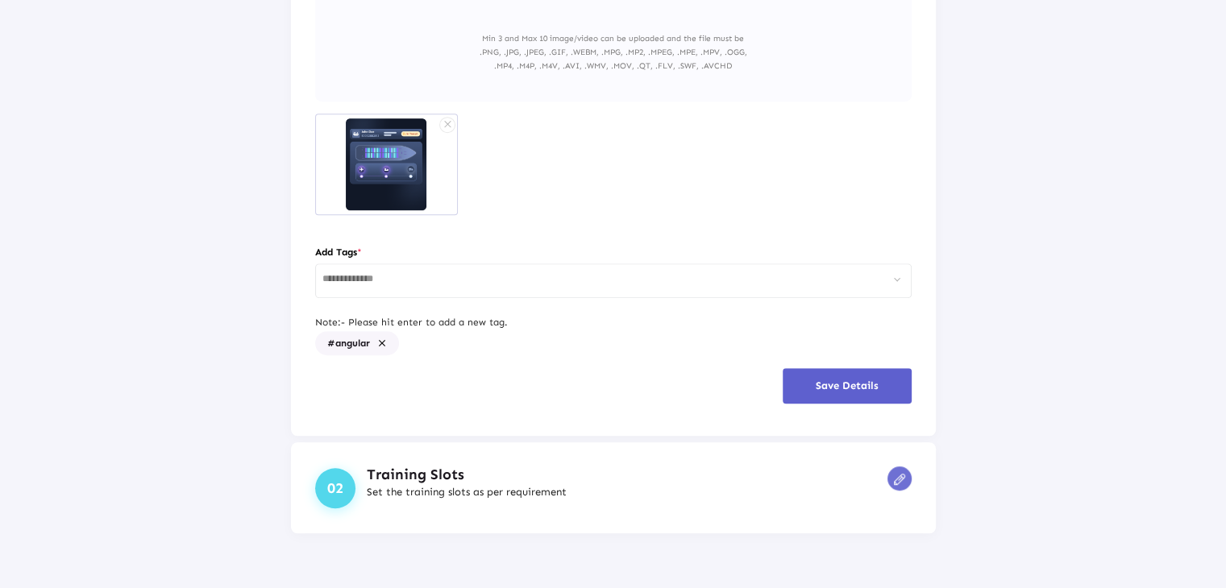
click at [894, 475] on img at bounding box center [899, 479] width 11 height 11
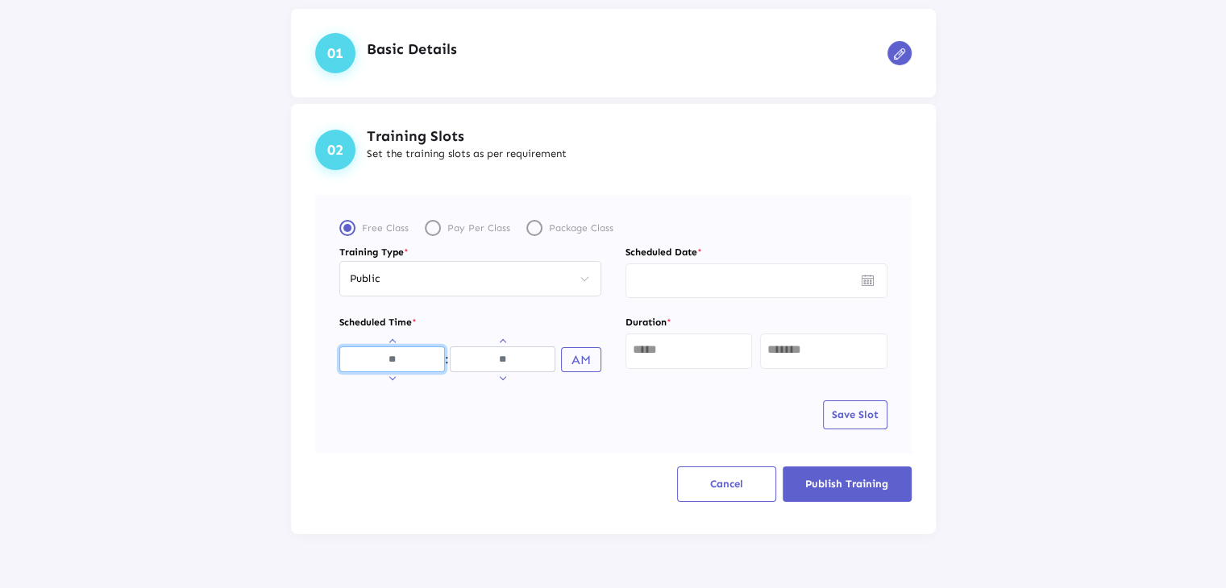
click at [390, 361] on input "Hours" at bounding box center [392, 360] width 106 height 26
type input "**"
click at [576, 362] on button "AM" at bounding box center [581, 359] width 40 height 25
click at [704, 281] on input at bounding box center [744, 279] width 223 height 11
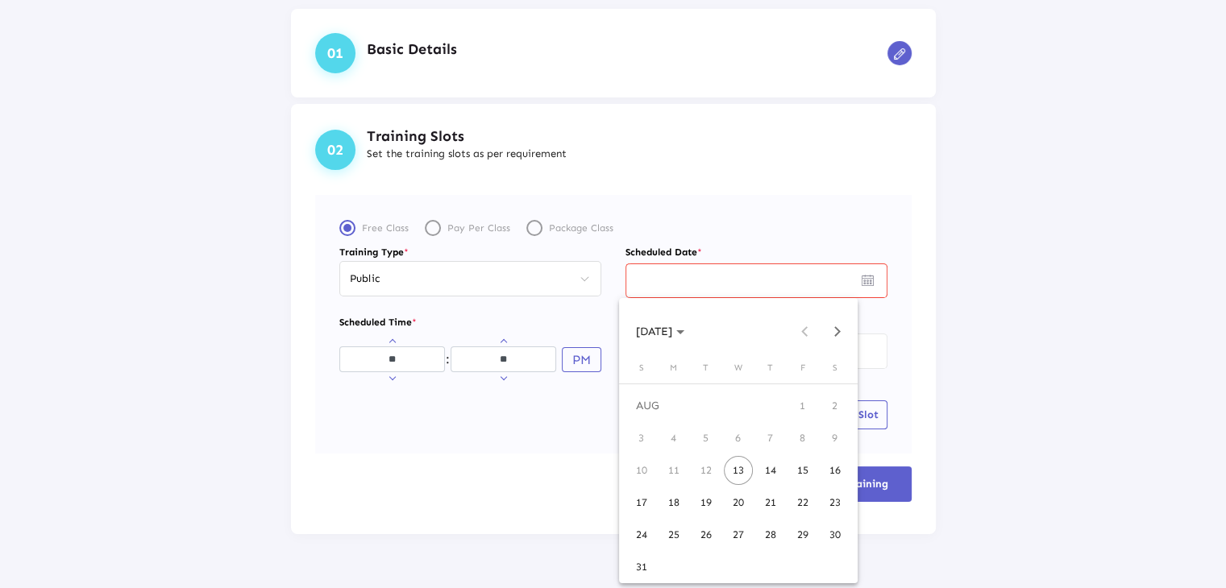
click at [734, 468] on div "13" at bounding box center [738, 470] width 29 height 29
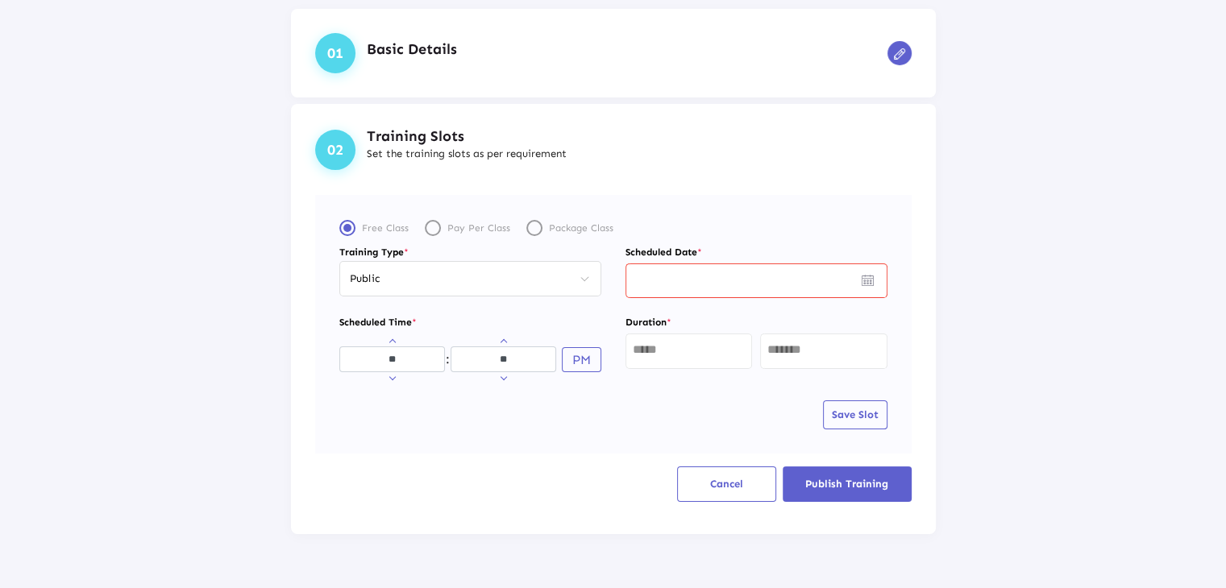
type input "*********"
click at [683, 352] on input "text" at bounding box center [689, 349] width 113 height 13
type input "*"
type input "**"
click at [858, 421] on button "Save Slot" at bounding box center [855, 415] width 64 height 29
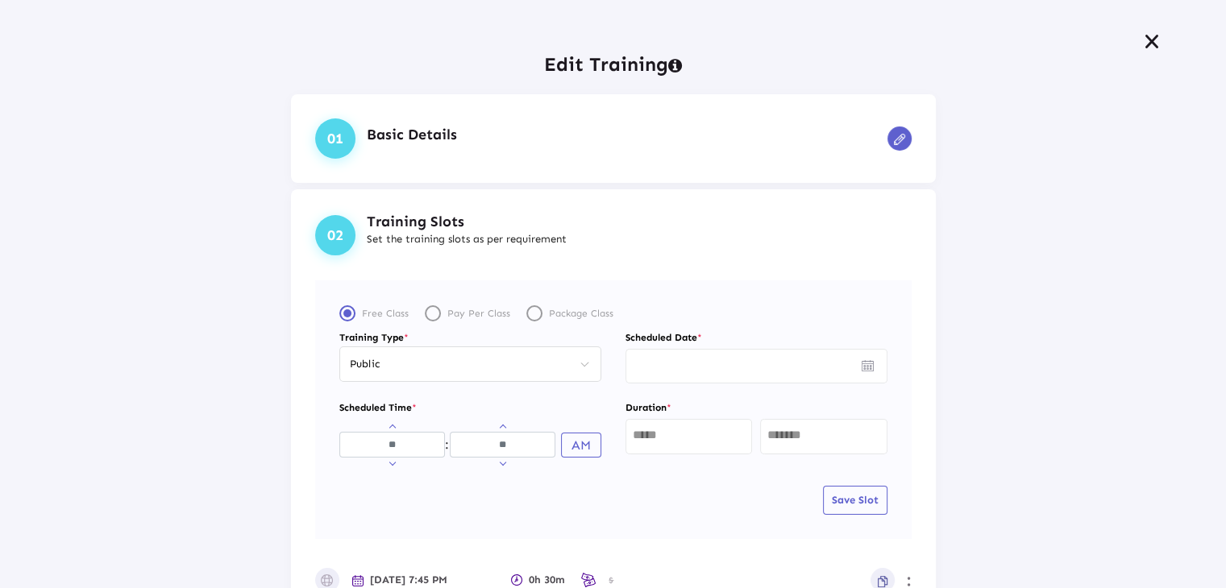
scroll to position [155, 0]
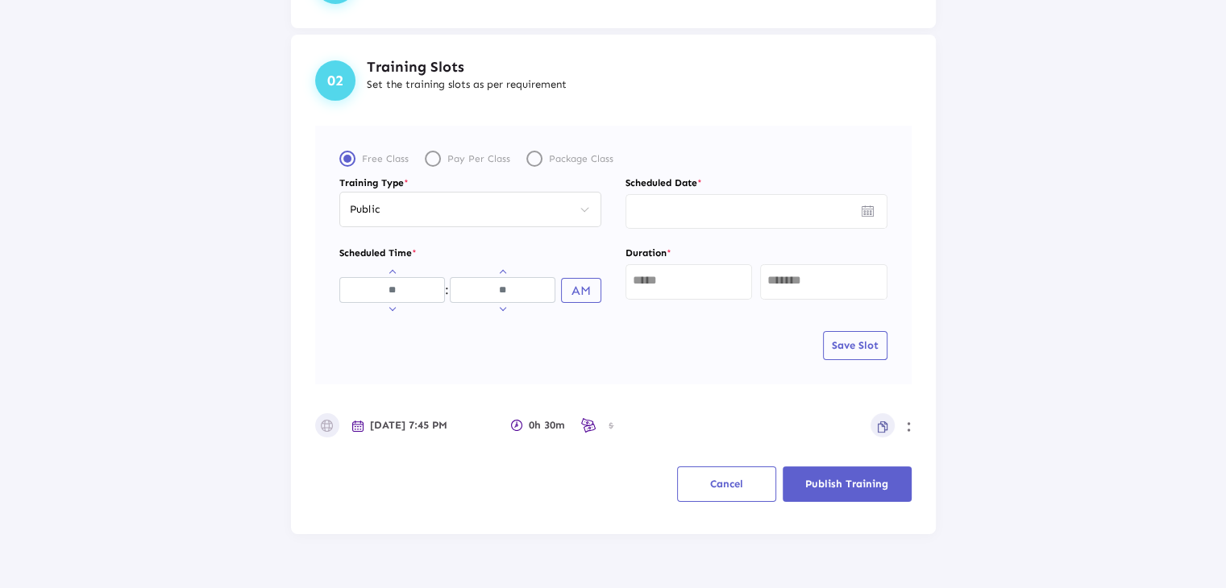
click at [827, 478] on span "Publish Training" at bounding box center [846, 484] width 83 height 12
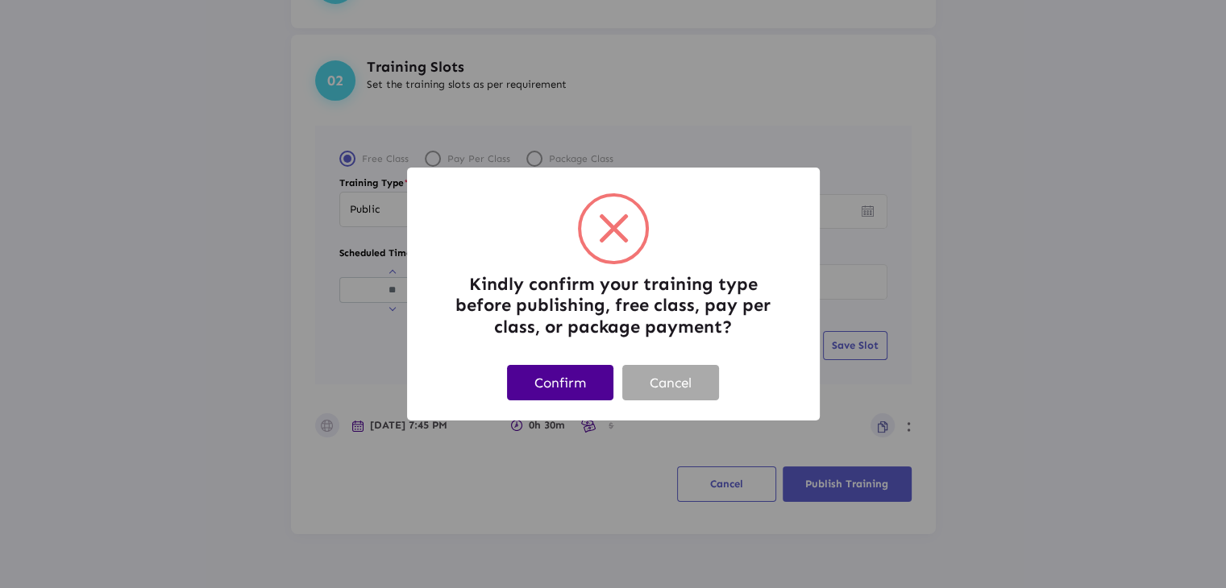
click at [573, 375] on button "Confirm" at bounding box center [560, 382] width 106 height 35
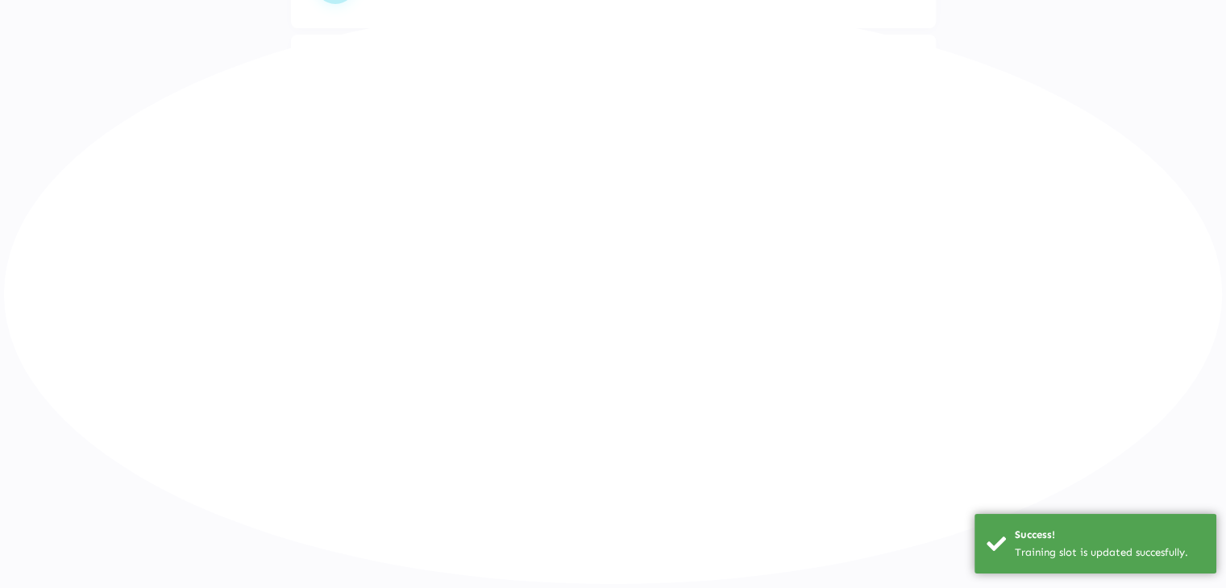
scroll to position [161, 0]
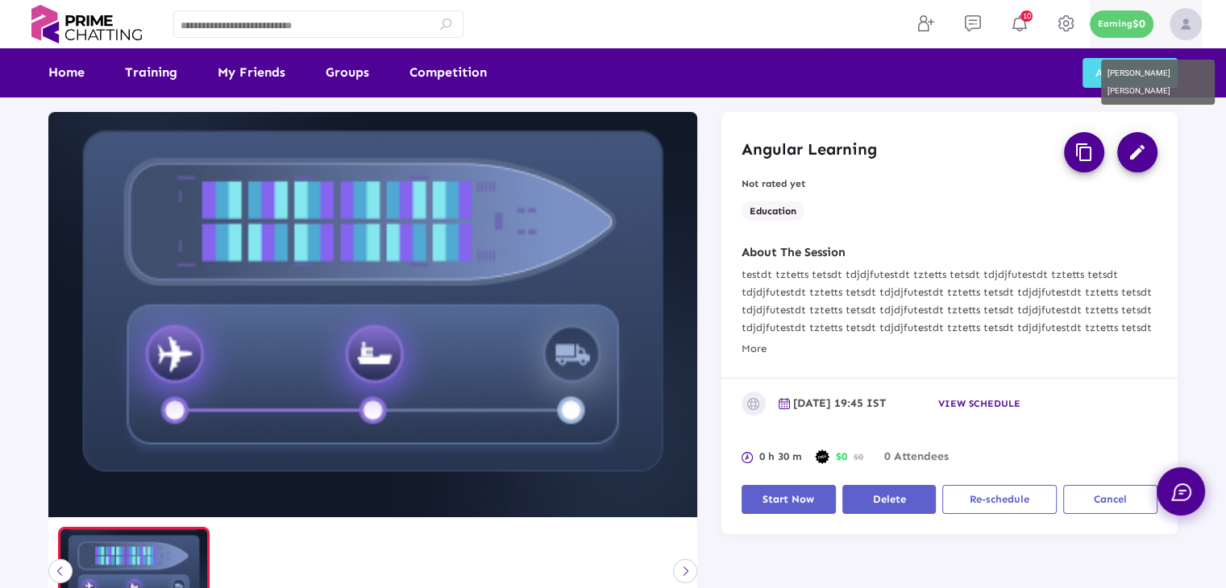
click at [1185, 25] on img at bounding box center [1186, 24] width 32 height 32
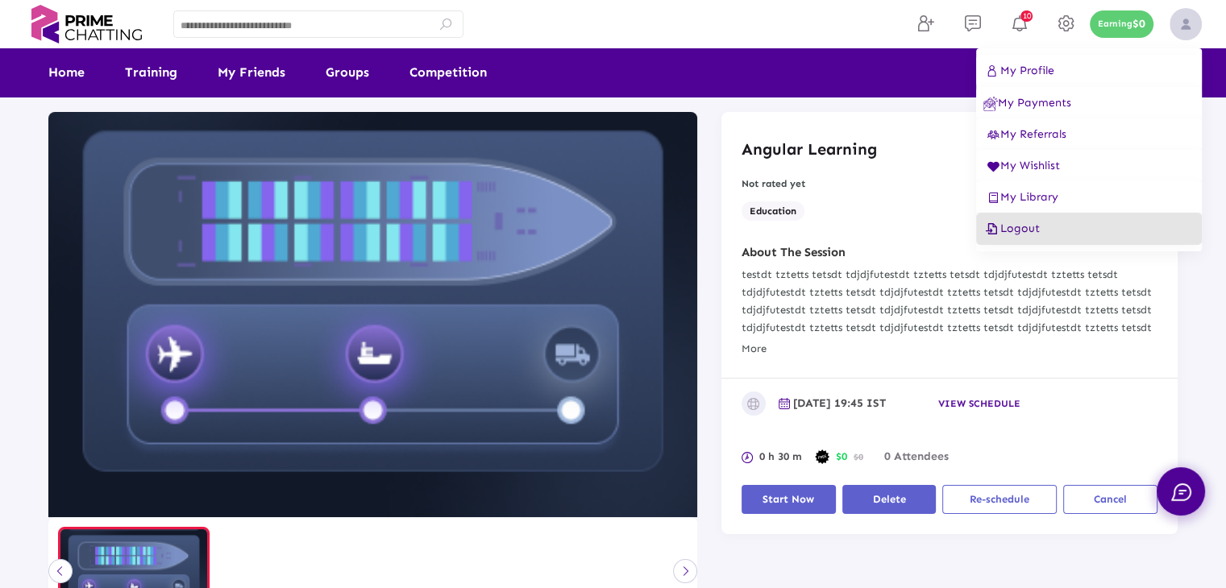
click at [1021, 228] on span "Logout" at bounding box center [1011, 229] width 56 height 14
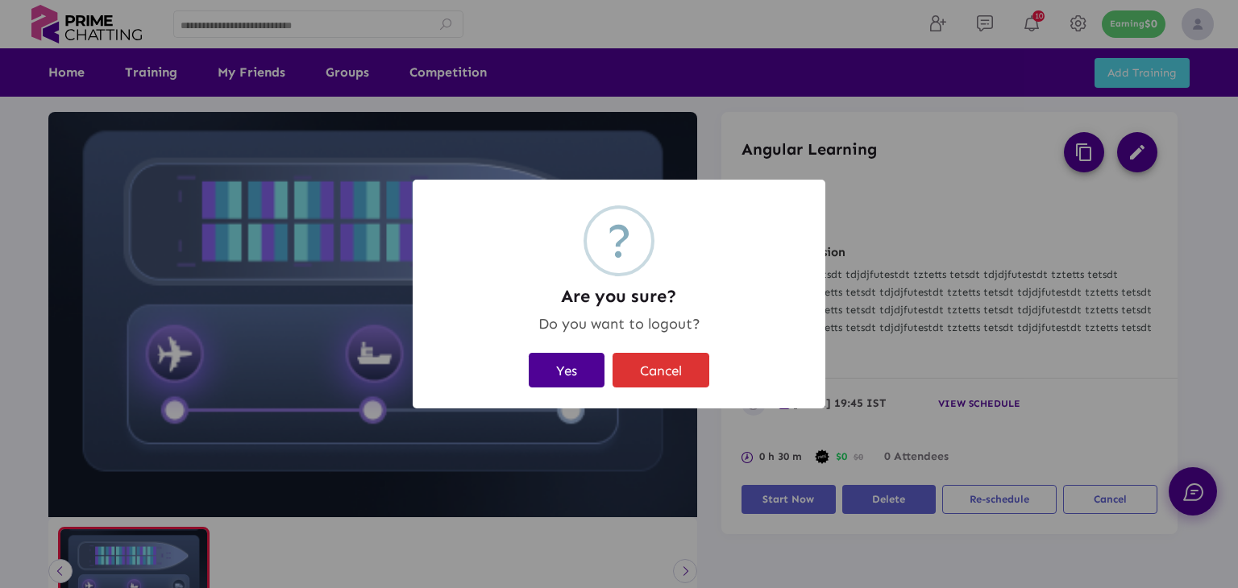
click at [574, 371] on button "Yes" at bounding box center [567, 370] width 76 height 35
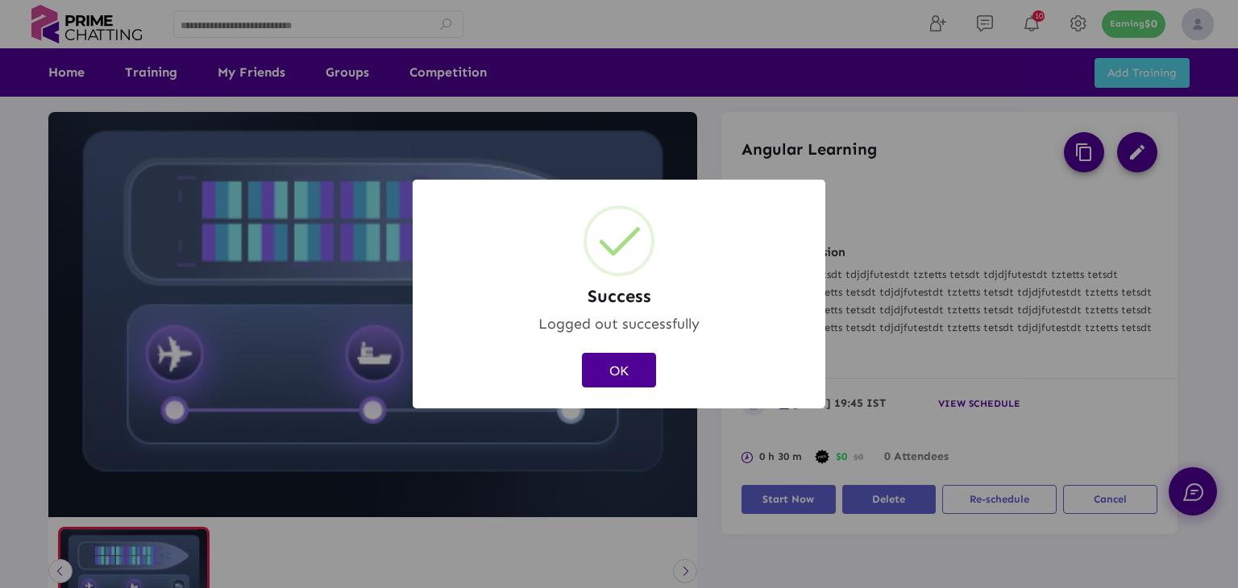
click at [638, 372] on button "OK" at bounding box center [619, 370] width 74 height 35
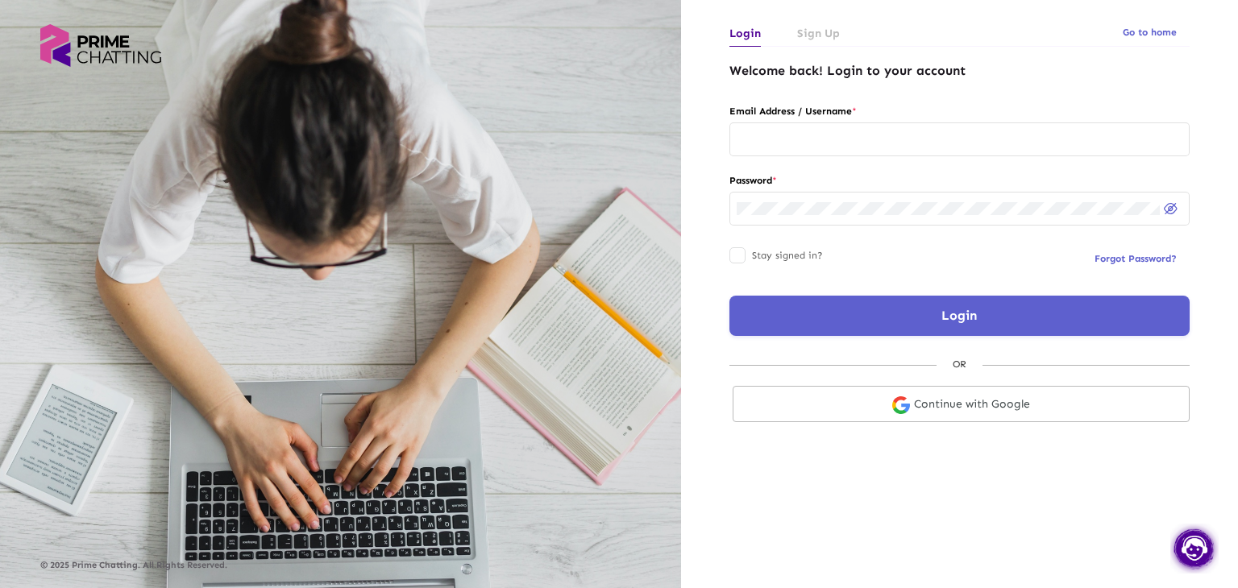
type input "**********"
click at [894, 135] on input "**********" at bounding box center [960, 139] width 446 height 13
click at [777, 317] on button "Login" at bounding box center [960, 316] width 460 height 40
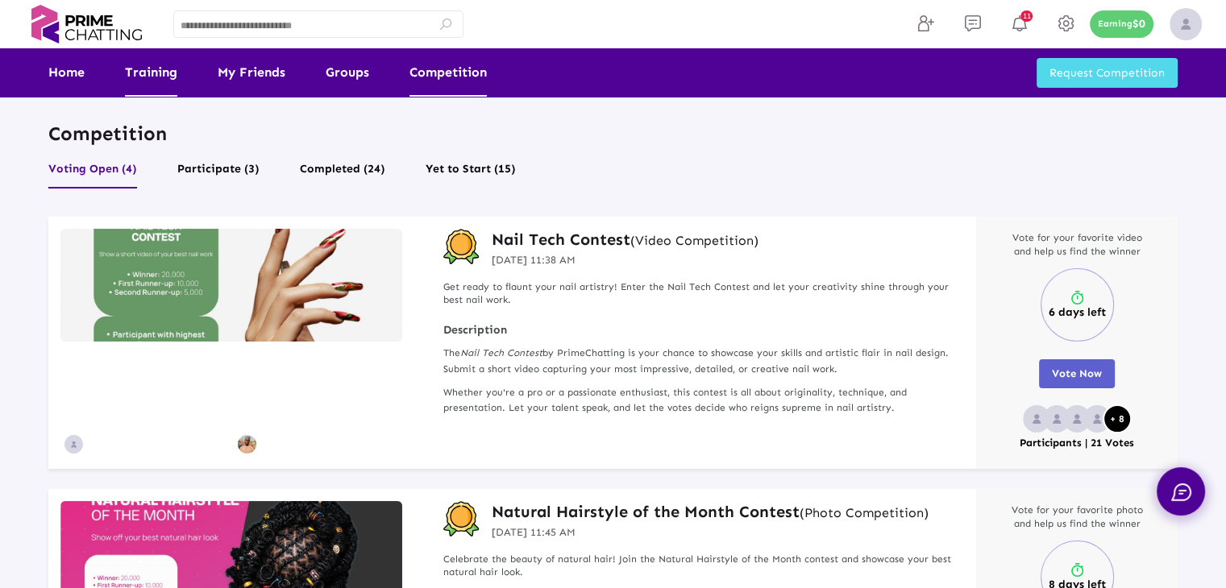
click at [152, 77] on link "Training" at bounding box center [151, 72] width 52 height 48
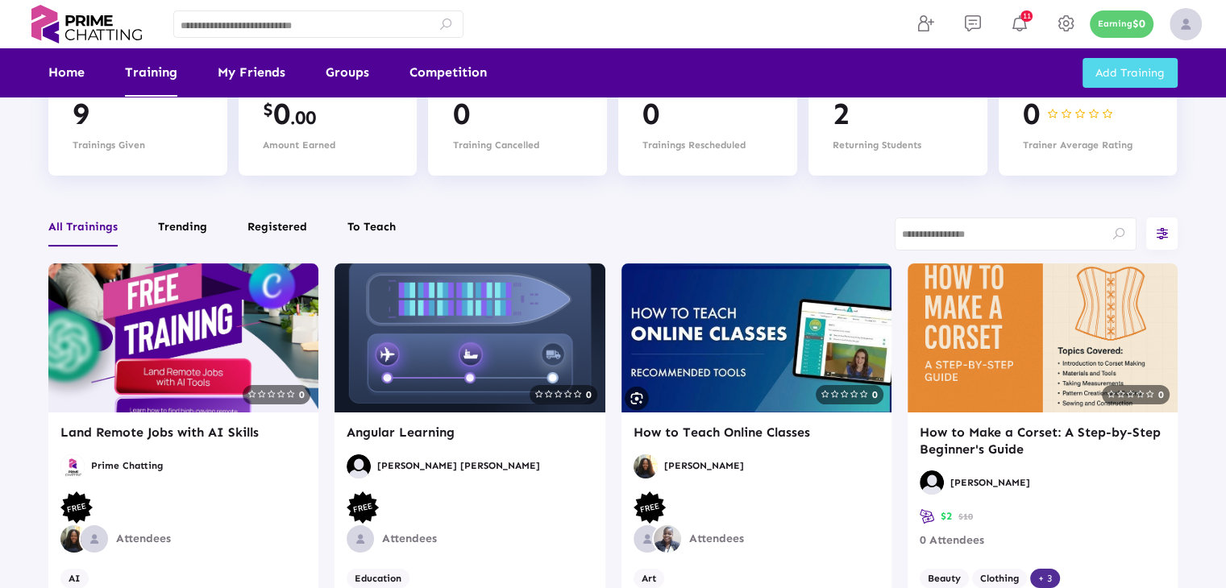
scroll to position [161, 0]
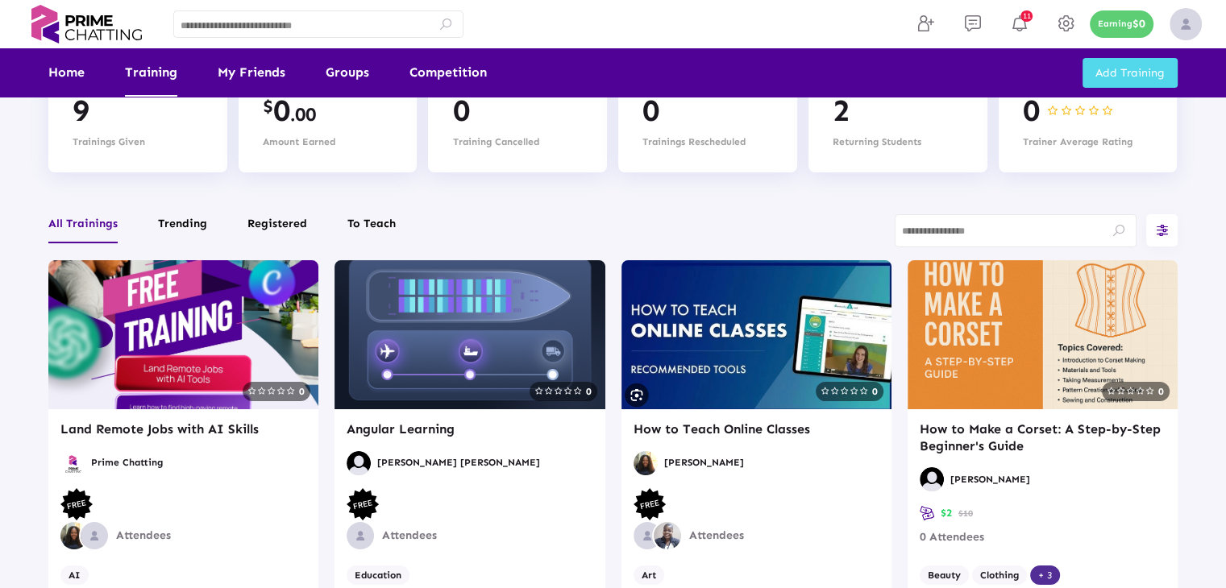
click at [443, 379] on img at bounding box center [470, 334] width 270 height 148
click at [1187, 25] on img at bounding box center [1186, 24] width 32 height 32
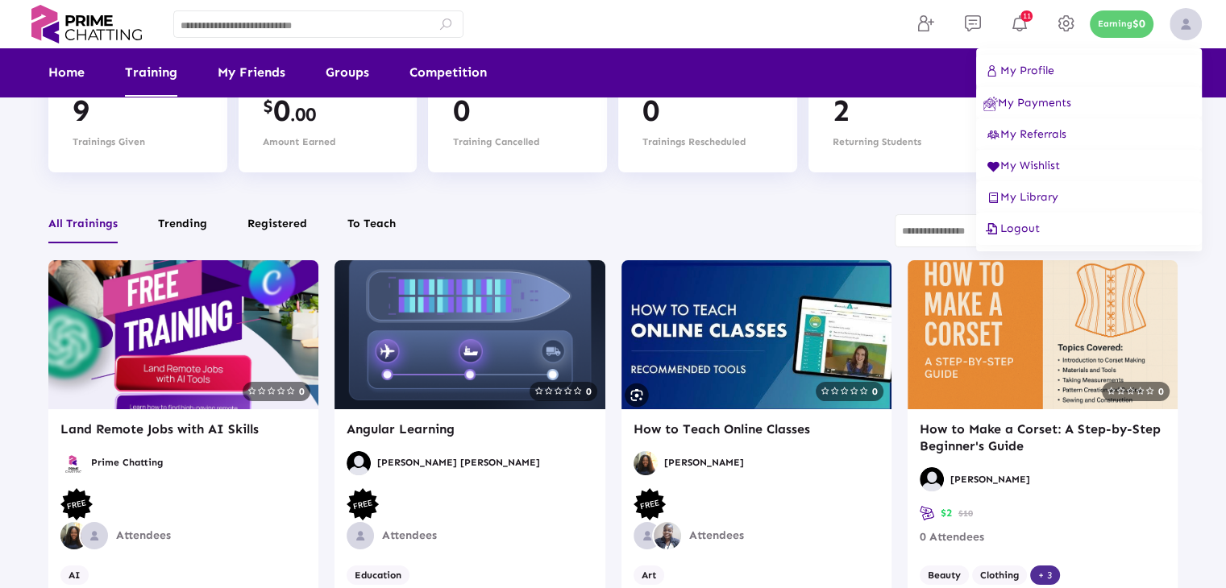
click at [1017, 233] on span "Logout" at bounding box center [1011, 229] width 56 height 14
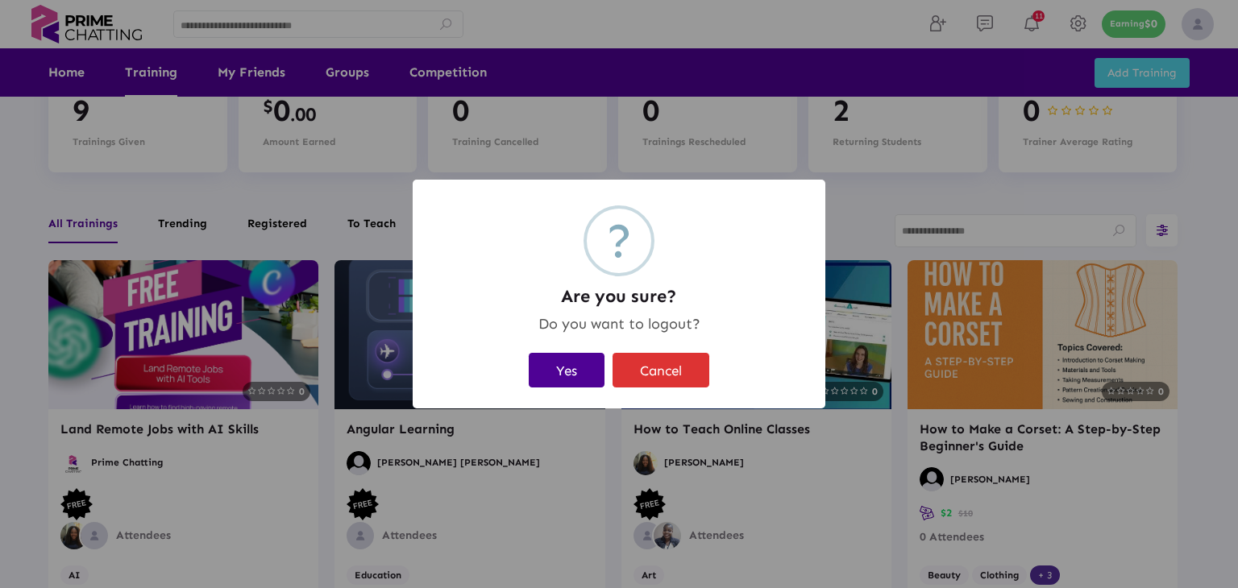
click at [574, 370] on button "Yes" at bounding box center [567, 370] width 76 height 35
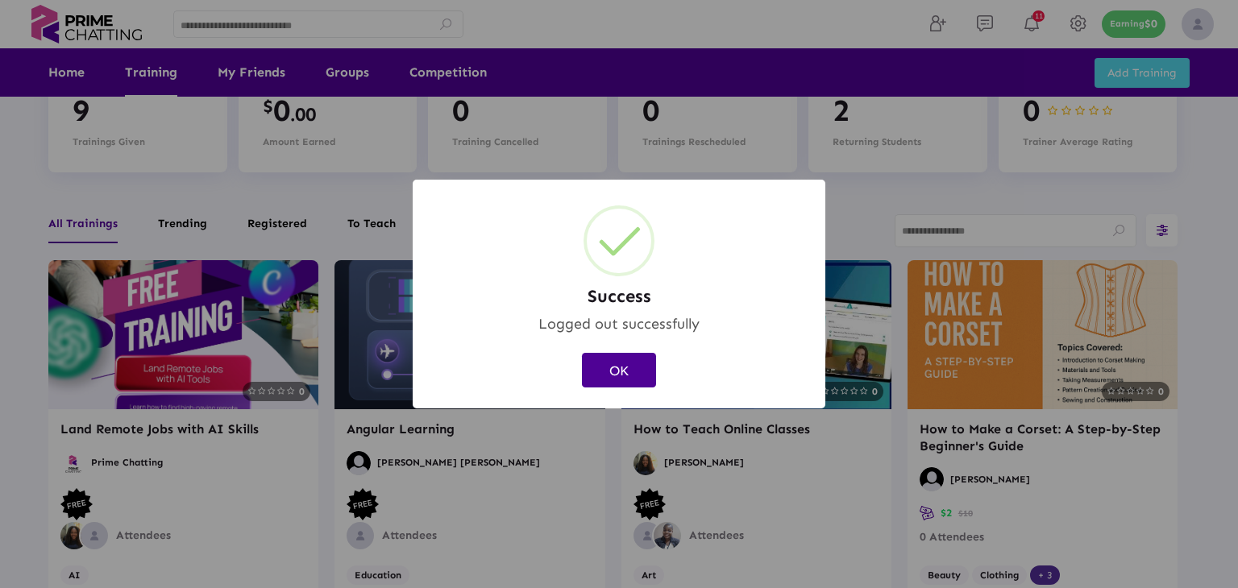
click at [616, 365] on button "OK" at bounding box center [619, 370] width 74 height 35
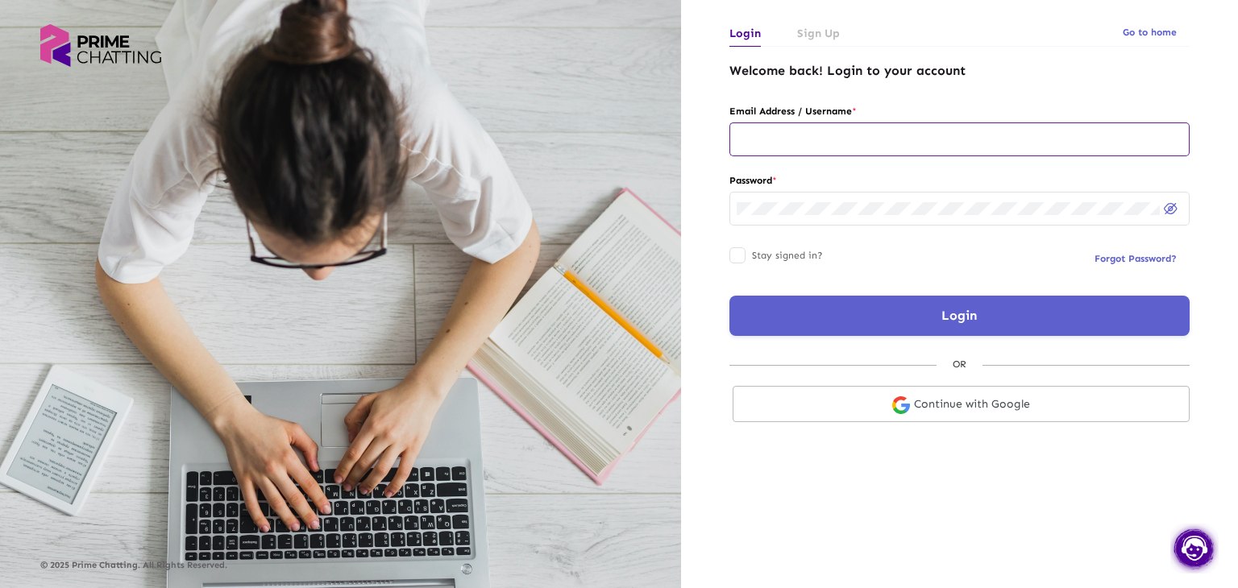
type input "**********"
click at [882, 128] on div "**********" at bounding box center [960, 138] width 446 height 36
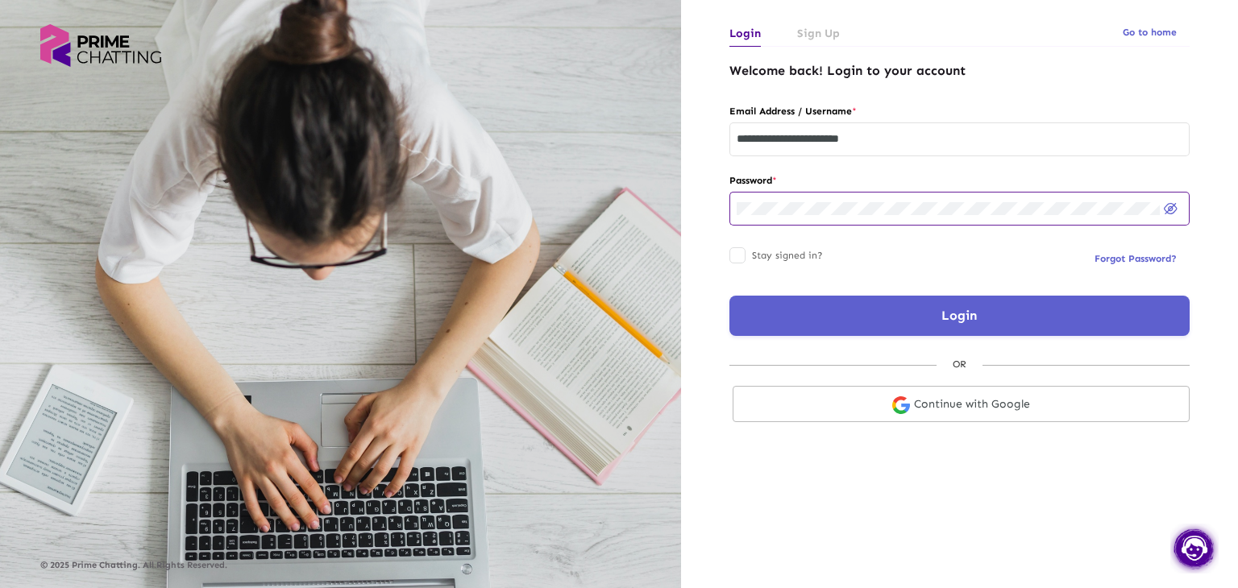
click at [1174, 201] on button "Hide password" at bounding box center [1171, 208] width 23 height 23
